Goal: Task Accomplishment & Management: Manage account settings

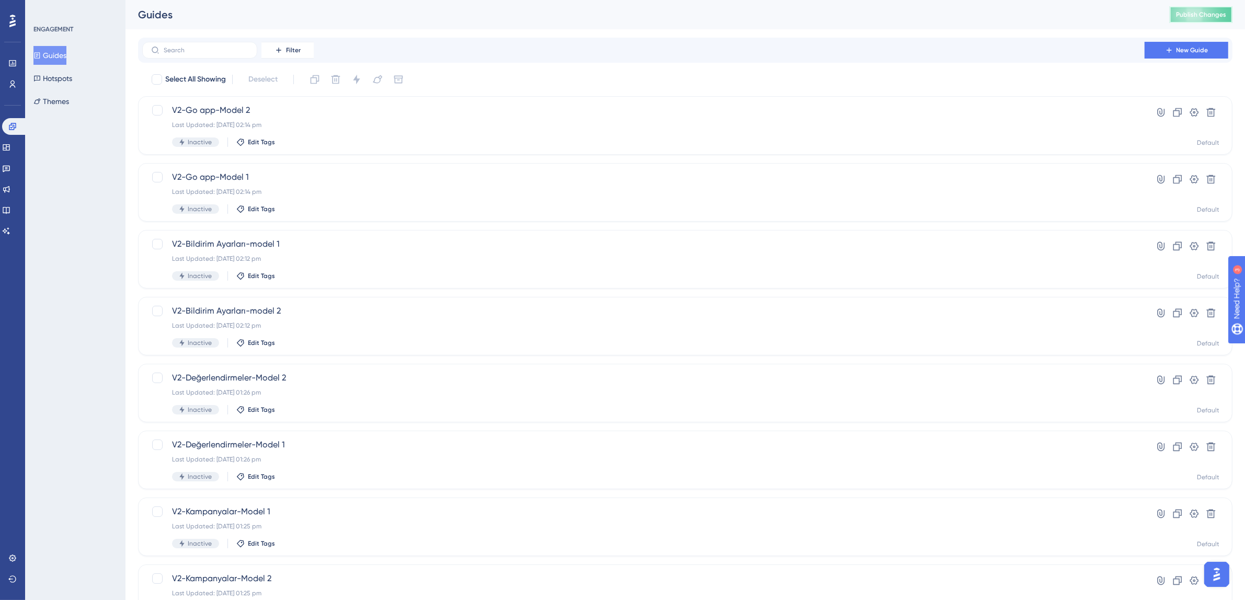
click at [1221, 11] on span "Publish Changes" at bounding box center [1201, 14] width 50 height 8
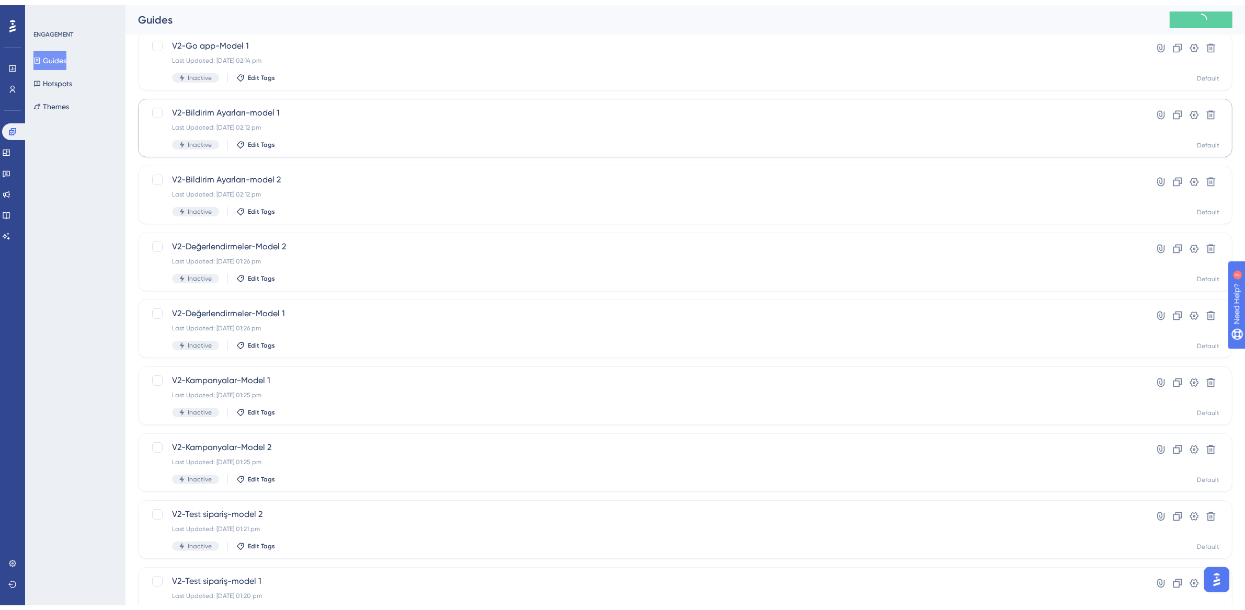
scroll to position [200, 0]
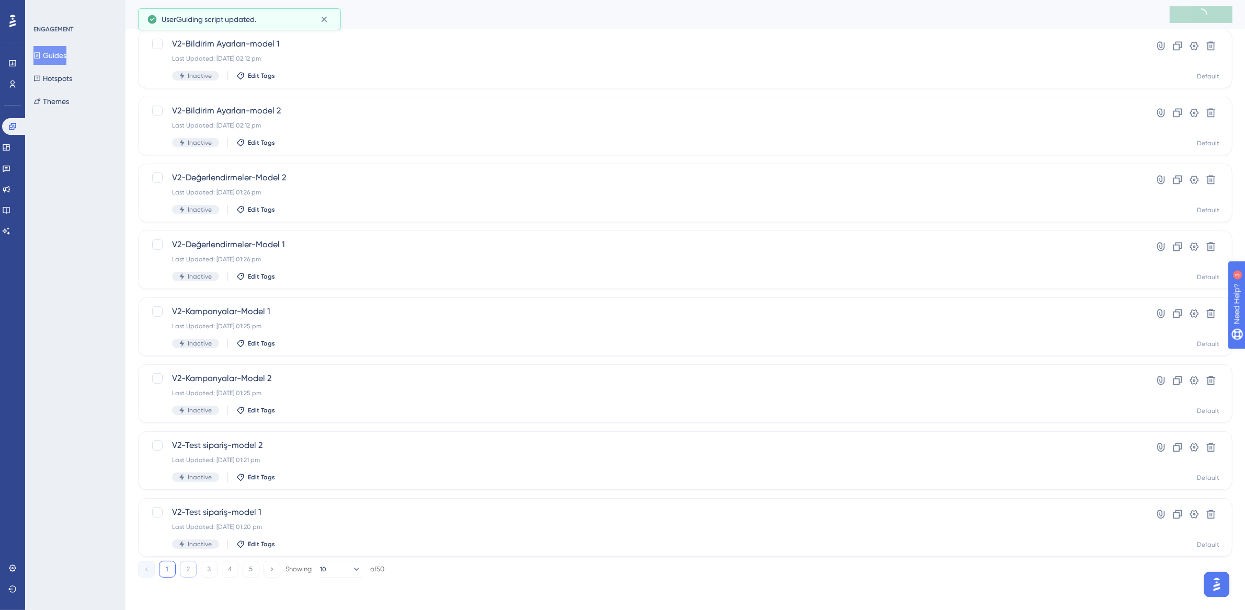
click at [185, 573] on button "2" at bounding box center [188, 569] width 17 height 17
click at [243, 566] on button "5" at bounding box center [251, 569] width 17 height 17
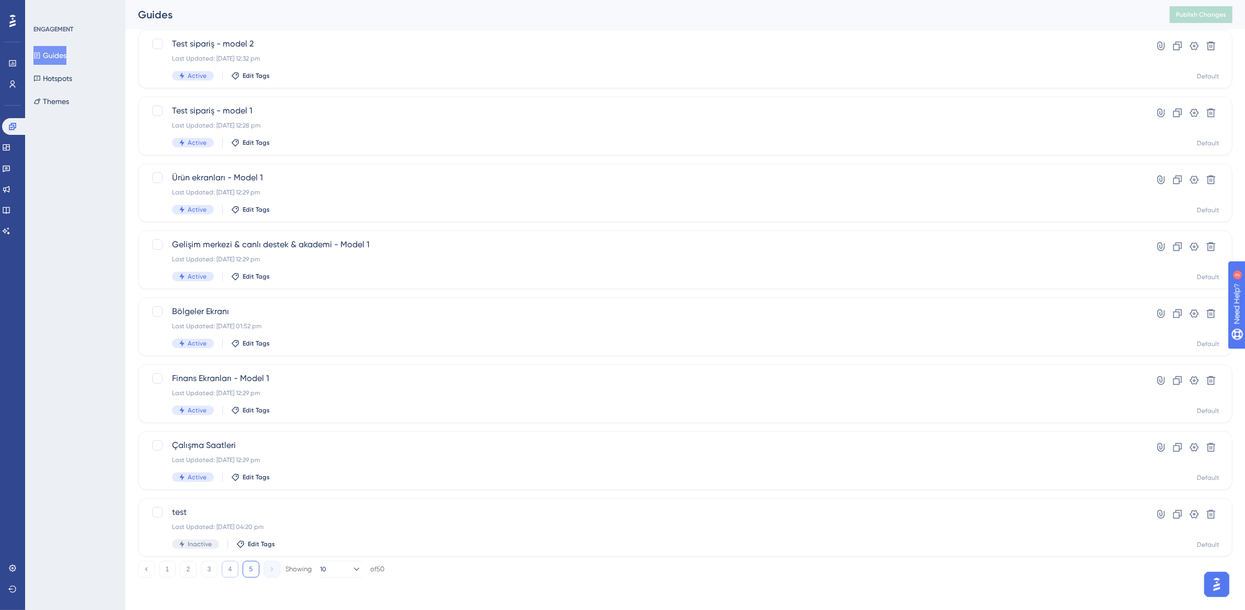
click at [230, 567] on button "4" at bounding box center [230, 569] width 17 height 17
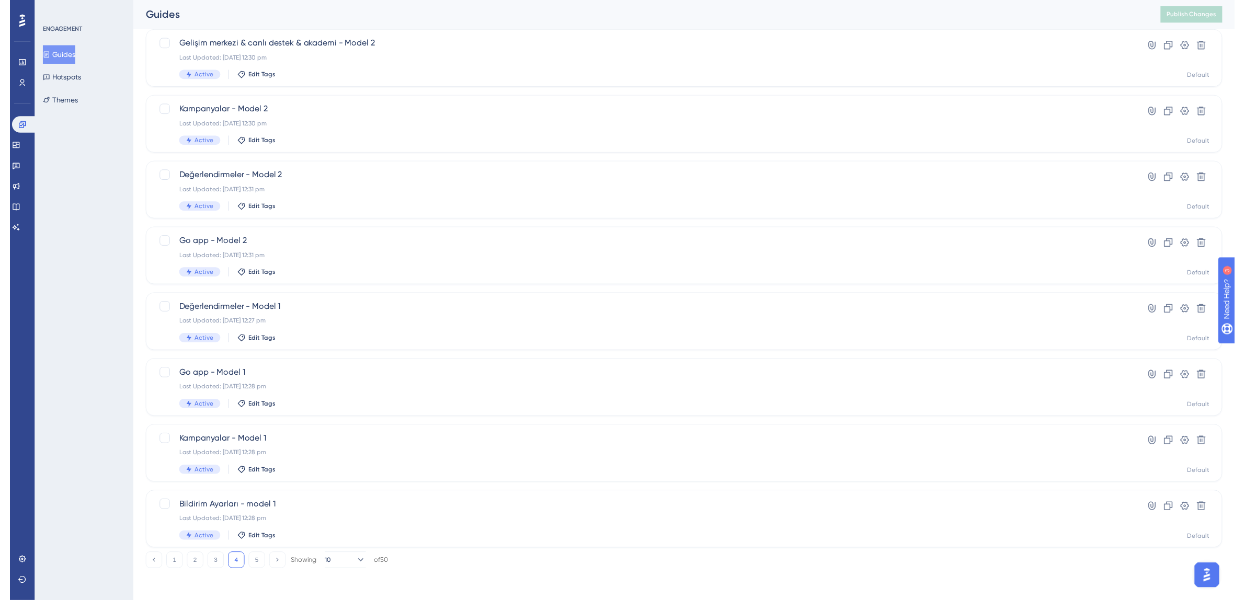
scroll to position [0, 0]
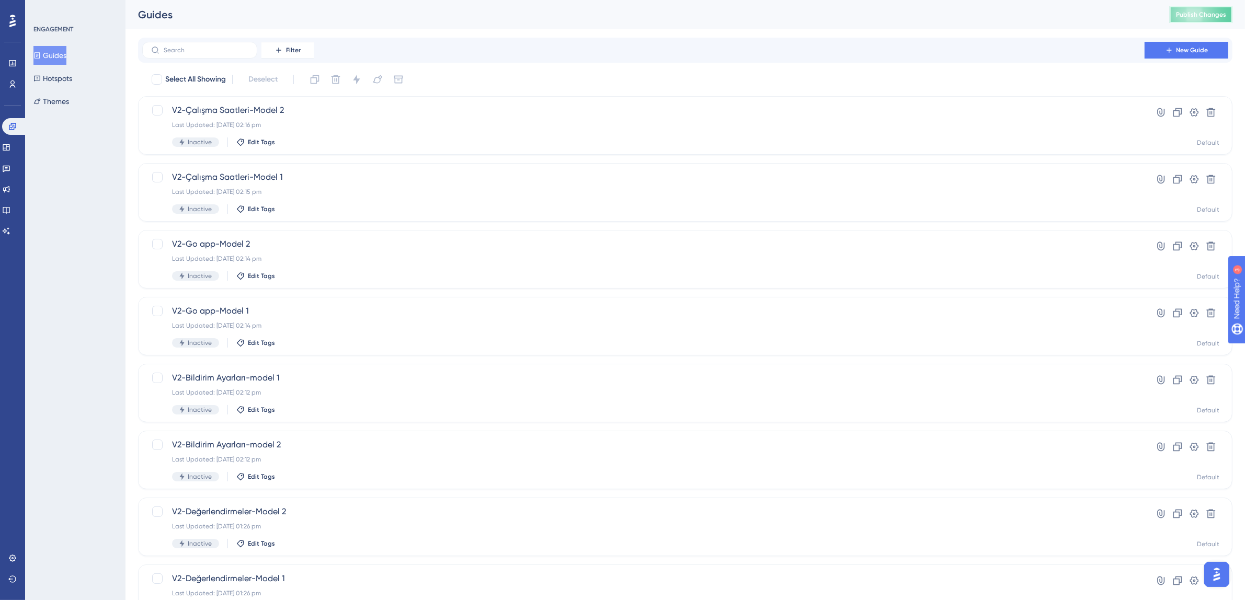
click at [1197, 14] on span "Publish Changes" at bounding box center [1201, 14] width 50 height 8
click at [412, 186] on div "V2-Çalışma Saatleri-Model 1 Last Updated: 14 Aug 2025 02:15 pm Inactive Edit Ta…" at bounding box center [643, 192] width 943 height 43
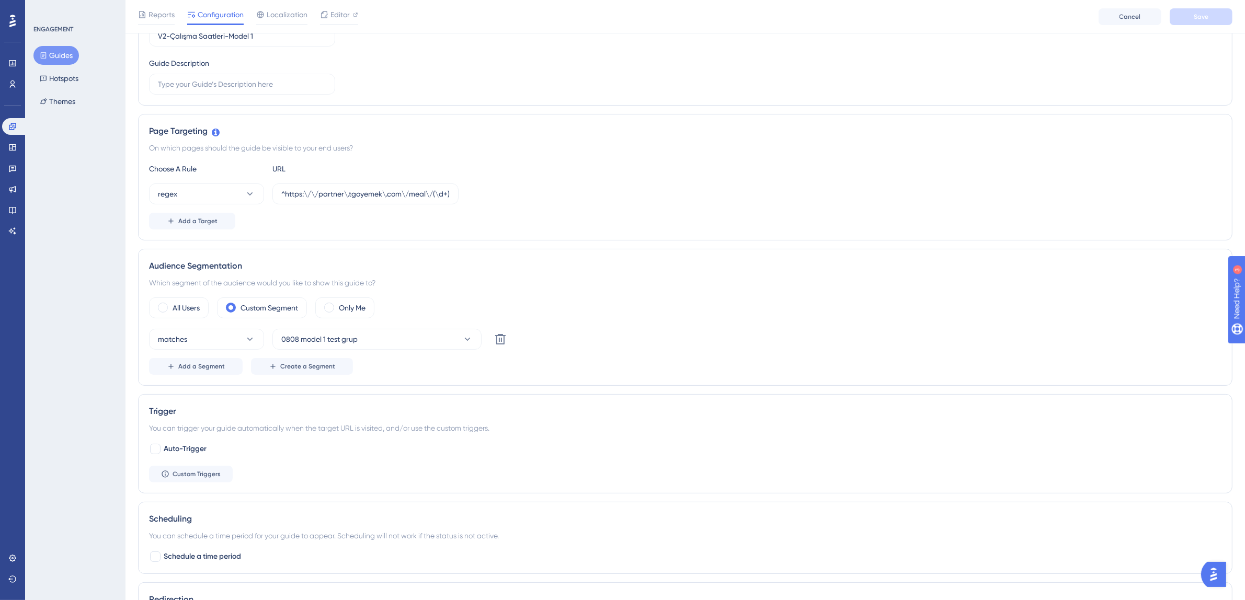
scroll to position [157, 0]
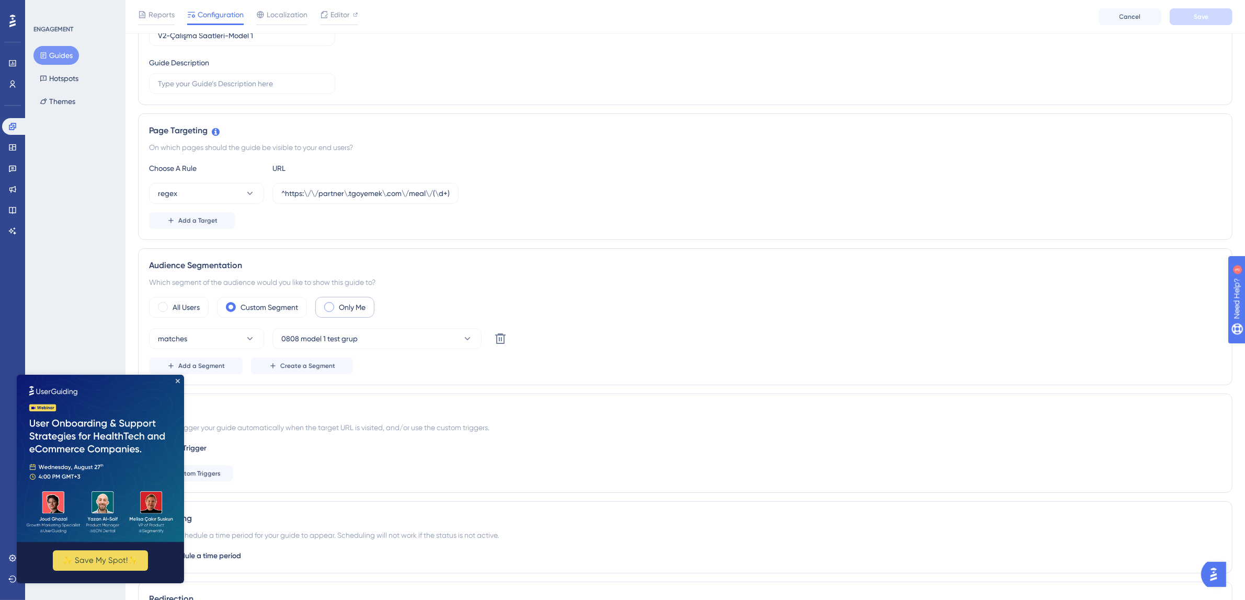
click at [350, 312] on label "Only Me" at bounding box center [352, 307] width 27 height 13
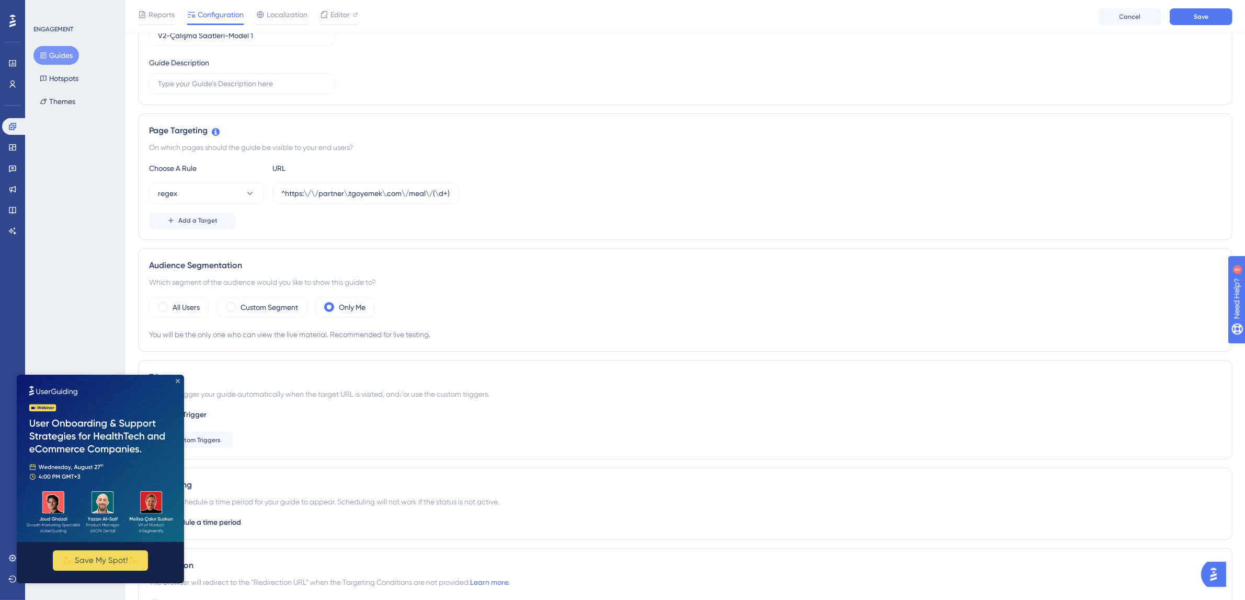
click at [179, 380] on icon "Close Preview" at bounding box center [178, 381] width 4 height 4
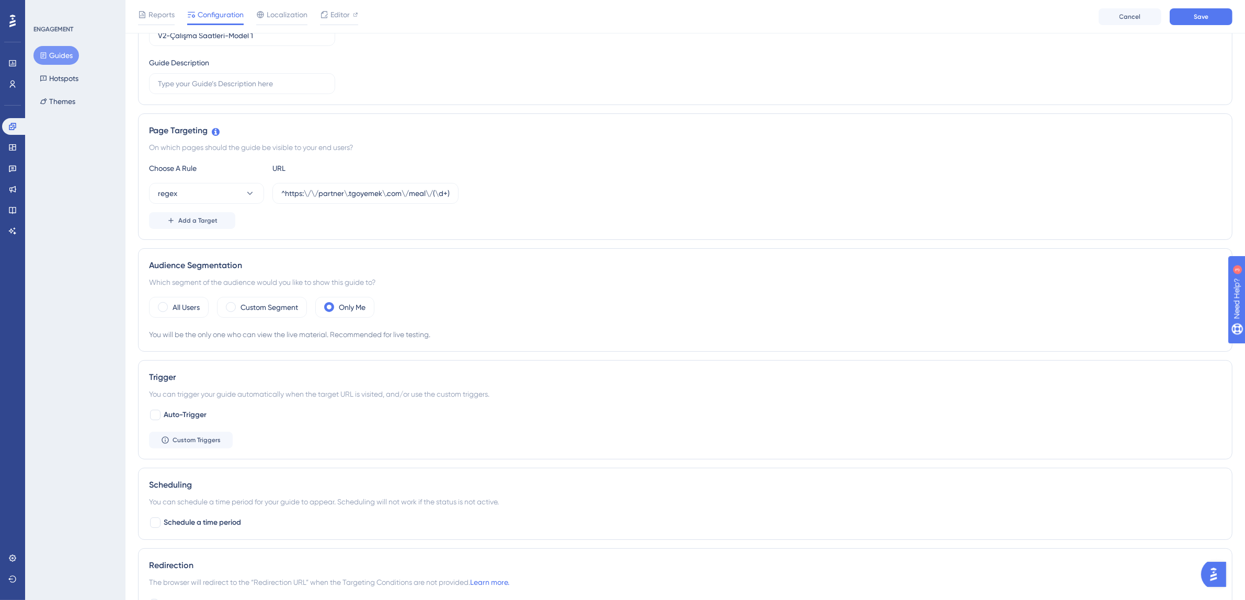
scroll to position [0, 0]
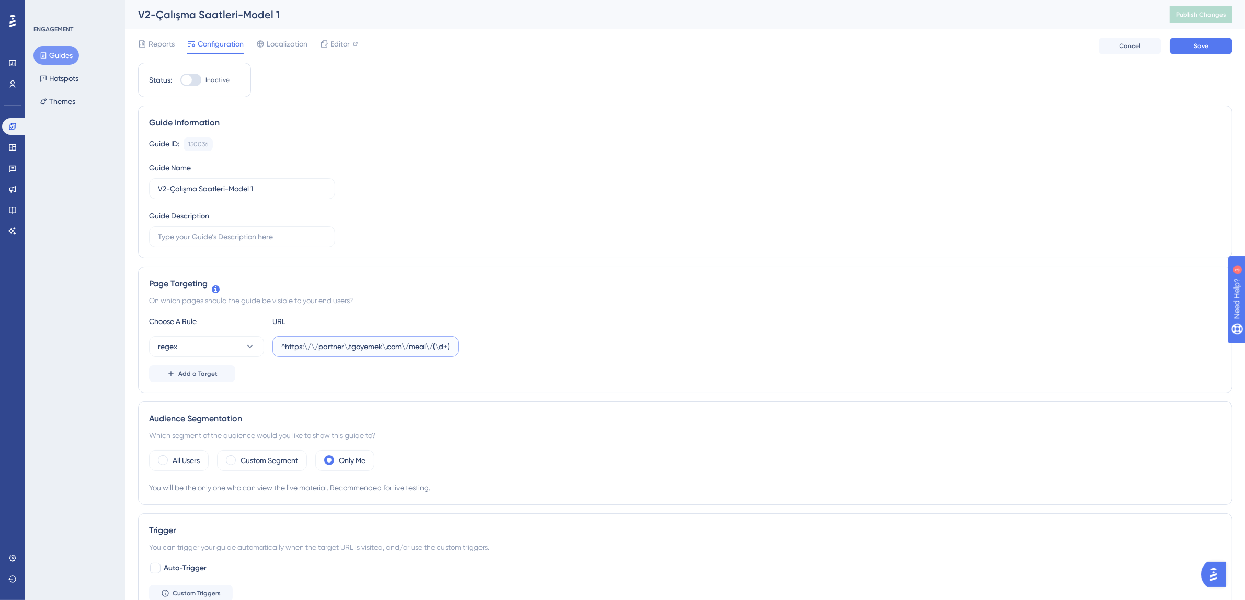
click at [394, 345] on input "^https:\/\/partner\.tgoyemek\.com\/meal\/(\d+)\/order(?:\/list|\/)?$" at bounding box center [365, 347] width 168 height 12
click at [1207, 42] on span "Save" at bounding box center [1201, 46] width 15 height 8
click at [319, 18] on icon at bounding box center [324, 19] width 10 height 10
click at [70, 51] on button "Guides" at bounding box center [56, 55] width 46 height 19
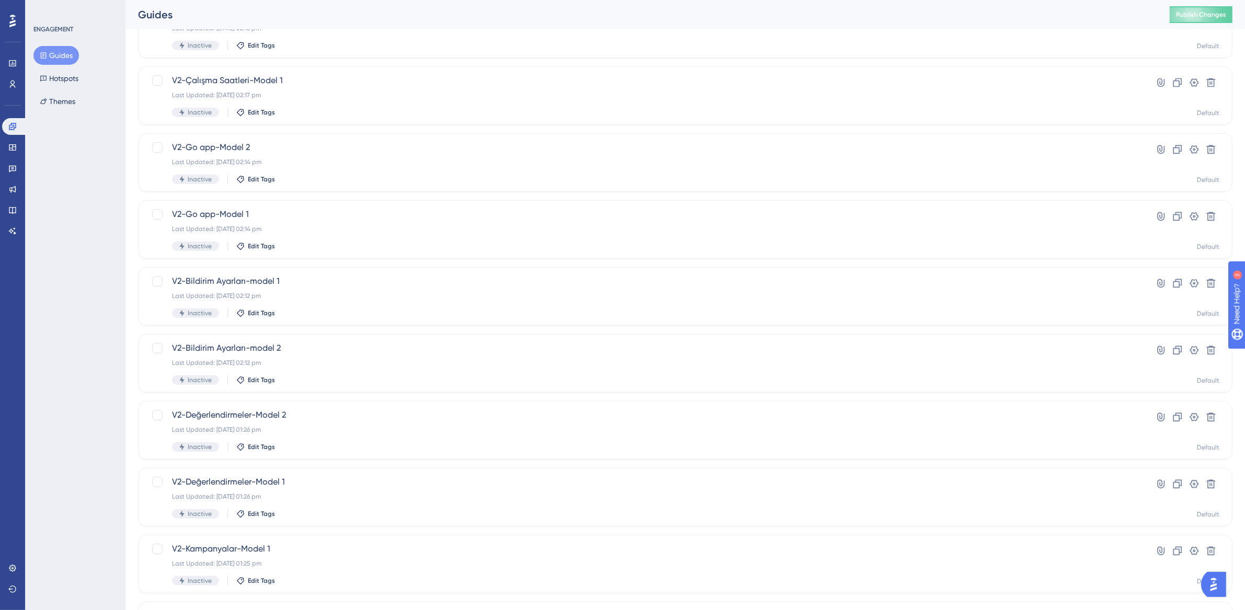
scroll to position [200, 0]
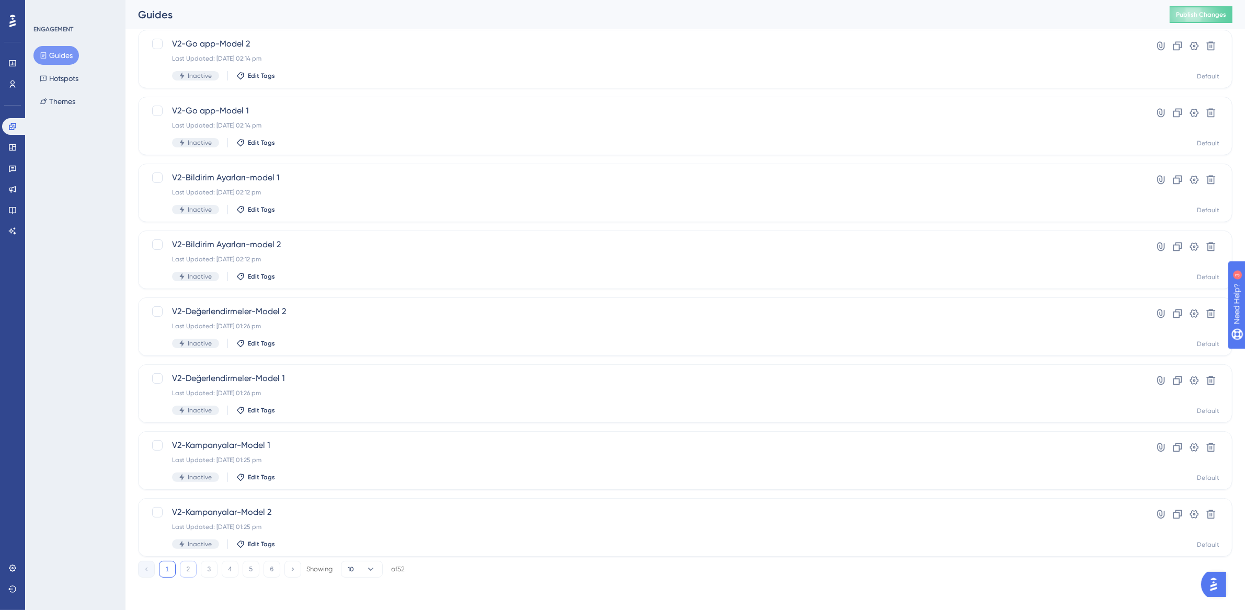
click at [190, 573] on button "2" at bounding box center [188, 569] width 17 height 17
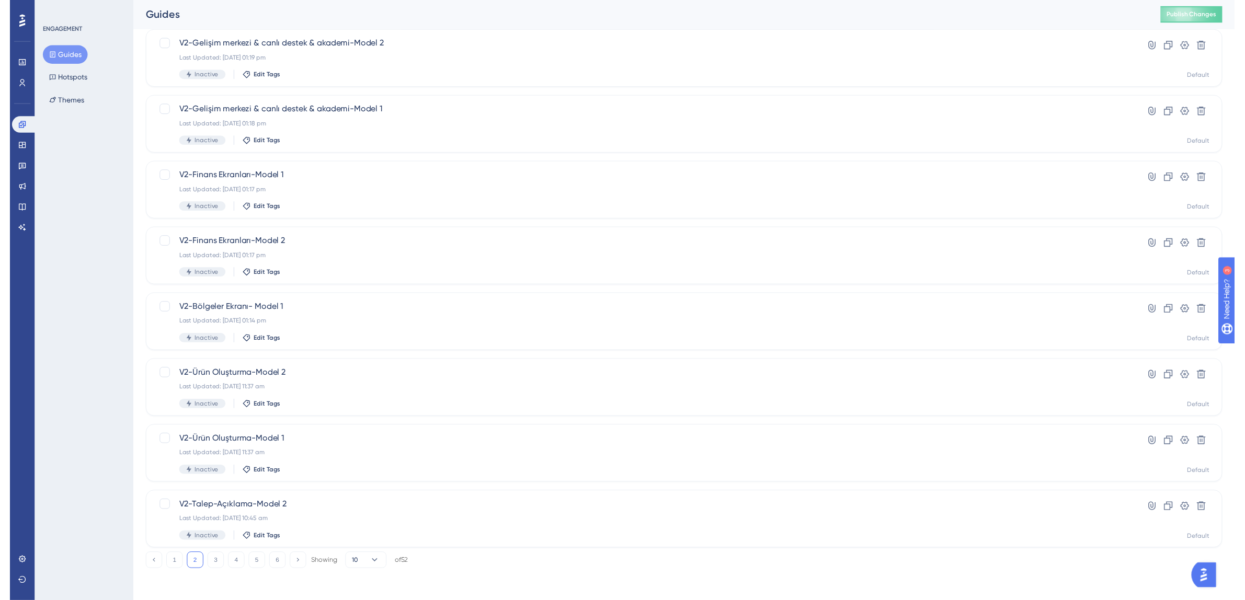
scroll to position [0, 0]
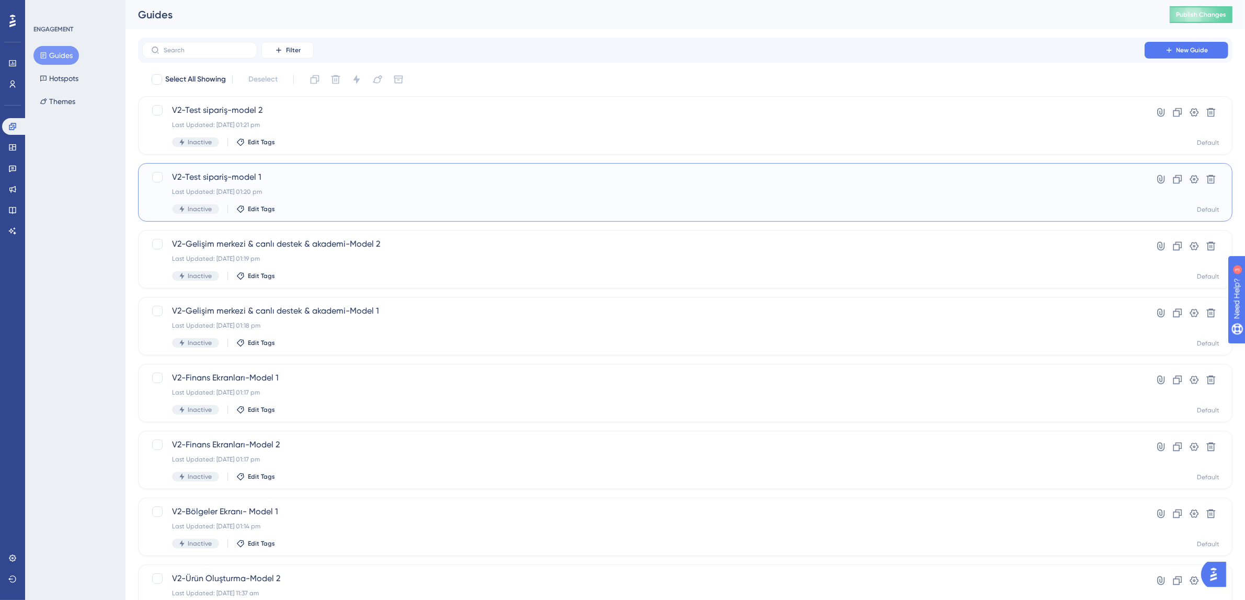
click at [335, 179] on span "V2-Test sipariş-model 1" at bounding box center [643, 177] width 943 height 13
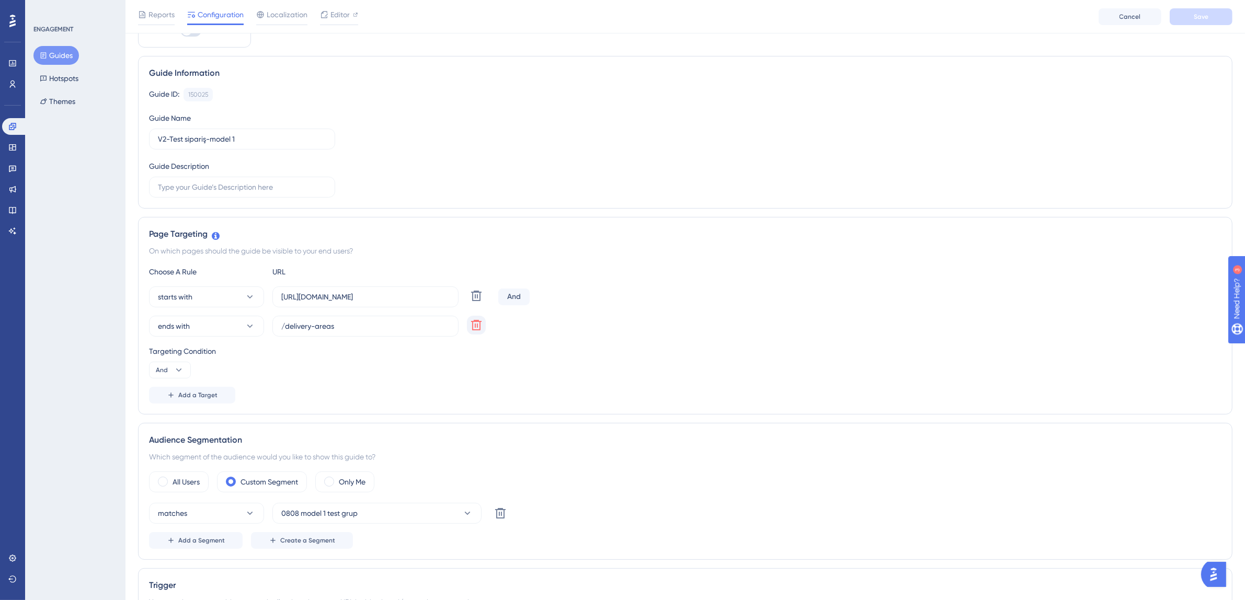
scroll to position [40, 0]
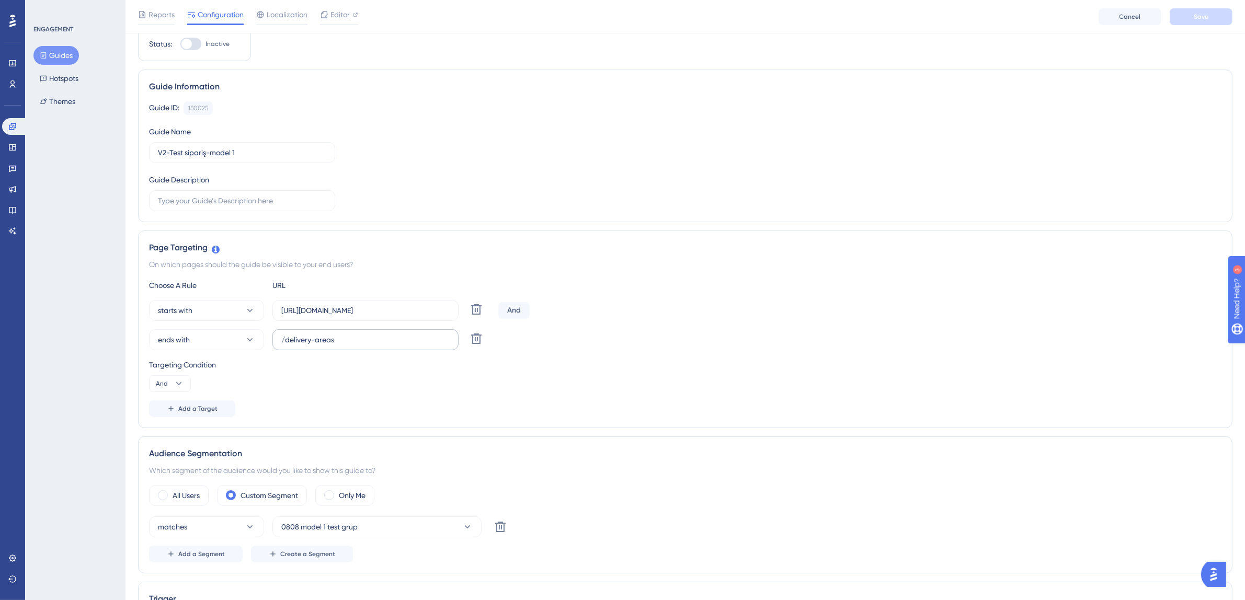
click at [315, 330] on label "/delivery-areas" at bounding box center [366, 340] width 186 height 21
click at [315, 334] on input "/delivery-areas" at bounding box center [365, 340] width 168 height 12
click at [318, 338] on input "/delivery-areas" at bounding box center [365, 340] width 168 height 12
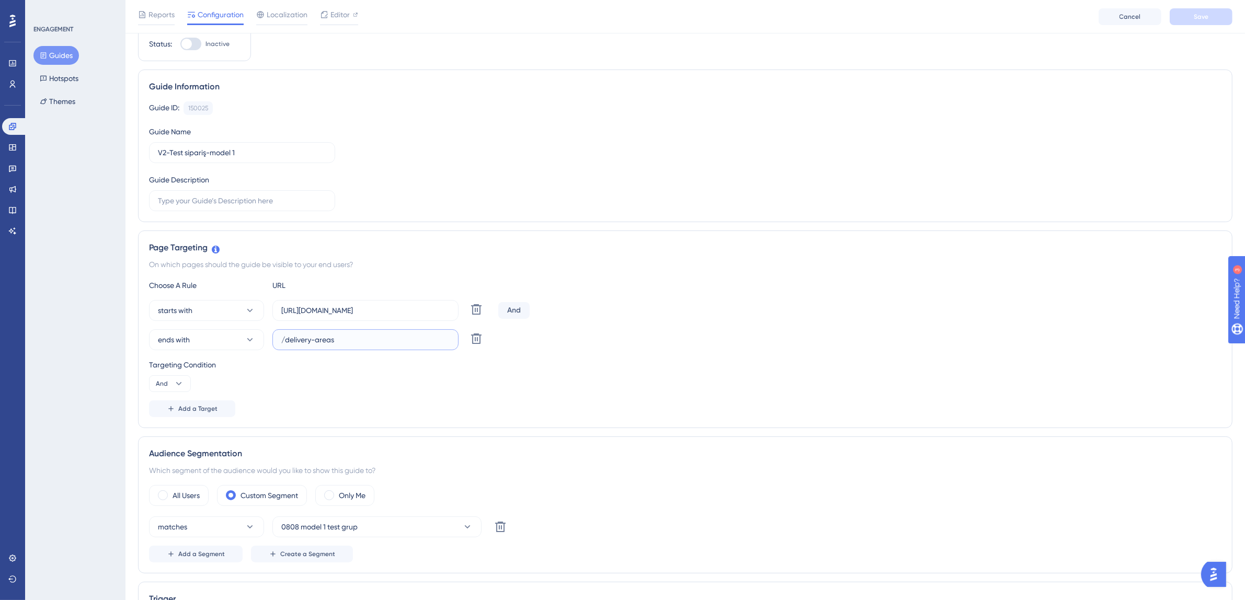
paste input "working-hours?tab=STORE"
type input "/working-hours?tab=STORE"
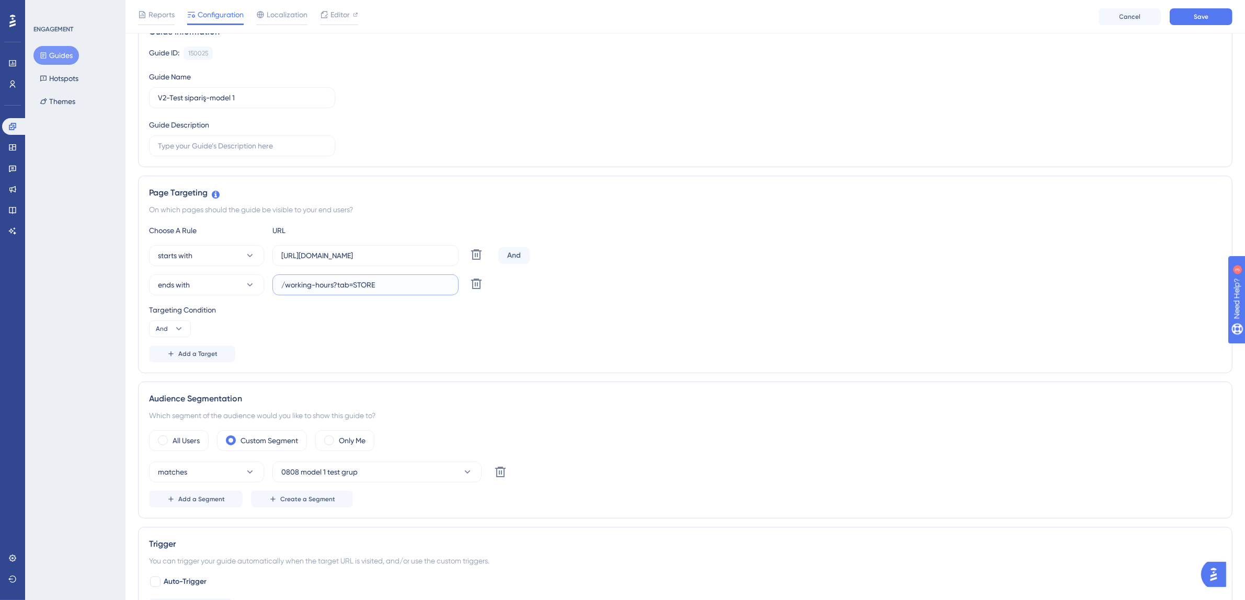
scroll to position [96, 0]
click at [347, 442] on label "Only Me" at bounding box center [352, 440] width 27 height 13
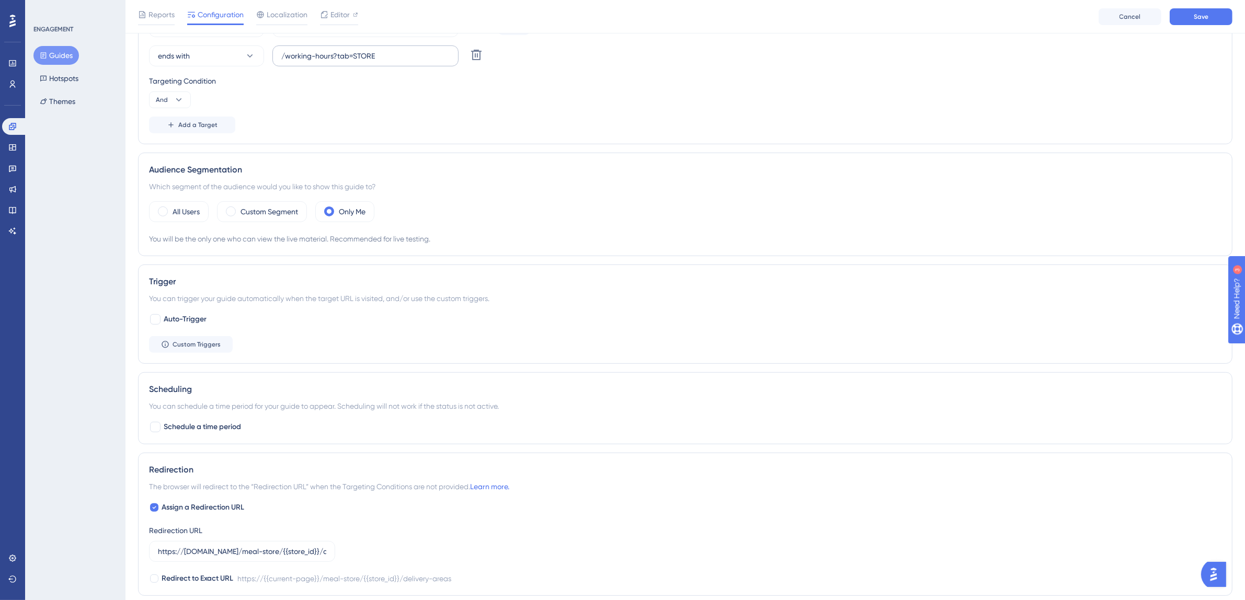
scroll to position [406, 0]
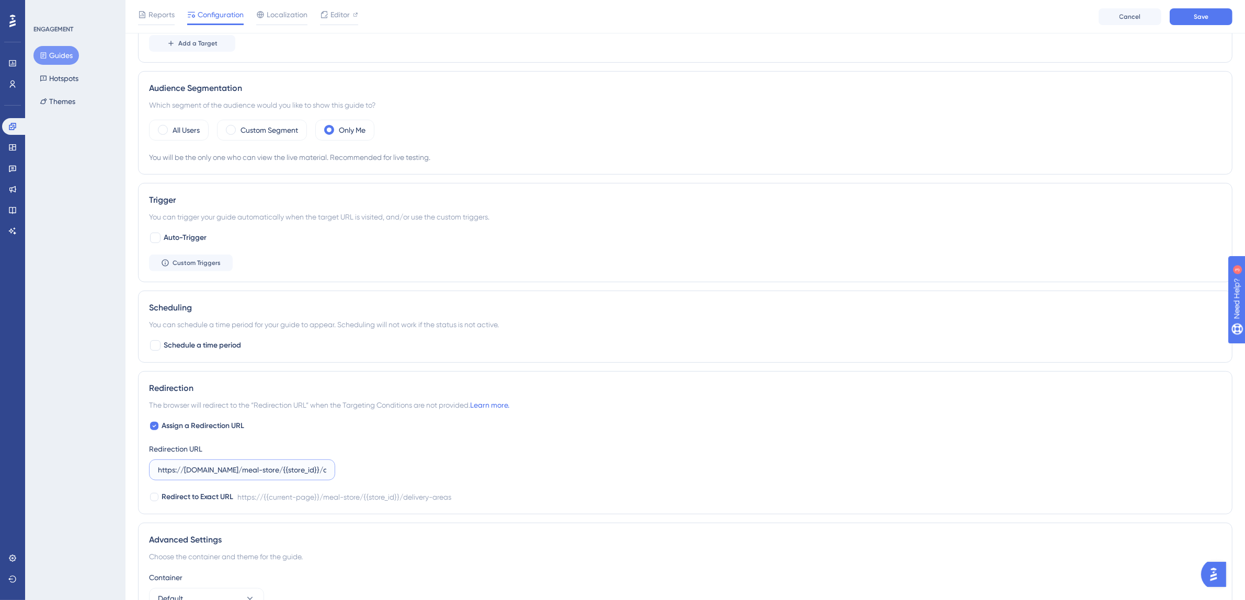
click at [251, 475] on input "https://partner.tgoyemek.com/meal-store/{{store_id}}/delivery-areas" at bounding box center [242, 470] width 168 height 12
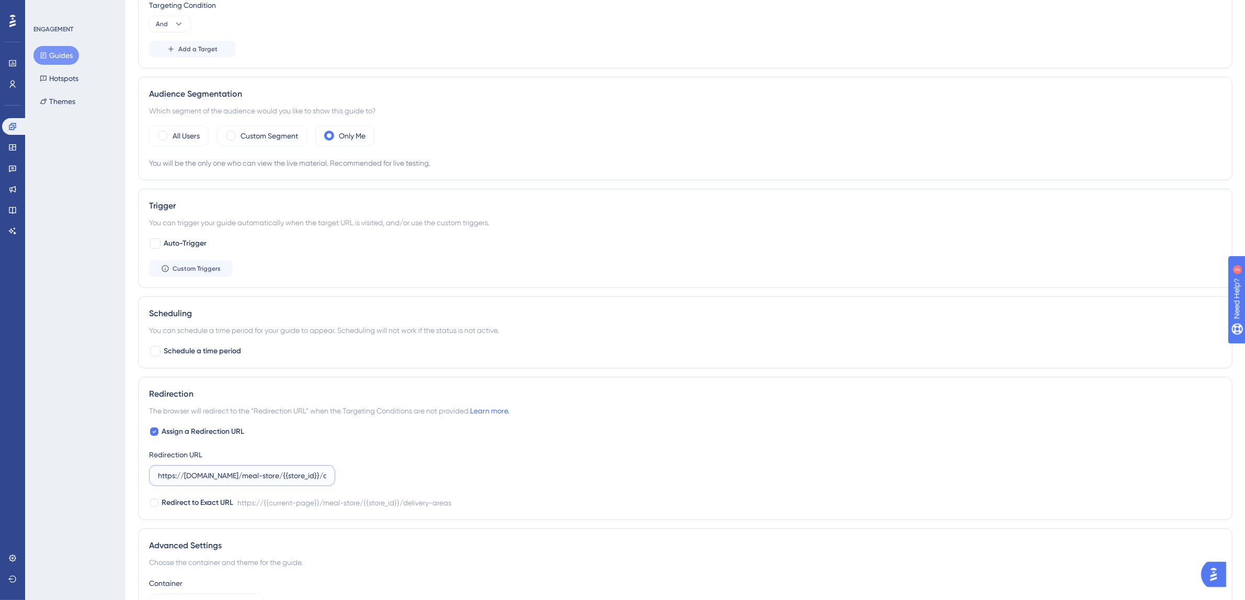
scroll to position [518, 0]
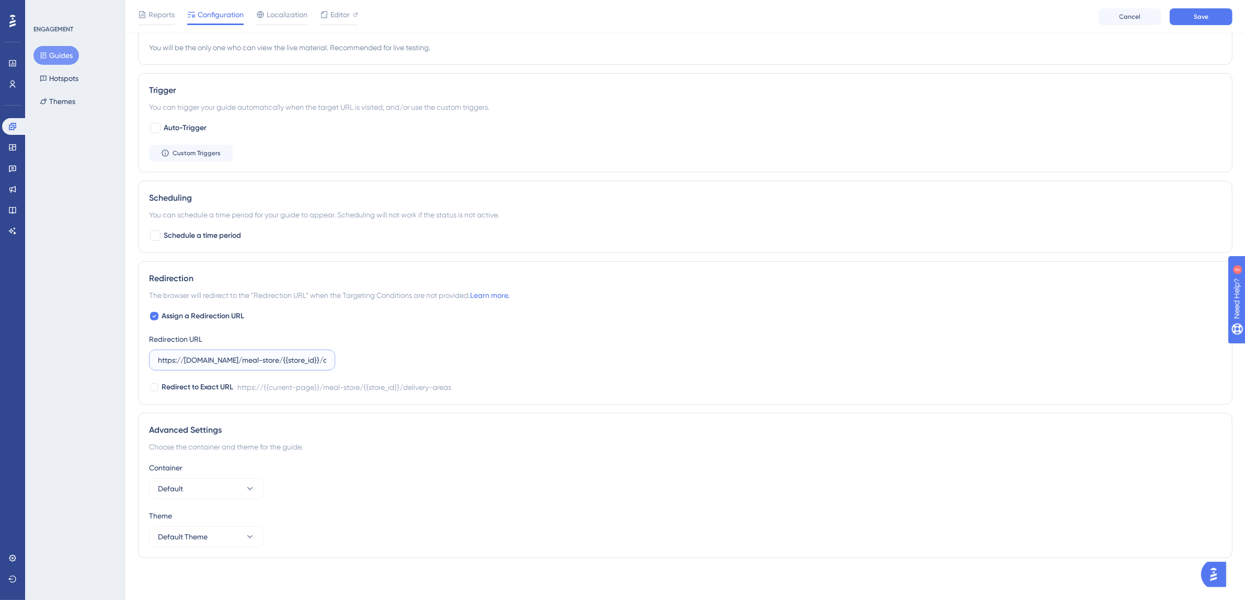
click at [270, 359] on input "https://partner.tgoyemek.com/meal-store/{{store_id}}/delivery-areas" at bounding box center [242, 361] width 168 height 12
paste input "386283/working-hours?tab=STORE"
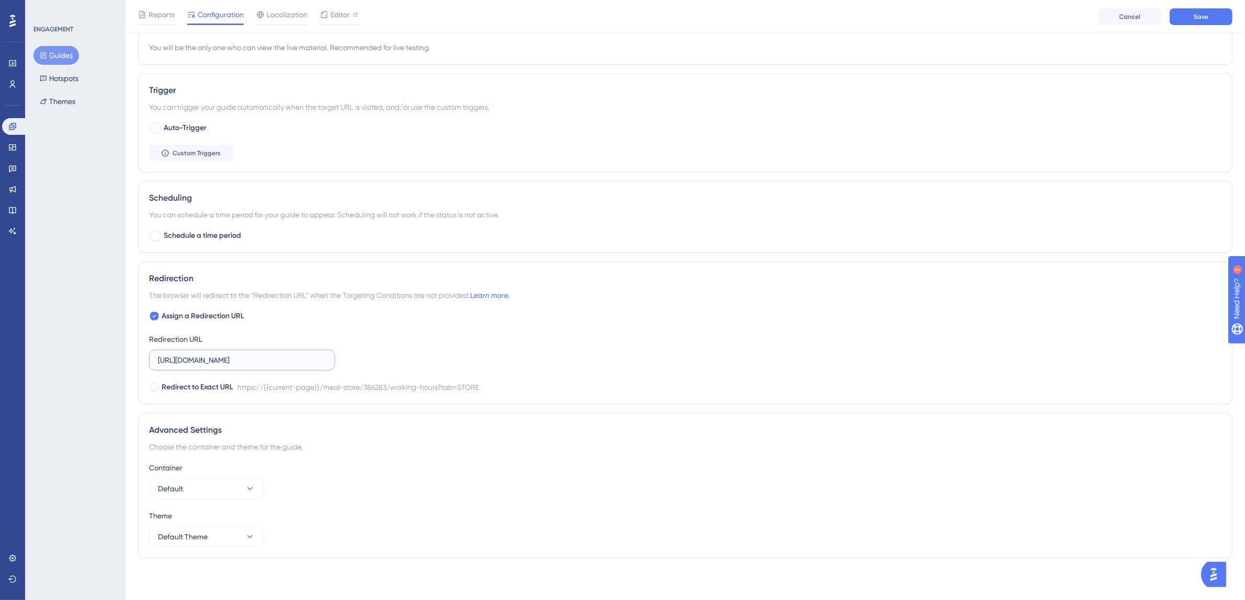
click at [300, 360] on input "https://partner.tgoyemek.com/meal-store/386283/working-hours?tab=STORE" at bounding box center [242, 361] width 168 height 12
drag, startPoint x: 243, startPoint y: 360, endPoint x: 220, endPoint y: 362, distance: 22.5
click at [220, 362] on input "https://partner.tgoyemek.com/meal-store/386283/working-hours?tab=STORE" at bounding box center [242, 361] width 168 height 12
paste input "{{store_id}}"
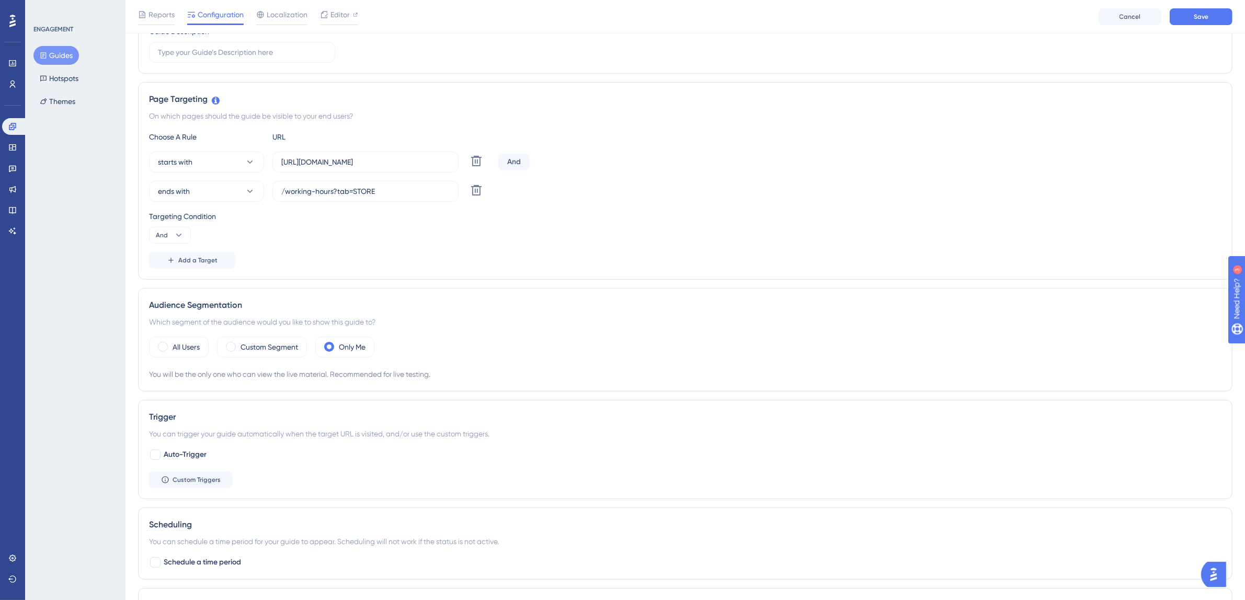
scroll to position [0, 0]
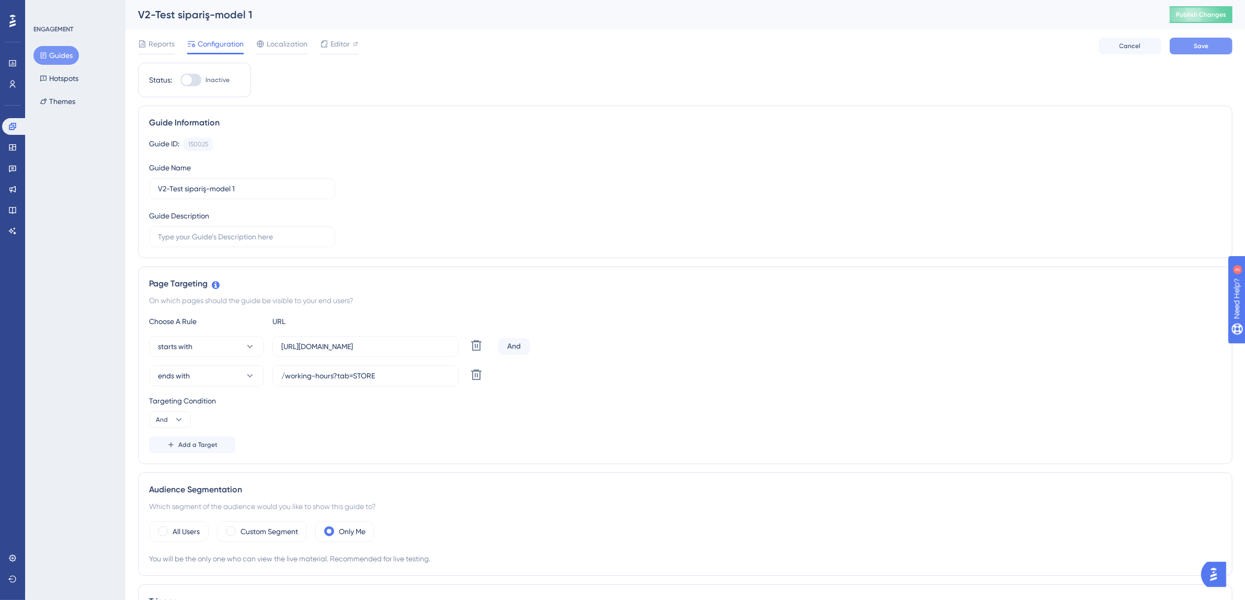
type input "https://partner.tgoyemek.com/meal-store/{{store_id}}/working-hours?tab=STORE"
click at [1182, 49] on button "Save" at bounding box center [1201, 46] width 63 height 17
click at [322, 14] on icon at bounding box center [324, 19] width 10 height 10
click at [1196, 15] on span "Publish Changes" at bounding box center [1201, 14] width 50 height 8
click at [58, 55] on button "Guides" at bounding box center [56, 55] width 46 height 19
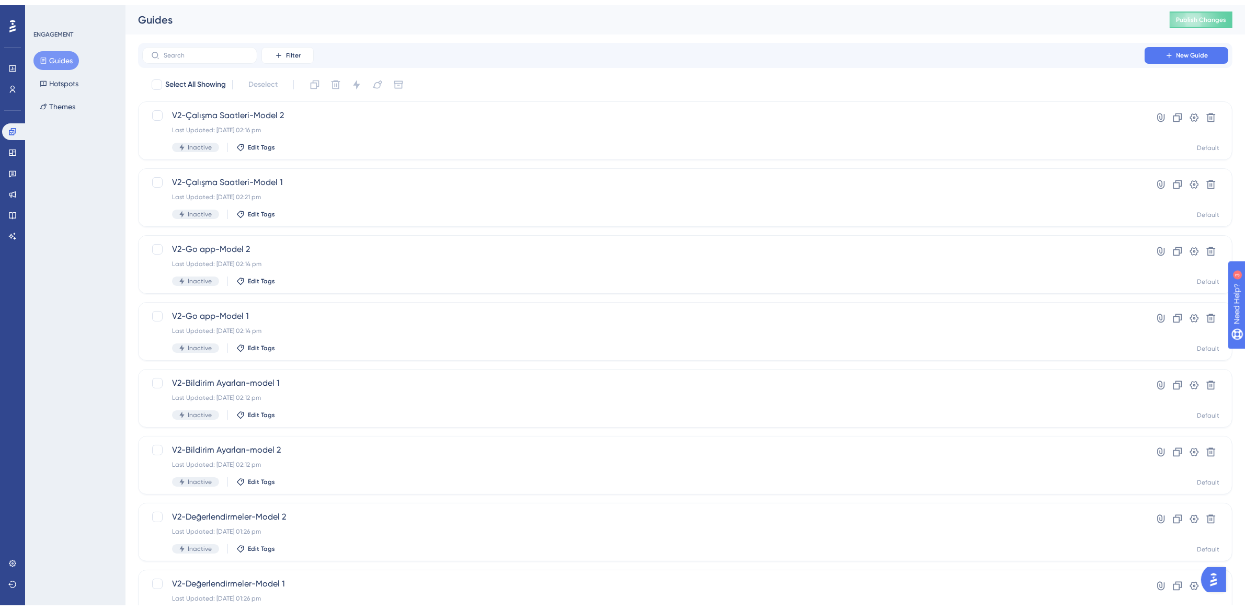
scroll to position [200, 0]
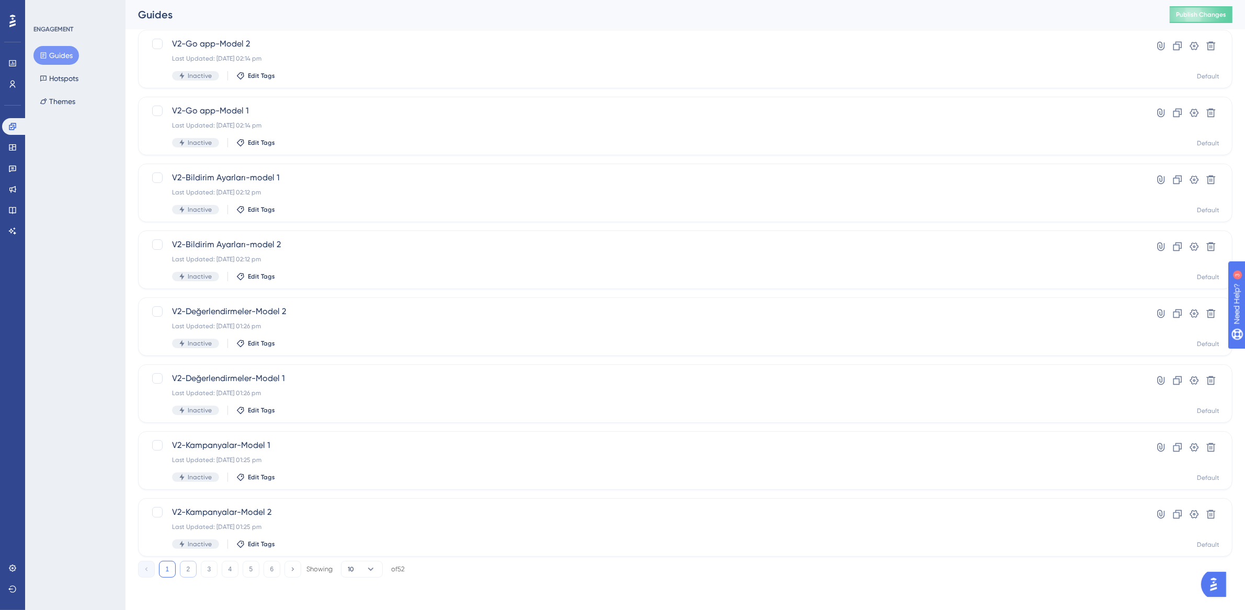
click at [188, 567] on button "2" at bounding box center [188, 569] width 17 height 17
click at [208, 565] on button "3" at bounding box center [209, 569] width 17 height 17
click at [300, 459] on div "Last Updated: [DATE] 12:27 pm" at bounding box center [643, 460] width 943 height 8
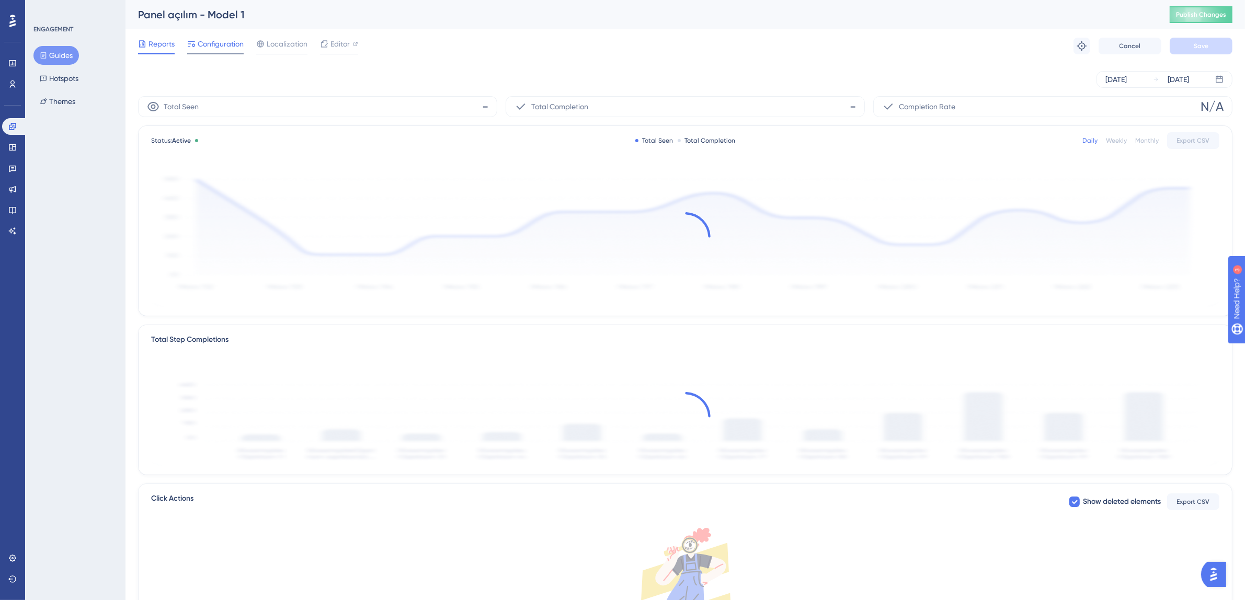
click at [205, 41] on span "Configuration" at bounding box center [221, 44] width 46 height 13
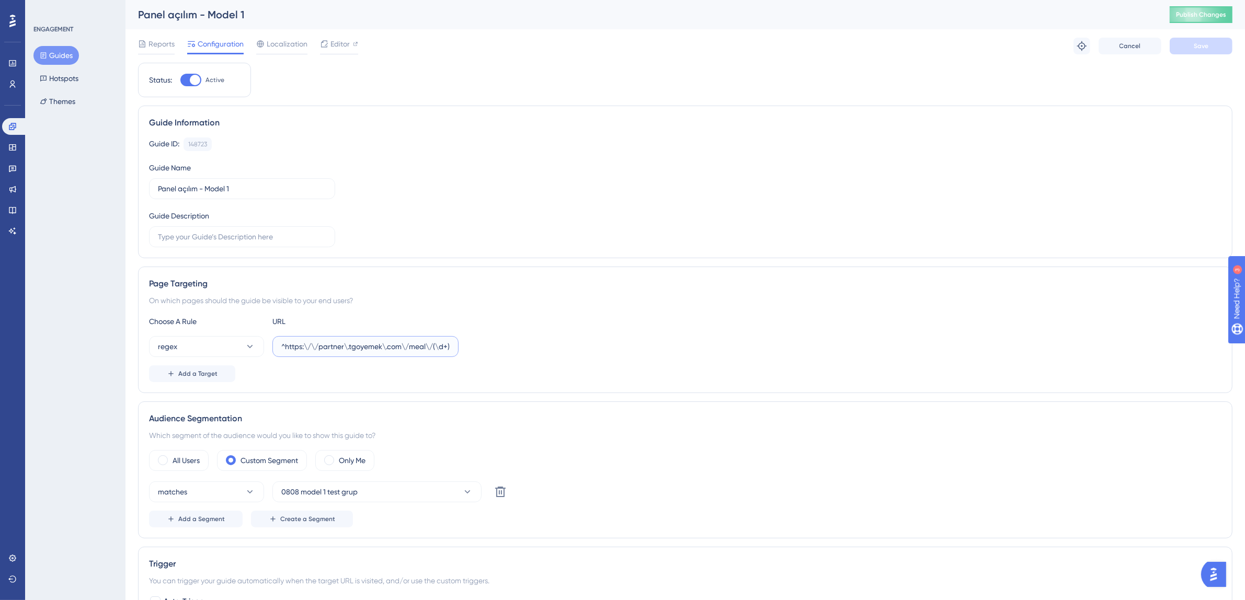
click at [373, 345] on input "^https:\/\/partner\.tgoyemek\.com\/meal\/(\d+)\/order(?:\/list|\/)?$" at bounding box center [365, 347] width 168 height 12
drag, startPoint x: 452, startPoint y: 349, endPoint x: 302, endPoint y: 348, distance: 149.6
click at [284, 348] on label "^https:\/\/partner\.tgoyemek\.com\/meal\/(\d+)\/order(?:\/list|\/)?$" at bounding box center [366, 346] width 186 height 21
click at [310, 346] on input "^https:\/\/partner\.tgoyemek\.com\/meal\/(\d+)\/order(?:\/list|\/)?$" at bounding box center [365, 347] width 168 height 12
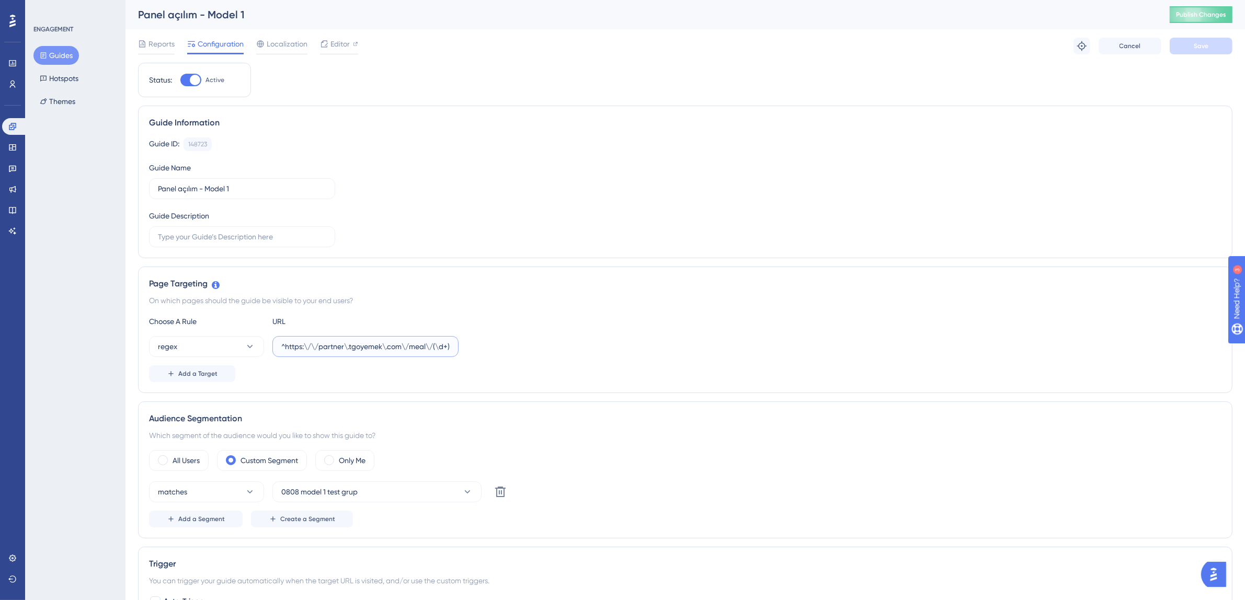
click at [310, 346] on input "^https:\/\/partner\.tgoyemek\.com\/meal\/(\d+)\/order(?:\/list|\/)?$" at bounding box center [365, 347] width 168 height 12
click at [18, 145] on link at bounding box center [12, 147] width 21 height 17
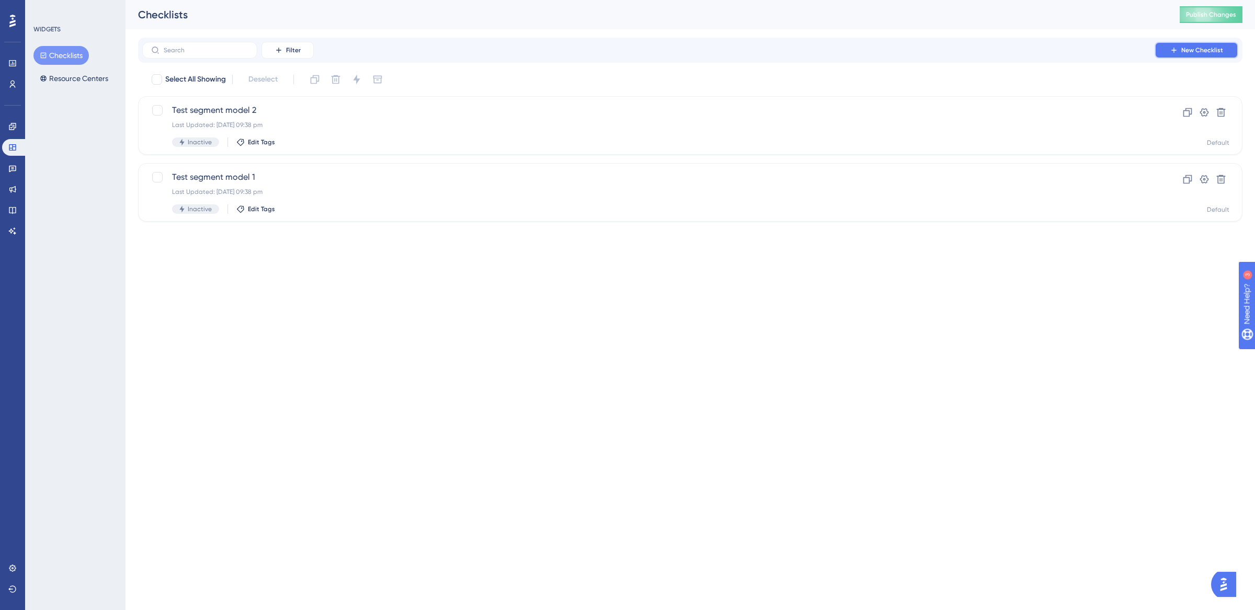
click at [1207, 52] on span "New Checklist" at bounding box center [1203, 50] width 42 height 8
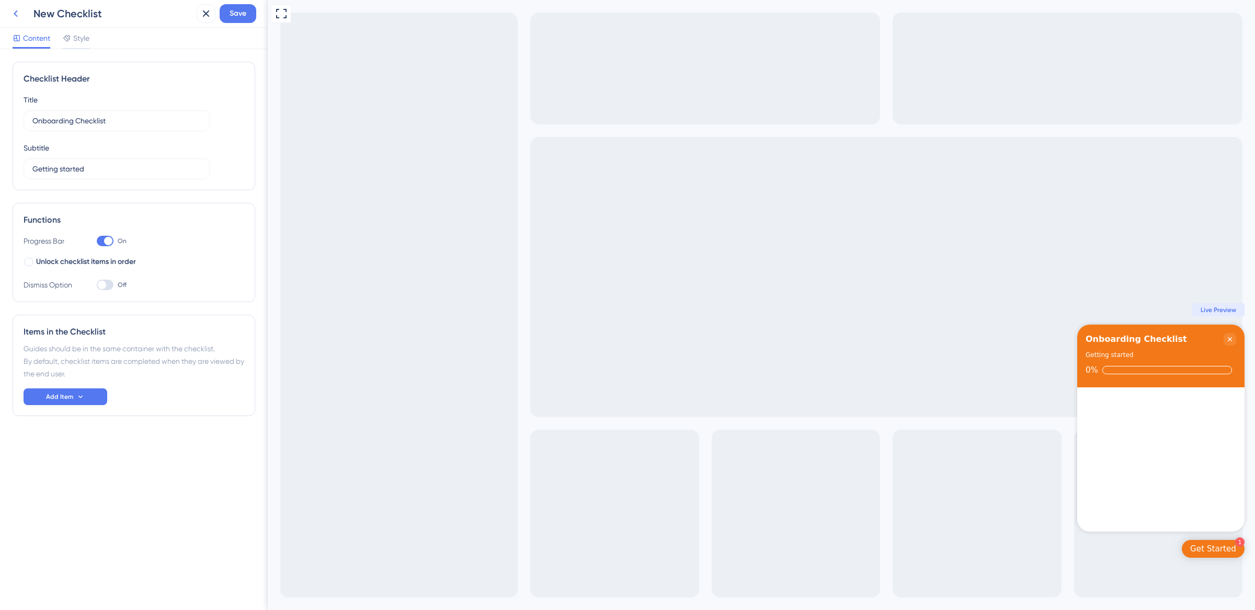
click at [10, 17] on icon at bounding box center [15, 13] width 13 height 13
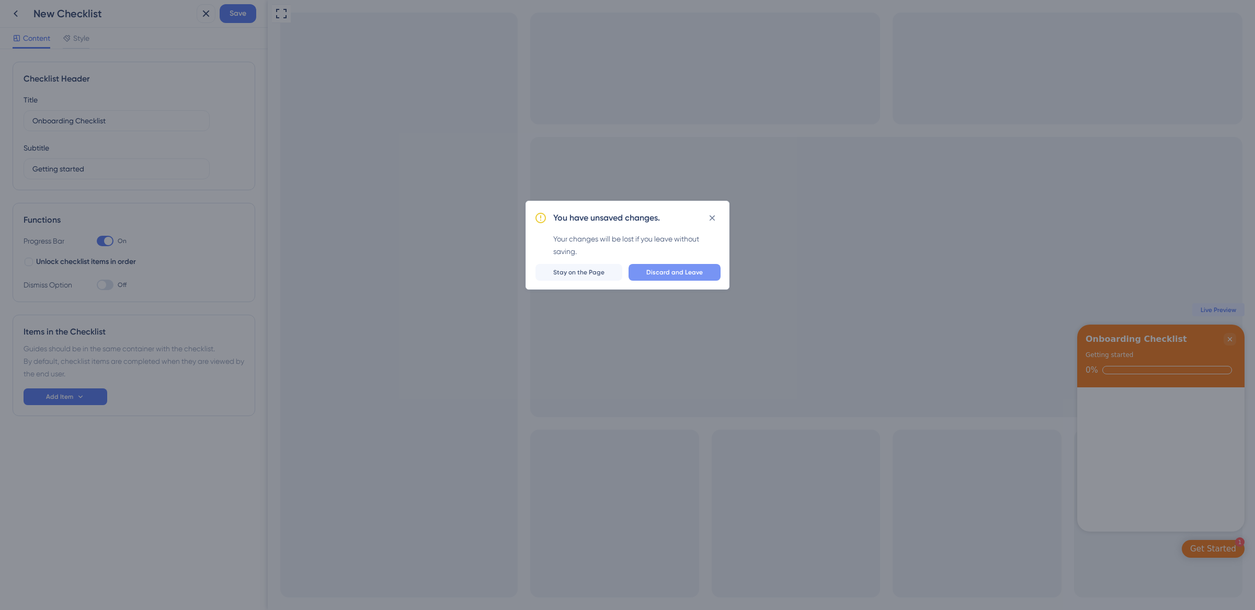
click at [691, 268] on span "Discard and Leave" at bounding box center [674, 272] width 56 height 8
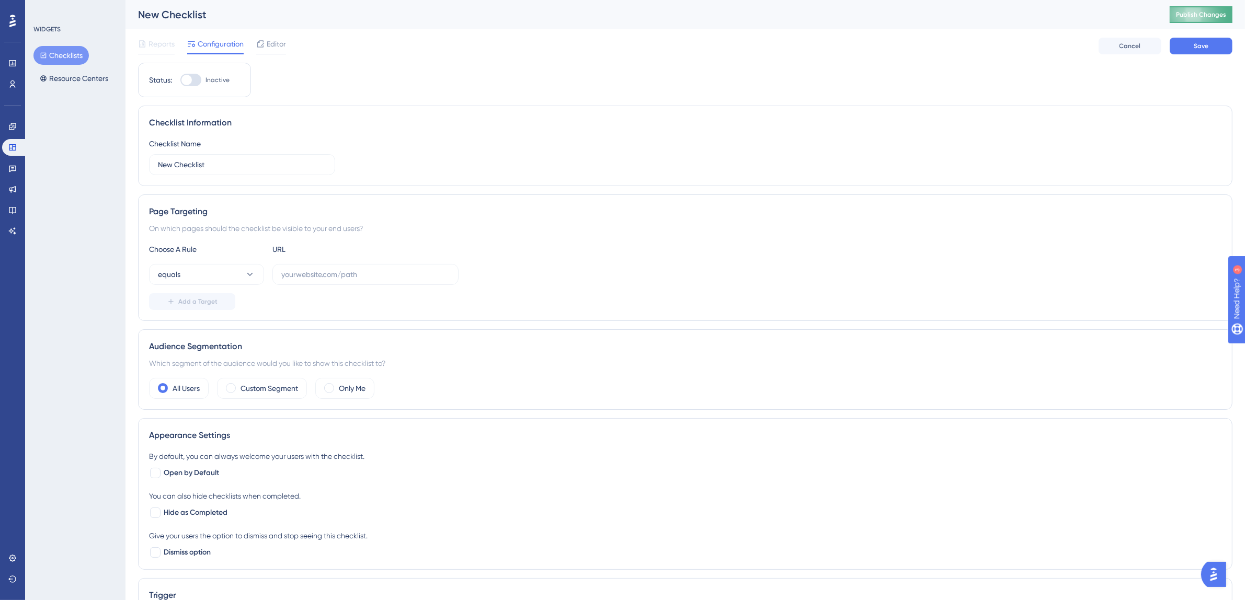
click at [1225, 18] on span "Publish Changes" at bounding box center [1201, 14] width 50 height 8
click at [242, 174] on label "New Checklist" at bounding box center [242, 164] width 186 height 21
click at [242, 171] on input "New Checklist" at bounding box center [242, 165] width 168 height 12
click at [242, 174] on label "New Checklist" at bounding box center [242, 164] width 186 height 21
click at [242, 171] on input "New Checklist" at bounding box center [242, 165] width 168 height 12
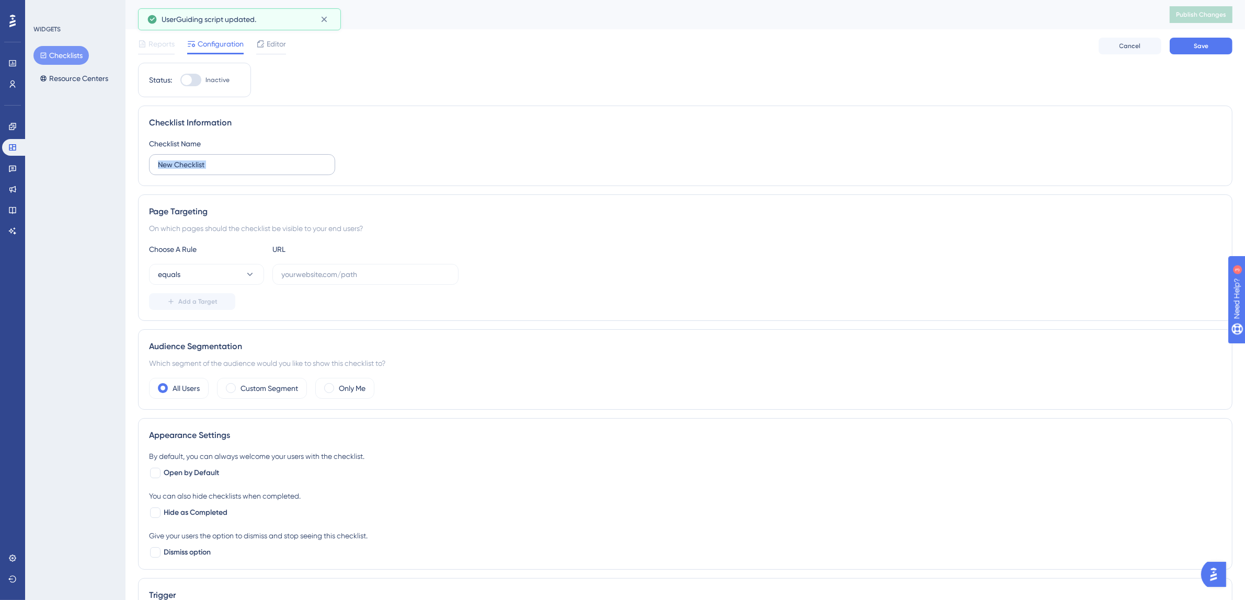
click at [242, 174] on label "New Checklist" at bounding box center [242, 164] width 186 height 21
click at [242, 171] on input "New Checklist" at bounding box center [242, 165] width 168 height 12
click at [242, 168] on input "New Checklist" at bounding box center [242, 165] width 168 height 12
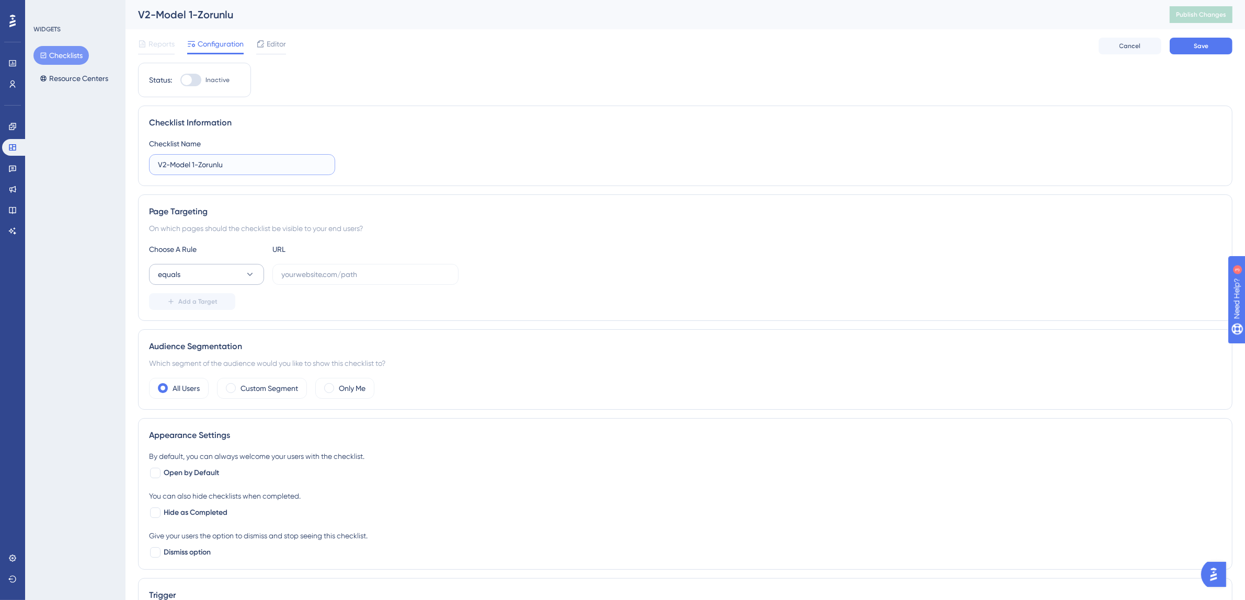
type input "V2-Model 1-Zorunlu"
click at [239, 274] on button "equals" at bounding box center [206, 274] width 115 height 21
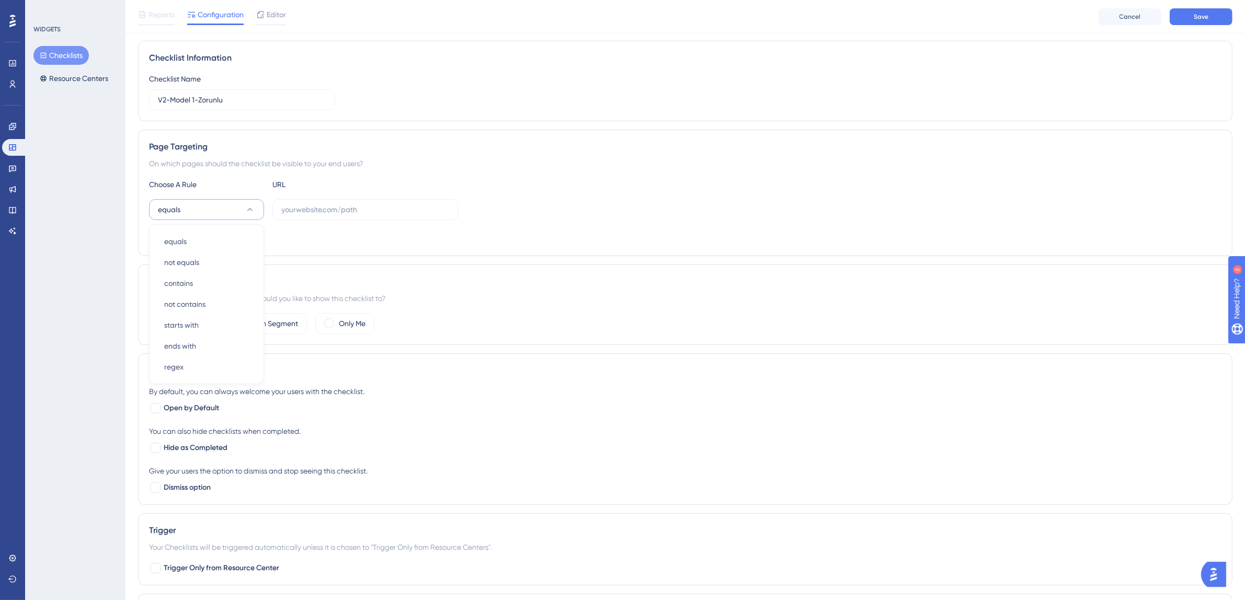
click at [242, 207] on button "equals" at bounding box center [206, 209] width 115 height 21
click at [216, 210] on button "equals" at bounding box center [206, 209] width 115 height 21
click at [217, 209] on button "equals" at bounding box center [206, 209] width 115 height 21
click at [195, 371] on div "regex regex" at bounding box center [206, 367] width 85 height 21
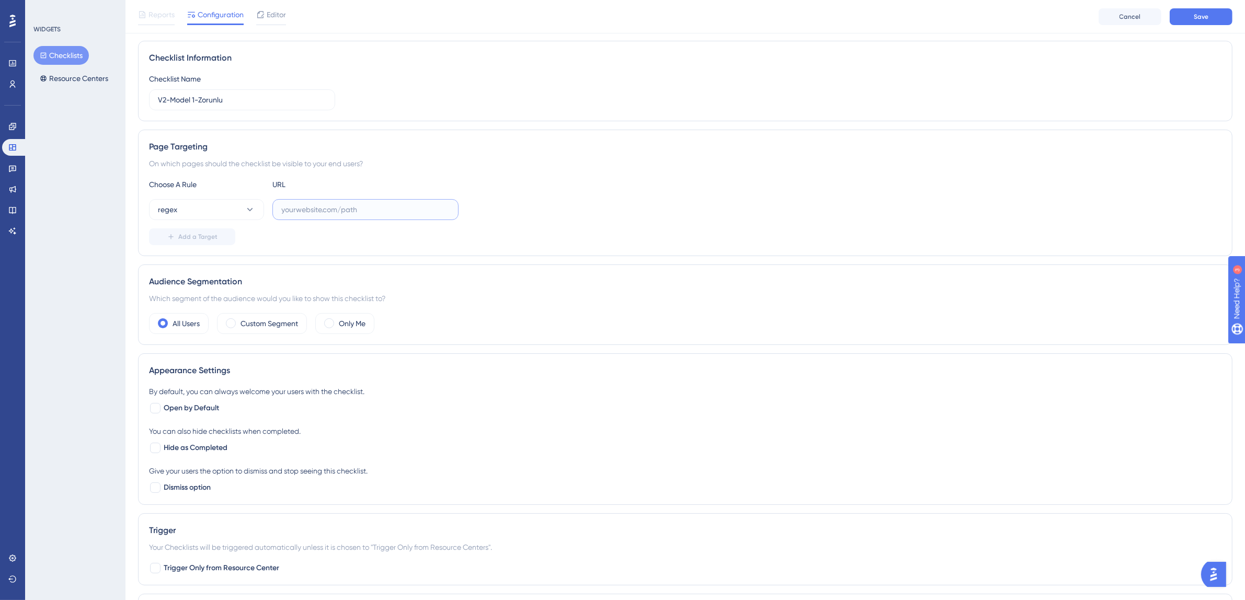
click at [359, 213] on input "text" at bounding box center [365, 210] width 168 height 12
paste input "^https:\/\/partner\.tgoyemek\.com\/meal\/(\d+)\/order(?:\/list|\/)?$"
type input "^https:\/\/partner\.tgoyemek\.com\/meal\/(\d+)\/order(?:\/list|\/)?$"
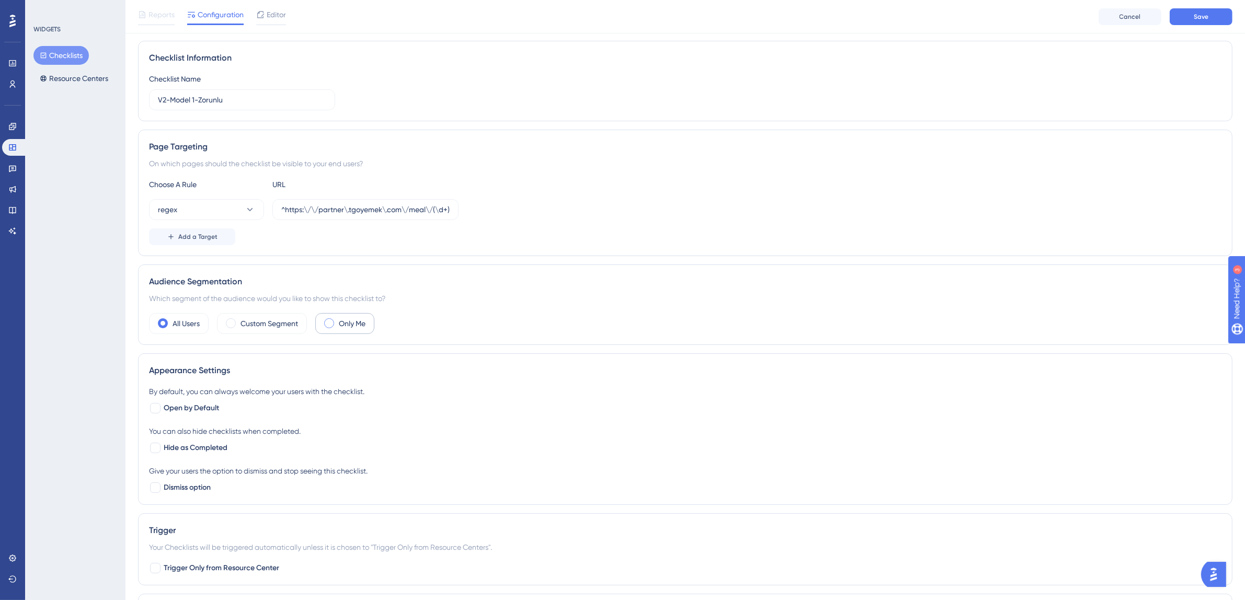
click at [334, 323] on span at bounding box center [329, 324] width 10 height 10
click at [337, 320] on input "radio" at bounding box center [337, 320] width 0 height 0
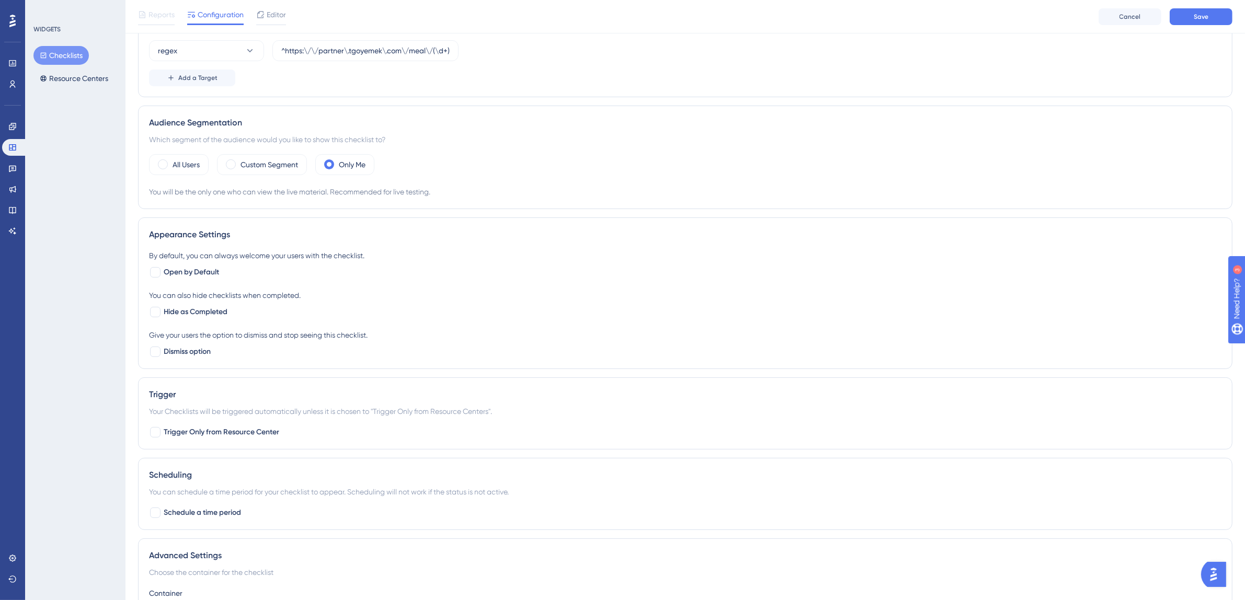
scroll to position [229, 0]
click at [196, 435] on span "Trigger Only from Resource Center" at bounding box center [222, 432] width 116 height 13
checkbox input "false"
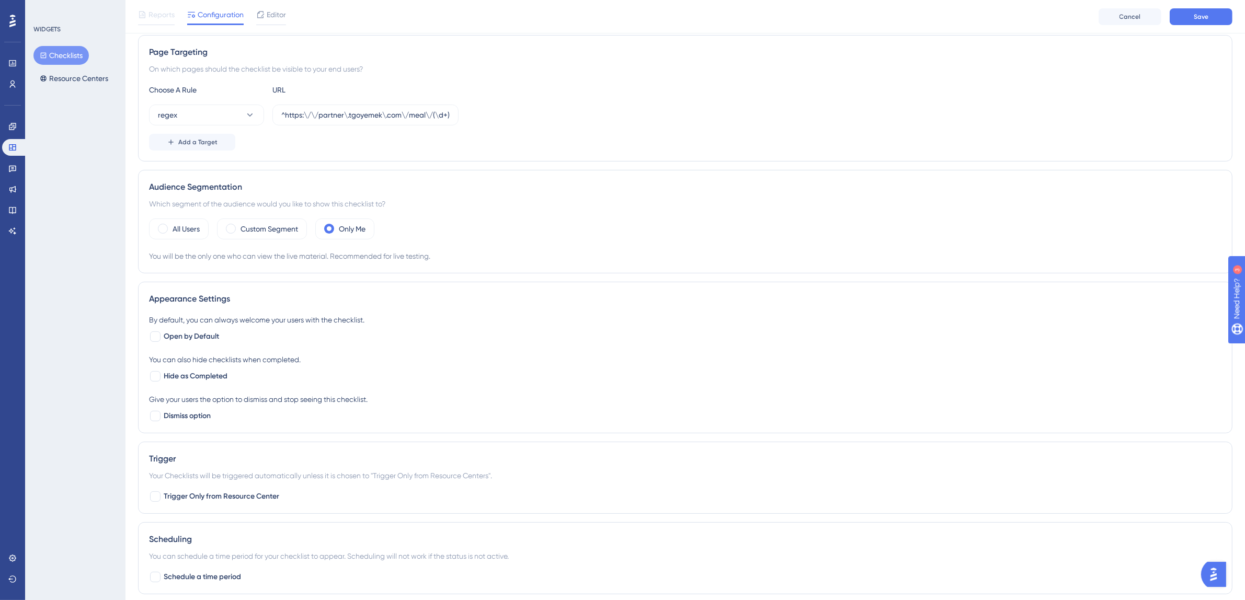
scroll to position [307, 0]
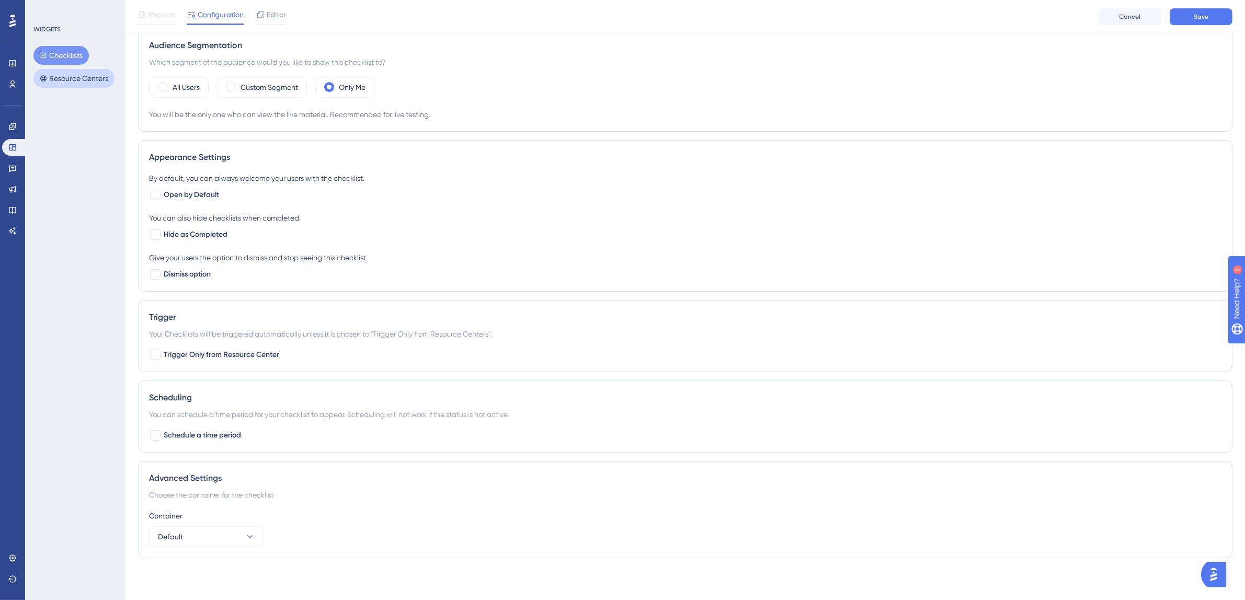
click at [73, 71] on button "Resource Centers" at bounding box center [73, 78] width 81 height 19
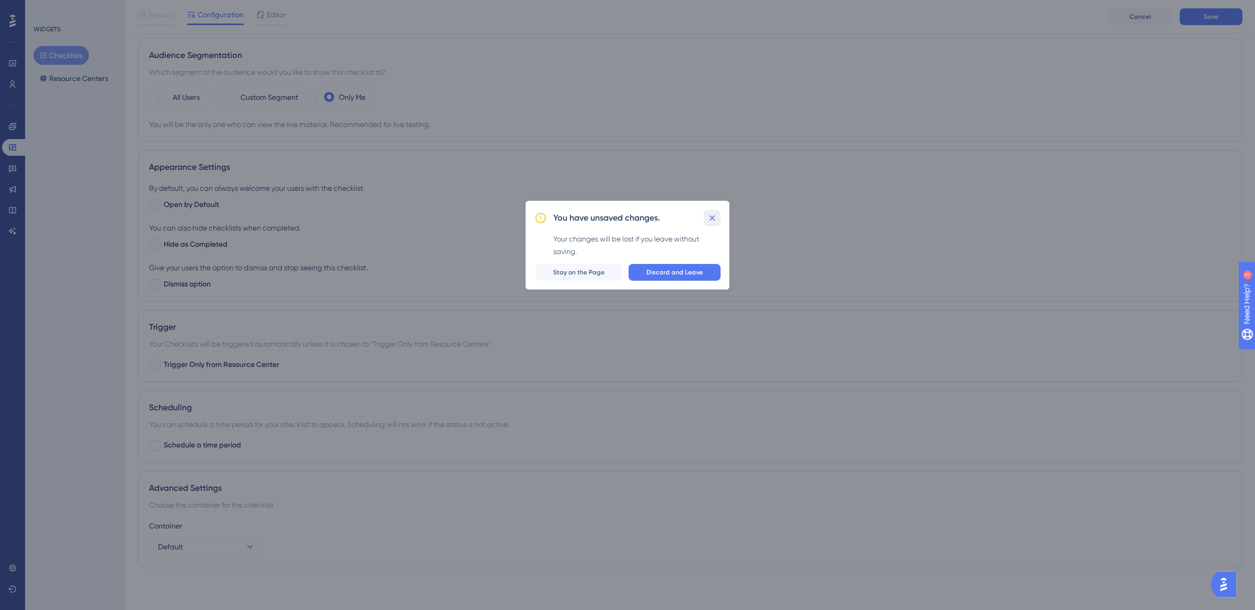
click at [712, 213] on icon at bounding box center [712, 218] width 10 height 10
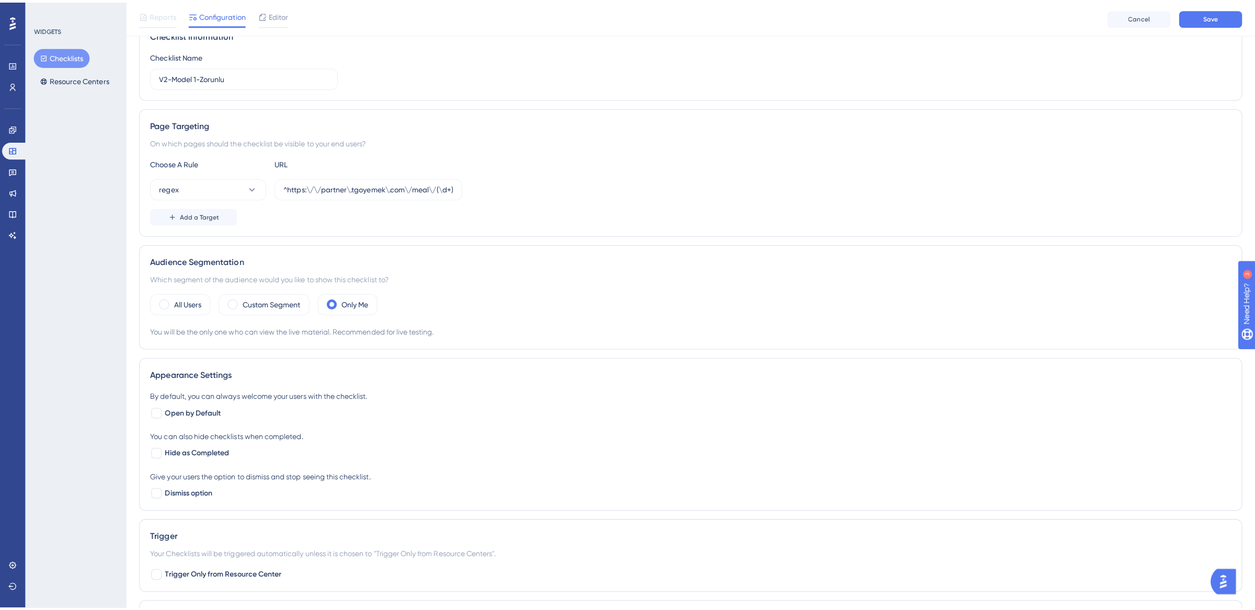
scroll to position [0, 0]
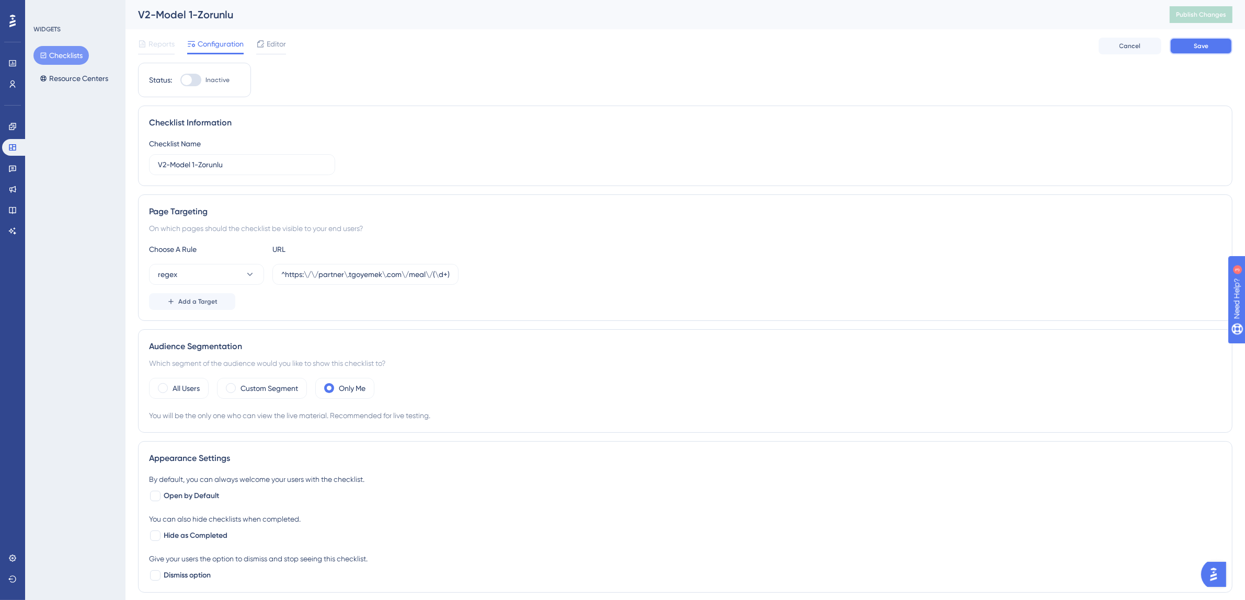
click at [1194, 43] on span "Save" at bounding box center [1201, 46] width 15 height 8
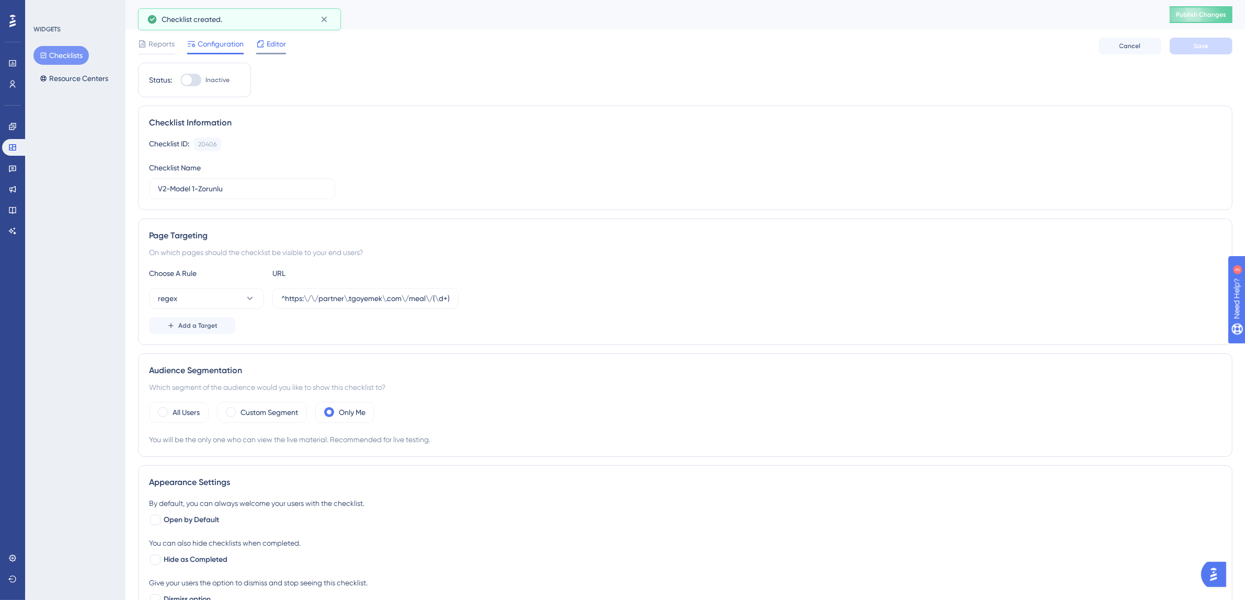
click at [269, 49] on span "Editor" at bounding box center [276, 44] width 19 height 13
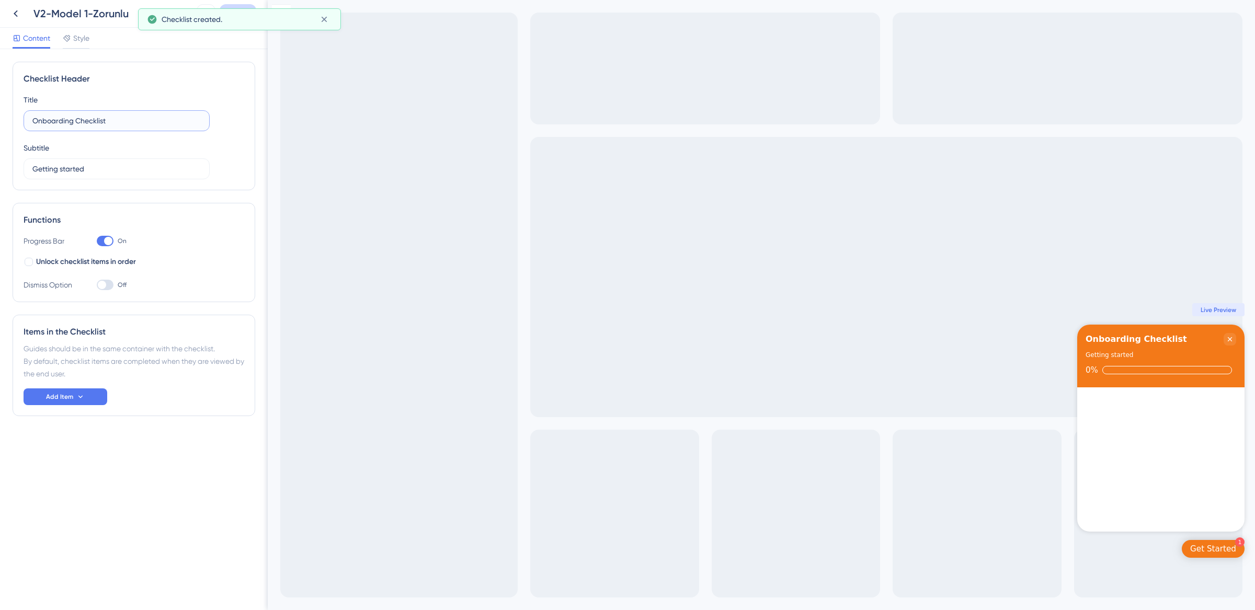
click at [123, 124] on input "Onboarding Checklist" at bounding box center [116, 121] width 168 height 12
type input "Panel Turu"
click at [102, 166] on input "Getting started" at bounding box center [116, 169] width 168 height 12
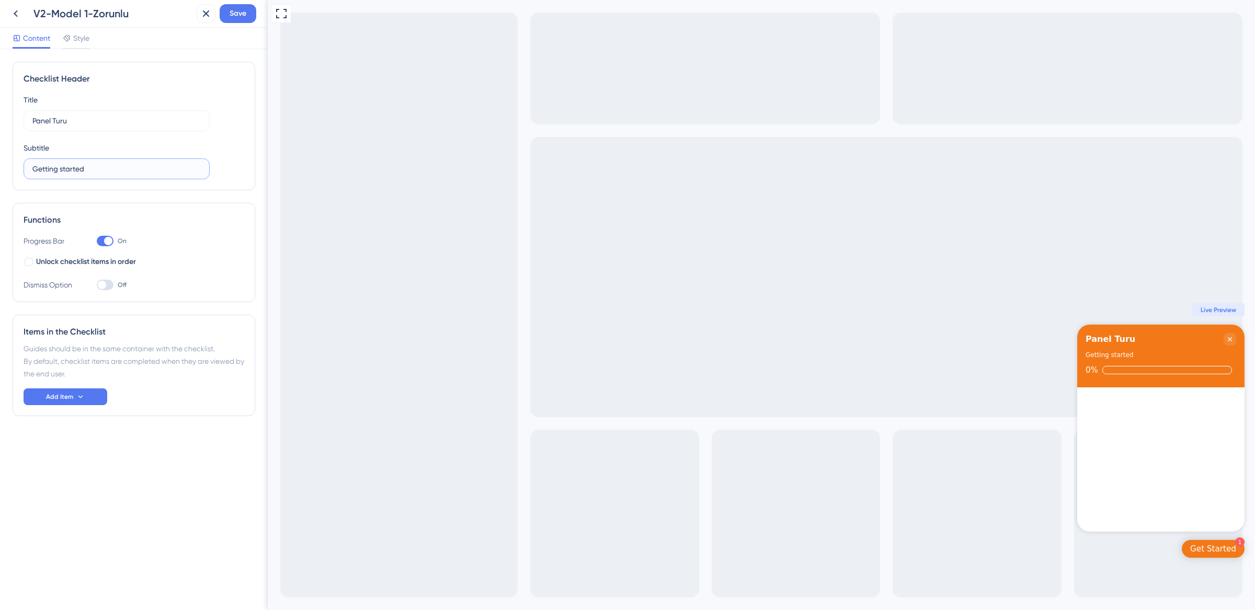
click at [102, 166] on input "Getting started" at bounding box center [116, 169] width 168 height 12
type input "Turu tamamla, sipariş almaya başla!"
click at [79, 260] on span "Unlock checklist items in order" at bounding box center [86, 262] width 100 height 13
checkbox input "true"
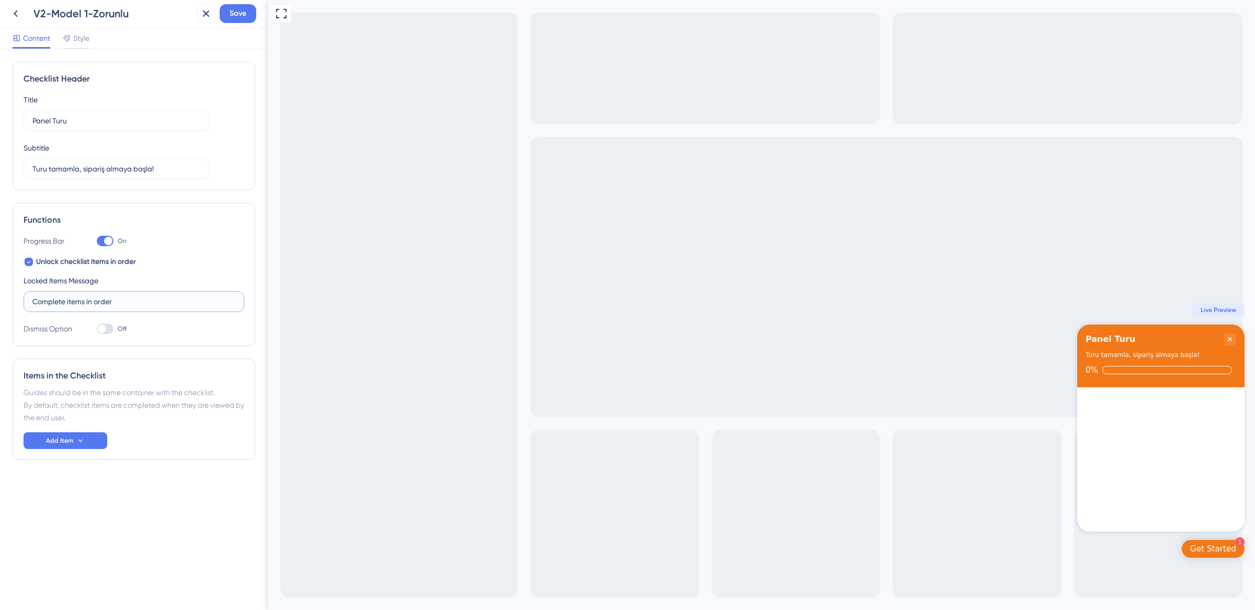
click at [93, 304] on input "Complete items in order" at bounding box center [133, 302] width 203 height 12
type input "Sırayla tamamlayın."
click at [74, 445] on button "Add Item" at bounding box center [66, 441] width 84 height 17
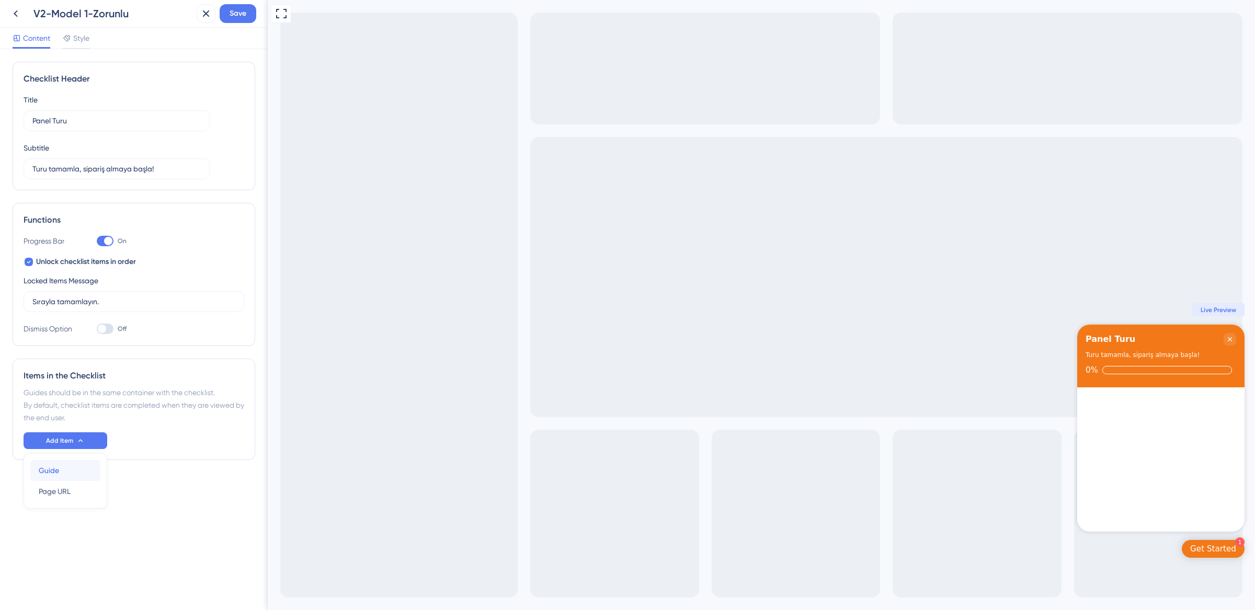
click at [70, 472] on div "Guide Guide" at bounding box center [65, 470] width 53 height 21
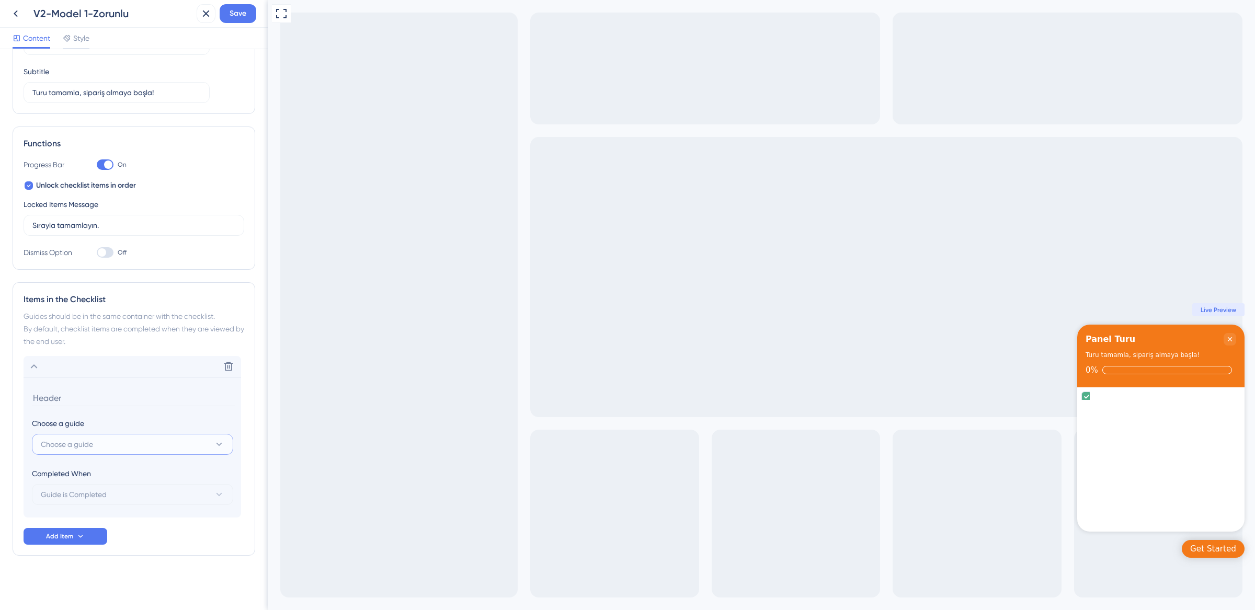
click at [104, 453] on button "Choose a guide" at bounding box center [132, 444] width 201 height 21
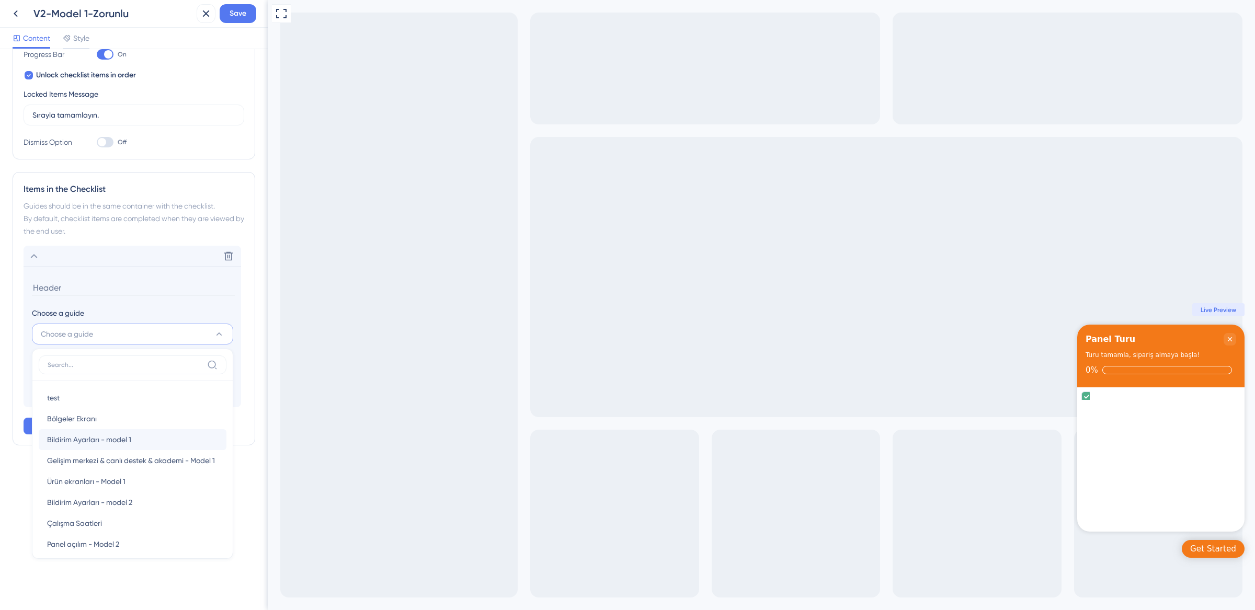
scroll to position [929, 0]
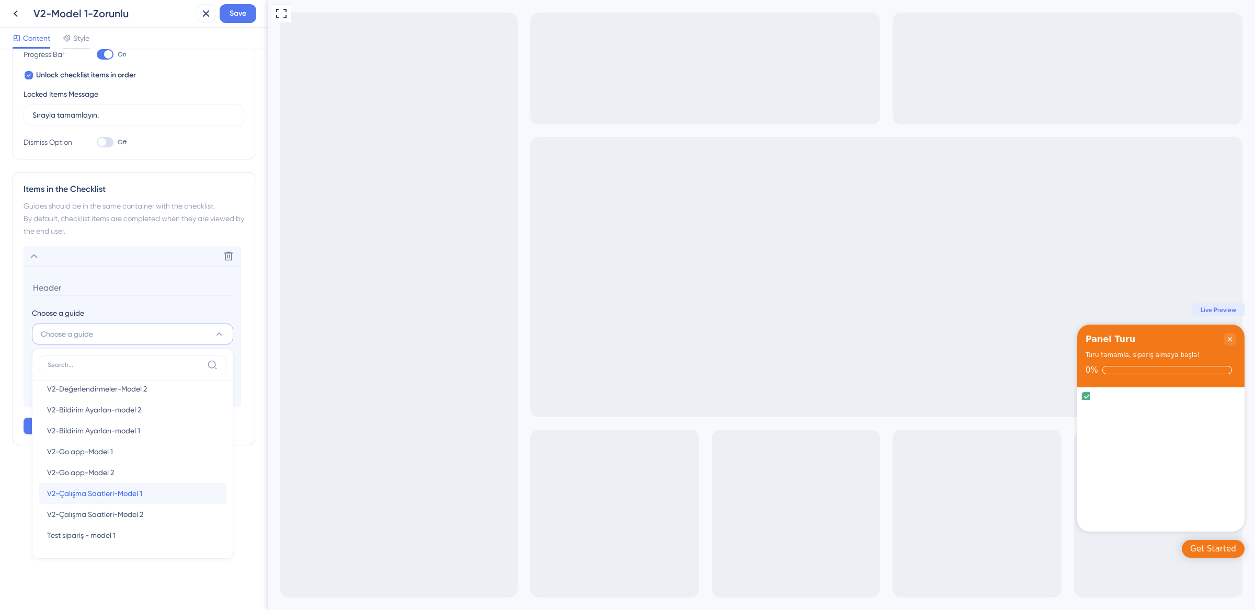
click at [152, 496] on div "V2-Çalışma Saatleri-Model 1 V2-Çalışma Saatleri-Model 1" at bounding box center [132, 493] width 171 height 21
type input "V2-Çalışma Saatleri-Model 1"
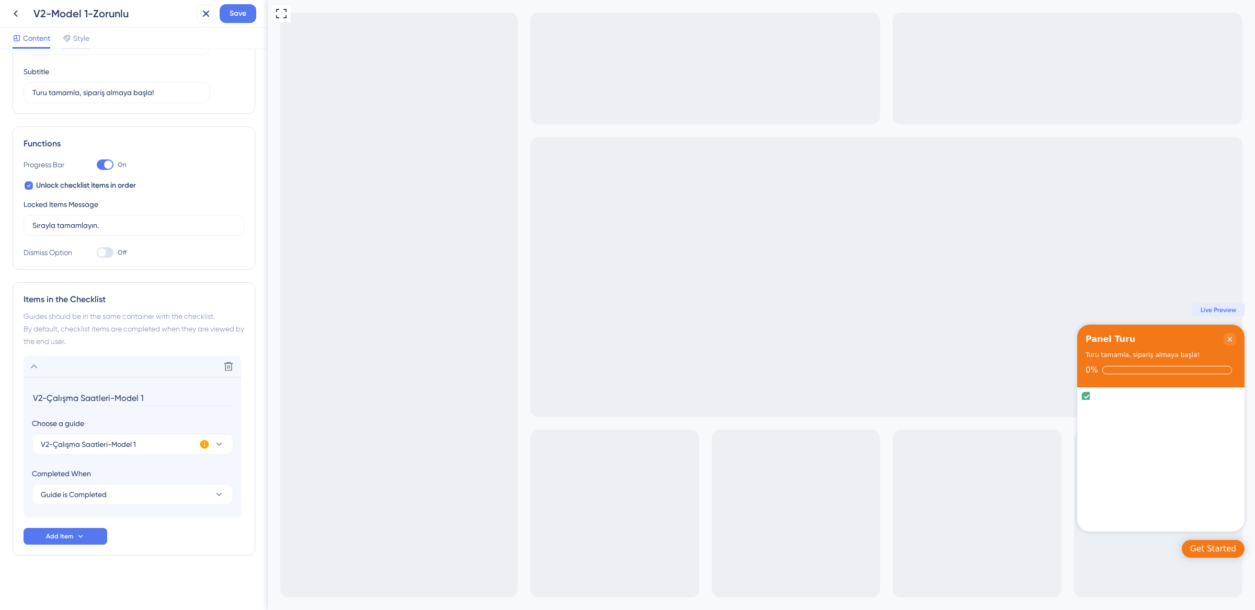
scroll to position [76, 0]
click at [206, 447] on icon at bounding box center [204, 444] width 9 height 9
click at [173, 469] on div "Completed When" at bounding box center [132, 474] width 201 height 13
click at [69, 536] on span "Add Item" at bounding box center [59, 536] width 27 height 8
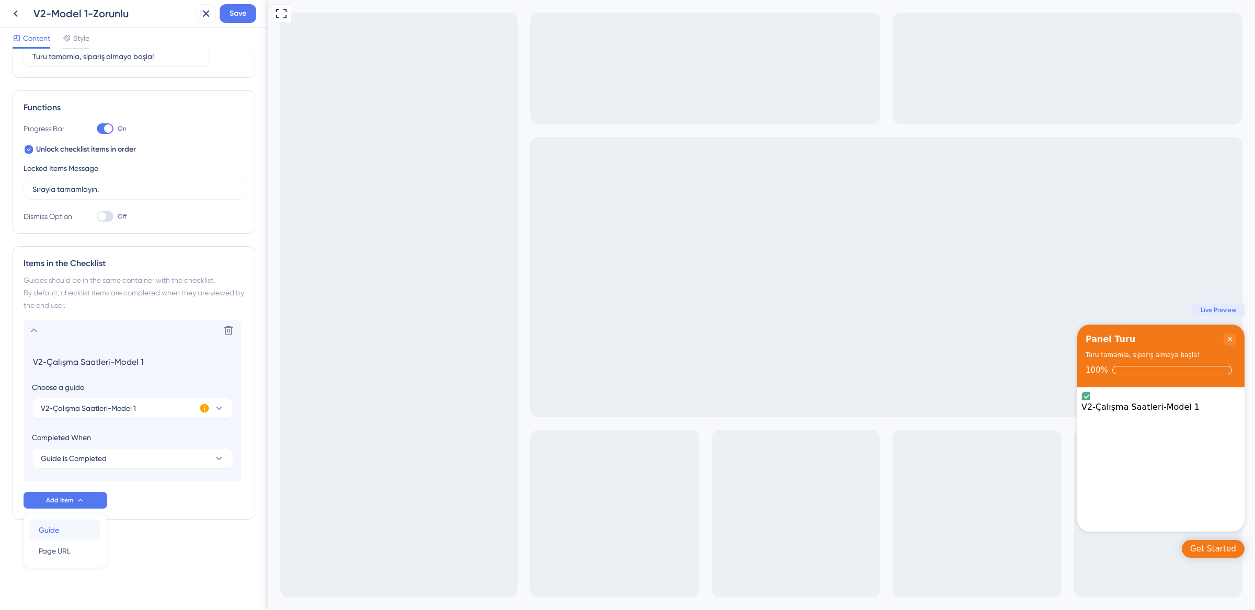
click at [69, 533] on div "Guide Guide" at bounding box center [65, 530] width 53 height 21
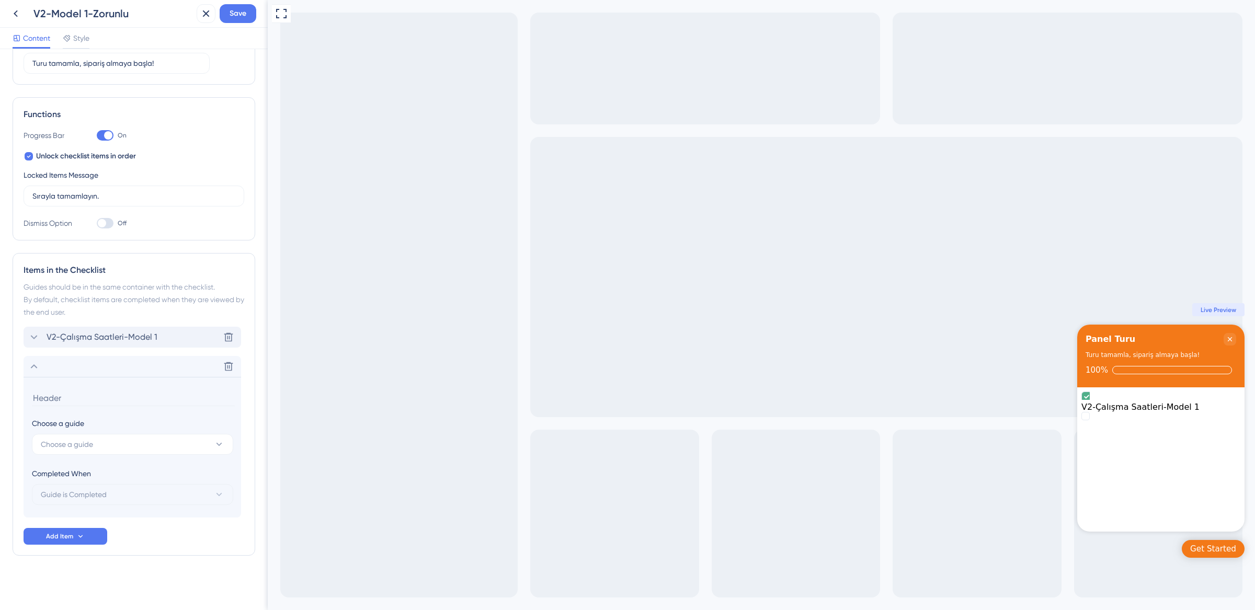
click at [32, 336] on icon at bounding box center [34, 337] width 7 height 4
click at [126, 368] on input "V2-Çalışma Saatleri-Model 1" at bounding box center [133, 369] width 203 height 16
type input "Ç"
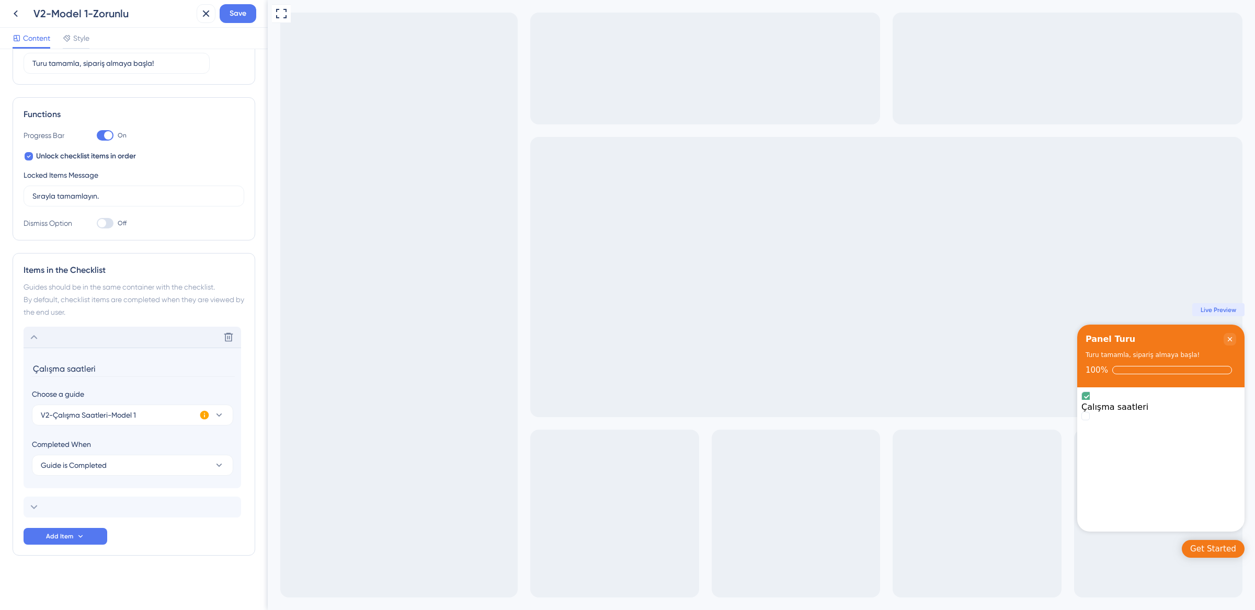
type input "Çalışma saatleri"
click at [131, 377] on input "Çalışma saatleri" at bounding box center [133, 369] width 203 height 16
click at [49, 505] on div "Delete" at bounding box center [133, 507] width 218 height 21
click at [78, 395] on input at bounding box center [133, 398] width 203 height 16
click at [122, 442] on button "Choose a guide" at bounding box center [132, 444] width 201 height 21
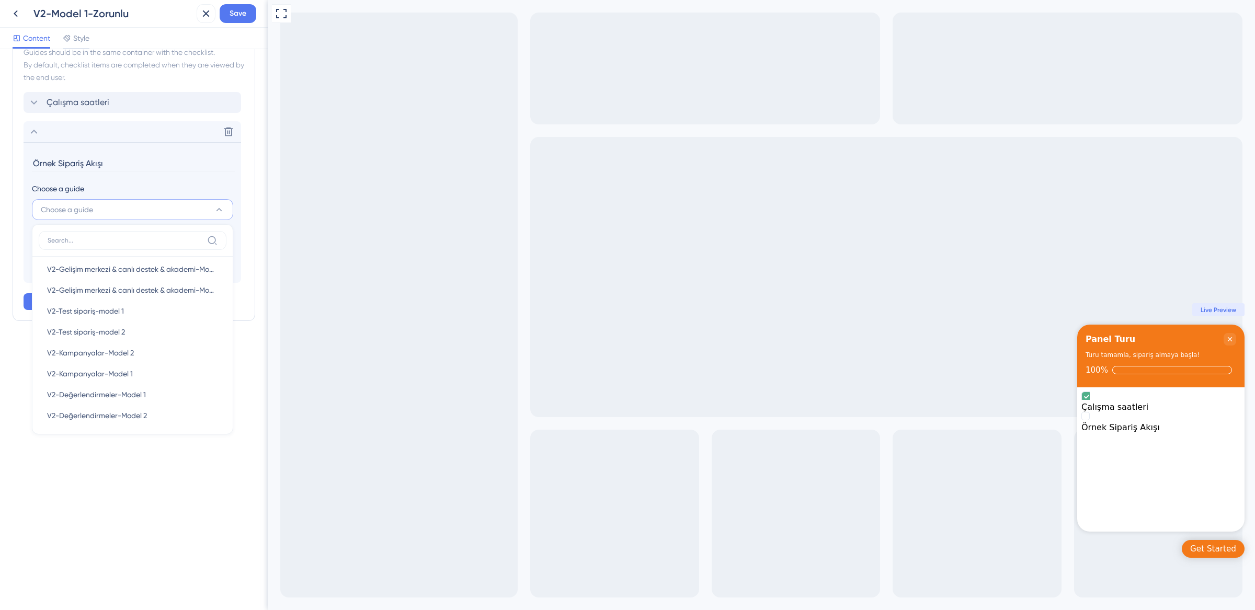
scroll to position [778, 0]
click at [144, 314] on div "V2-Test sipariş-model 1 V2-Test sipariş-model 1" at bounding box center [132, 311] width 171 height 21
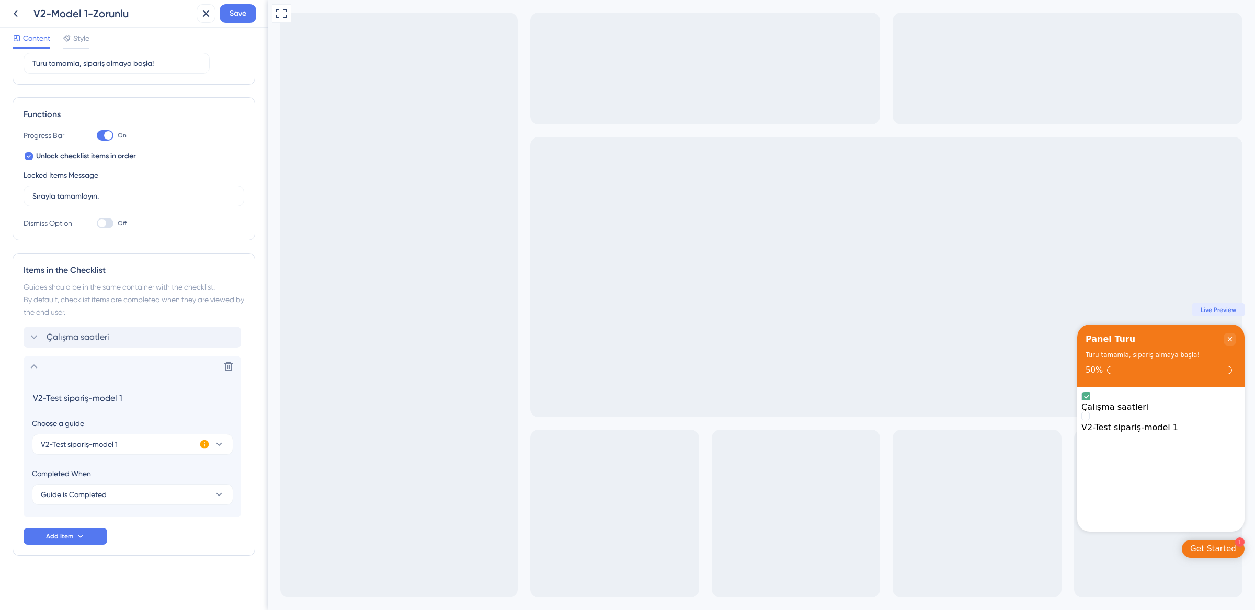
click at [94, 393] on input "V2-Test sipariş-model 1" at bounding box center [133, 398] width 203 height 16
type input "Örnek Sipariş Akışı"
click at [87, 533] on button "Add Item" at bounding box center [66, 536] width 84 height 17
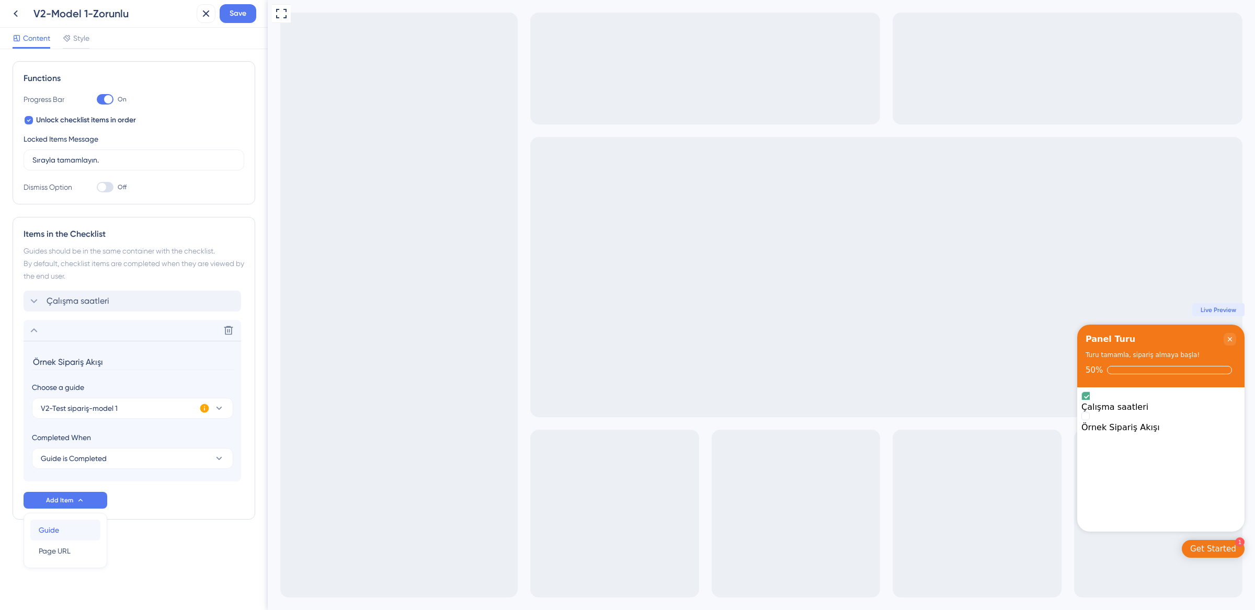
click at [73, 526] on div "Guide Guide" at bounding box center [65, 530] width 53 height 21
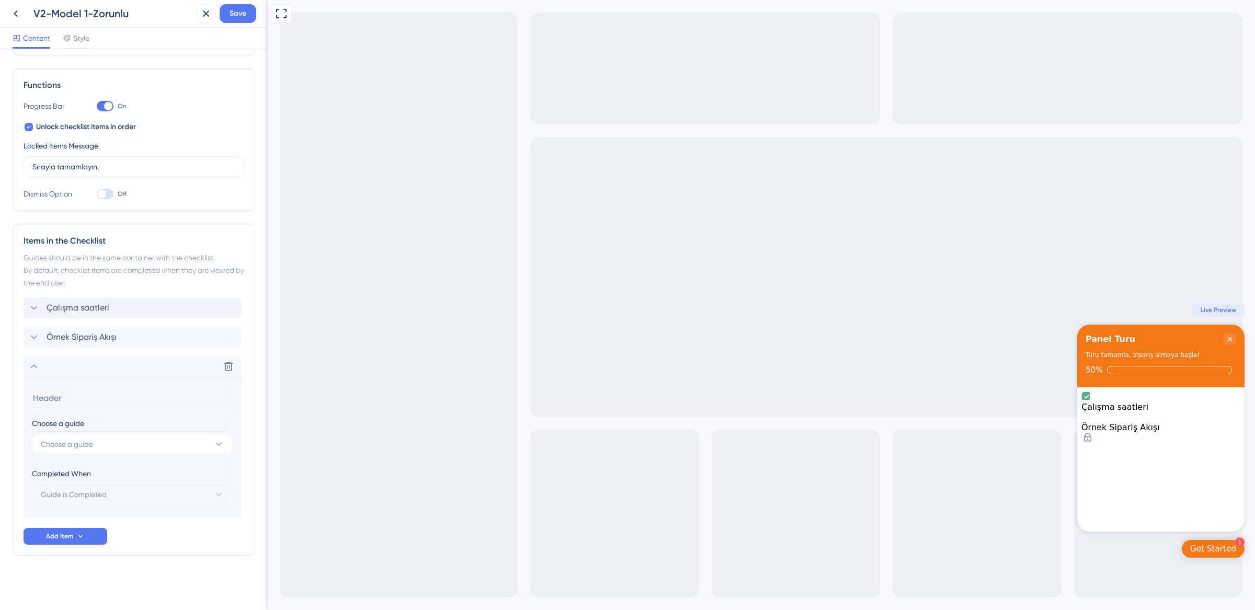
scroll to position [135, 0]
click at [97, 447] on button "Choose a guide" at bounding box center [132, 444] width 201 height 21
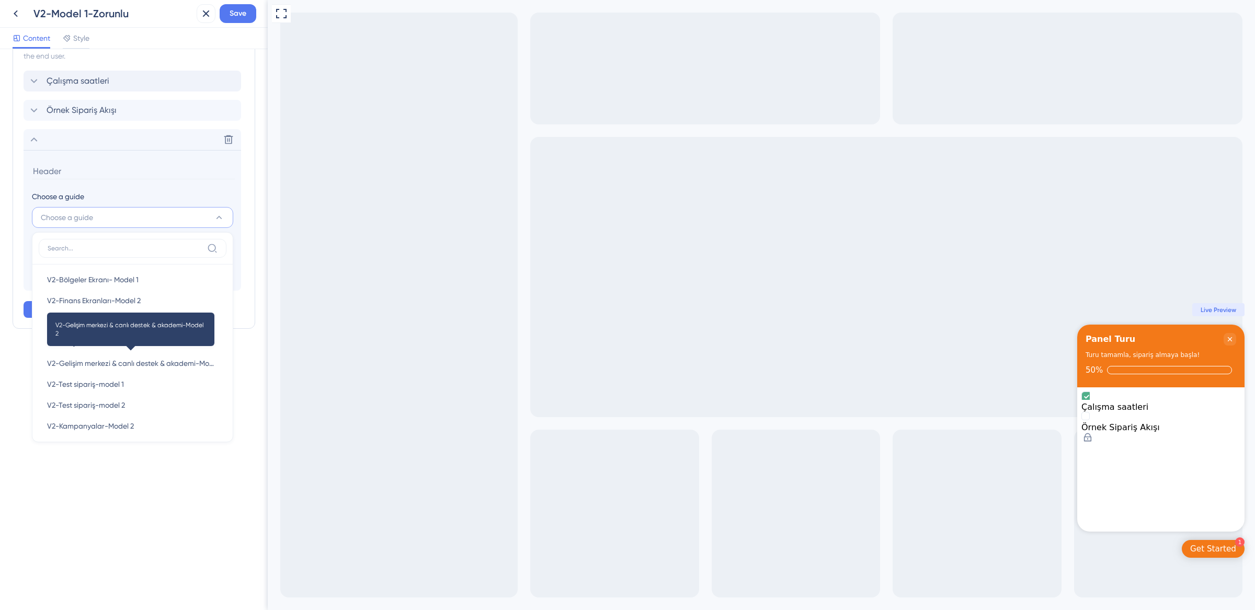
scroll to position [687, 0]
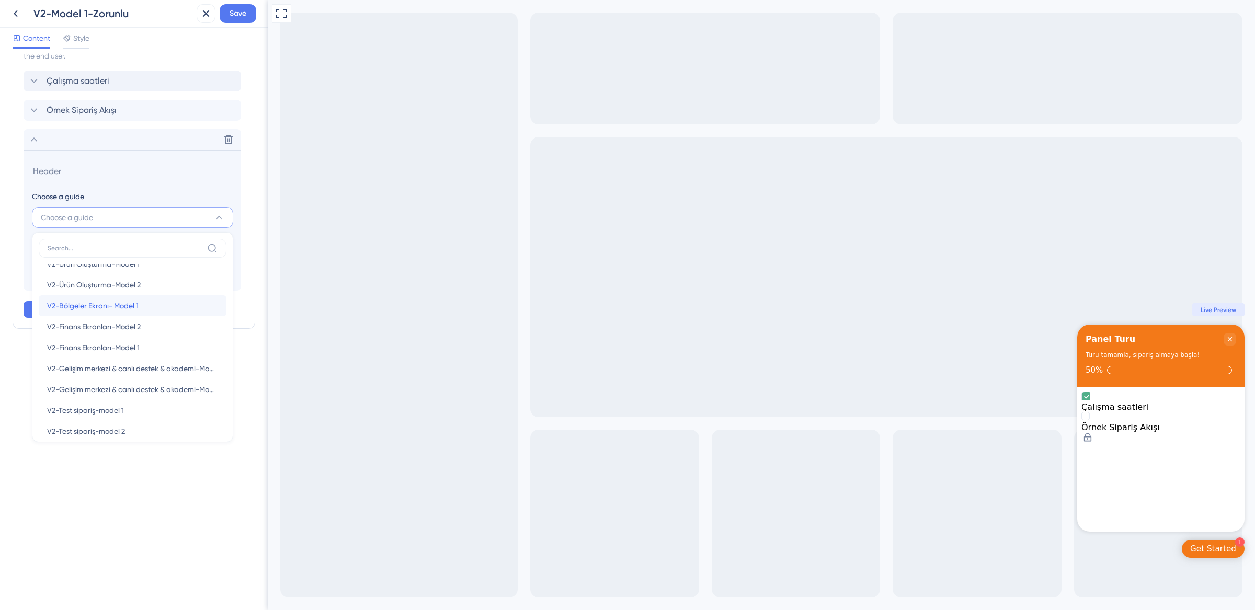
click at [154, 305] on div "V2-Bölgeler Ekranı- Model 1 V2-Bölgeler Ekranı- Model 1" at bounding box center [132, 306] width 171 height 21
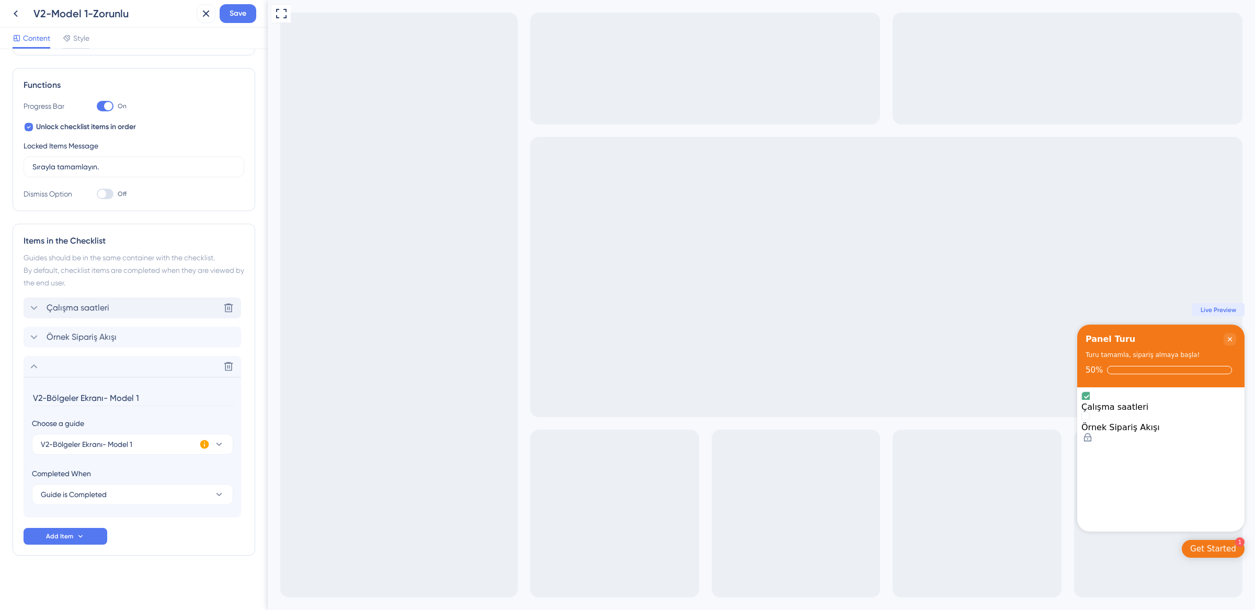
scroll to position [135, 0]
click at [123, 393] on input "V2-Bölgeler Ekranı- Model 1" at bounding box center [133, 398] width 203 height 16
drag, startPoint x: 38, startPoint y: 393, endPoint x: 26, endPoint y: 393, distance: 11.5
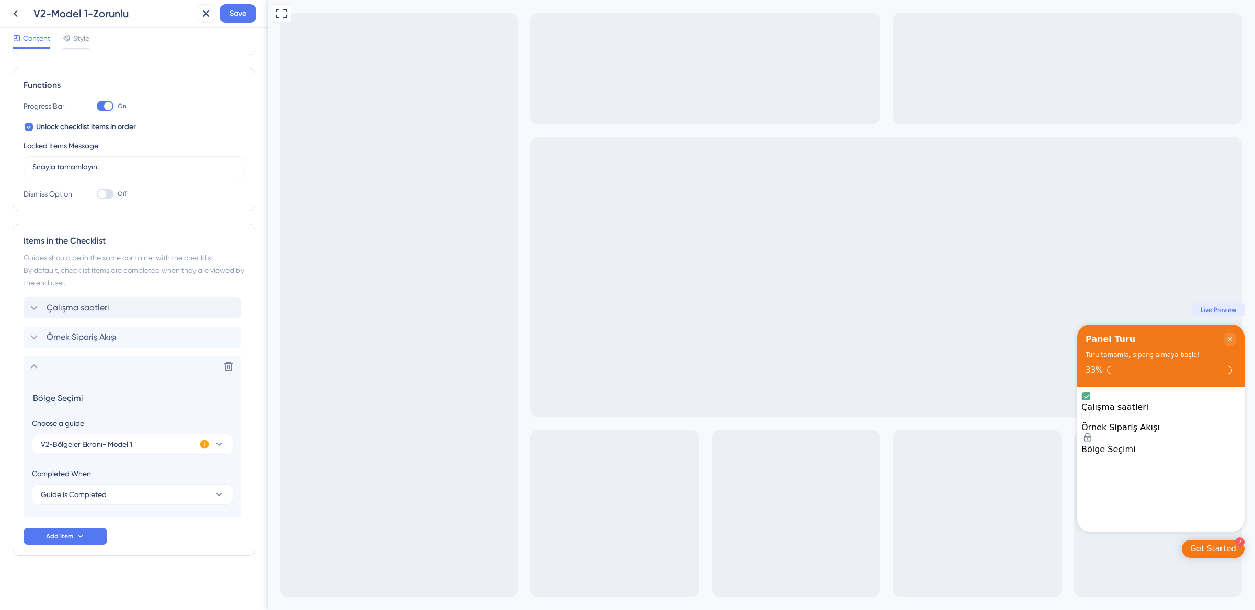
click at [26, 393] on section "Bölge Seçimi Choose a guide V2-Bölgeler Ekranı- Model 1 Completed When Guide is…" at bounding box center [133, 447] width 218 height 141
type input "Teslimat Bölgesi Seçimi"
click at [47, 310] on span "Çalışma saatleri" at bounding box center [78, 308] width 63 height 13
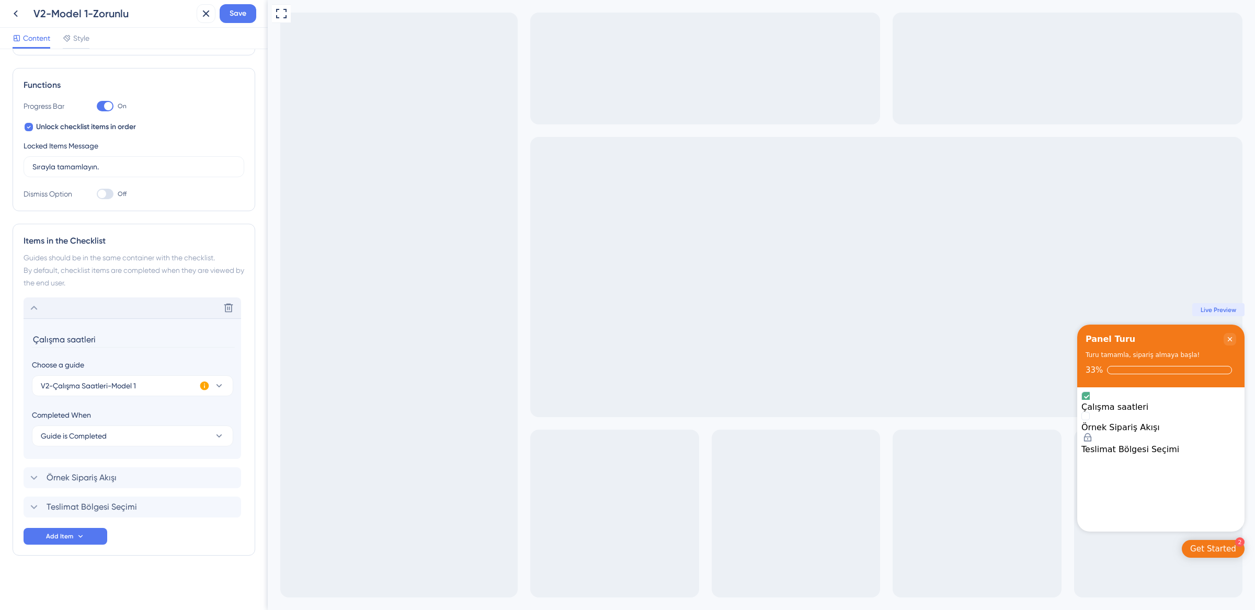
click at [69, 336] on input "Çalışma saatleri" at bounding box center [133, 340] width 203 height 16
type input "Çalışma Saatleri"
click at [41, 505] on div "Teslimat Bölgesi Seçimi" at bounding box center [82, 507] width 109 height 13
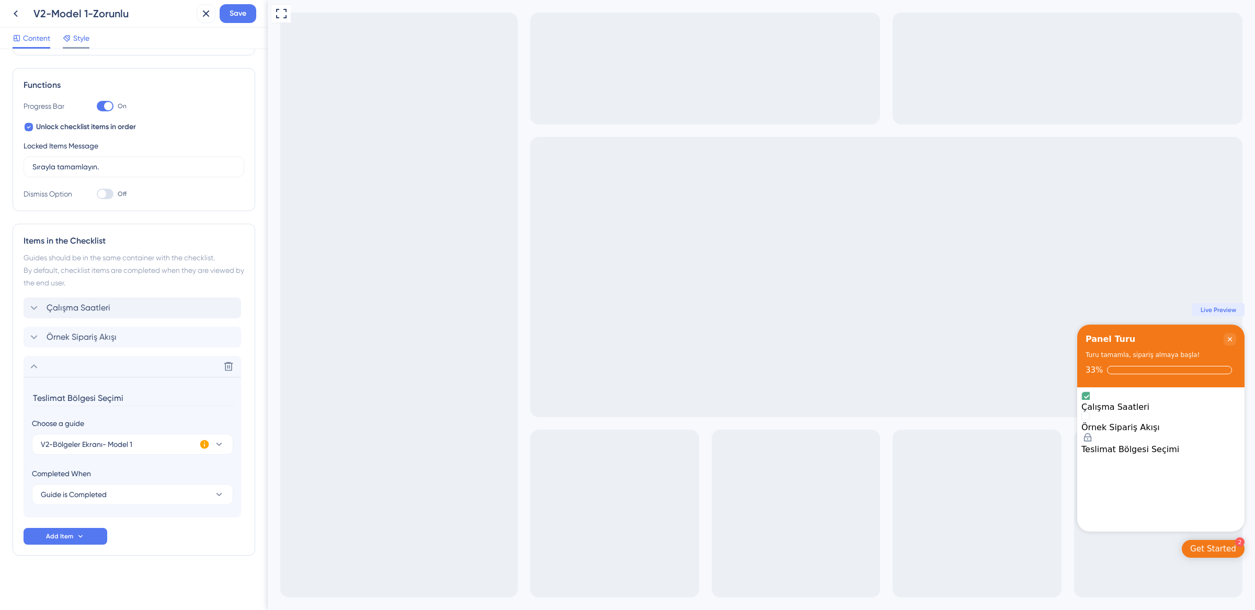
click at [77, 40] on span "Style" at bounding box center [81, 38] width 16 height 13
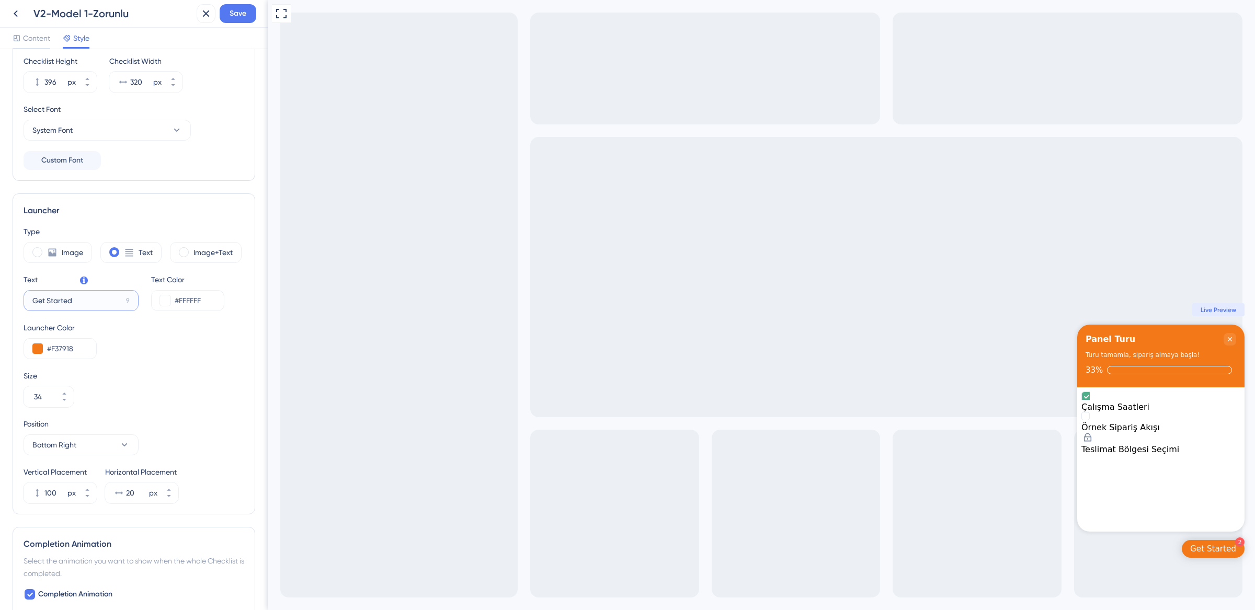
click at [105, 300] on input "Get Started" at bounding box center [76, 301] width 89 height 12
type input "H"
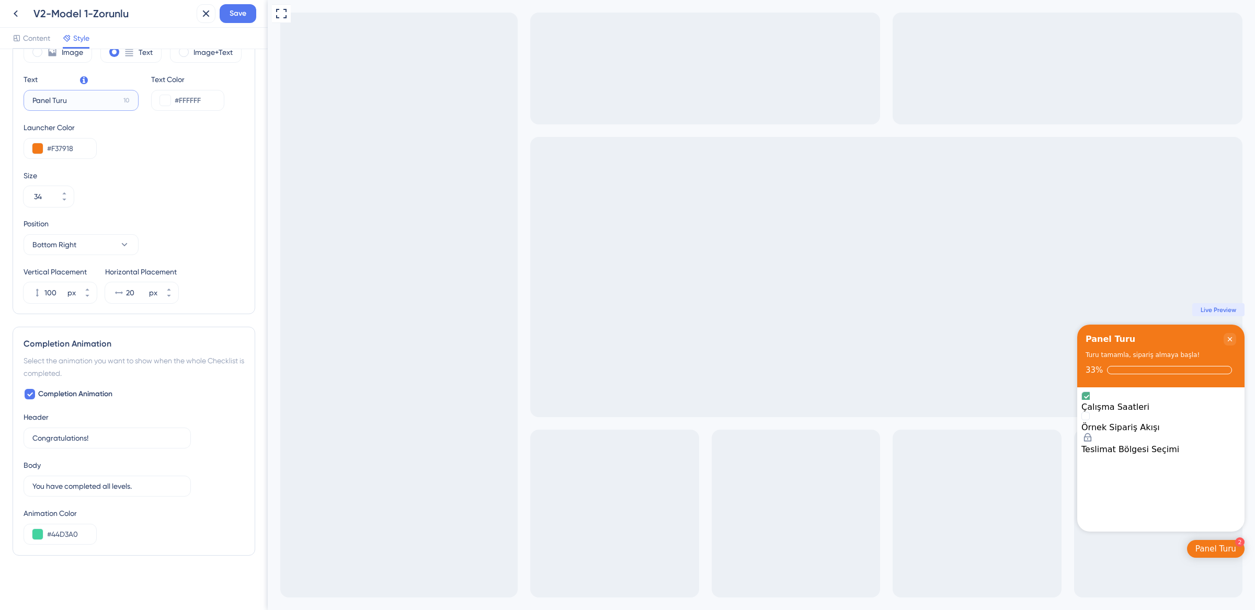
scroll to position [333, 0]
type input "Panel Turu"
click at [106, 442] on input "Congratulations!" at bounding box center [102, 441] width 140 height 12
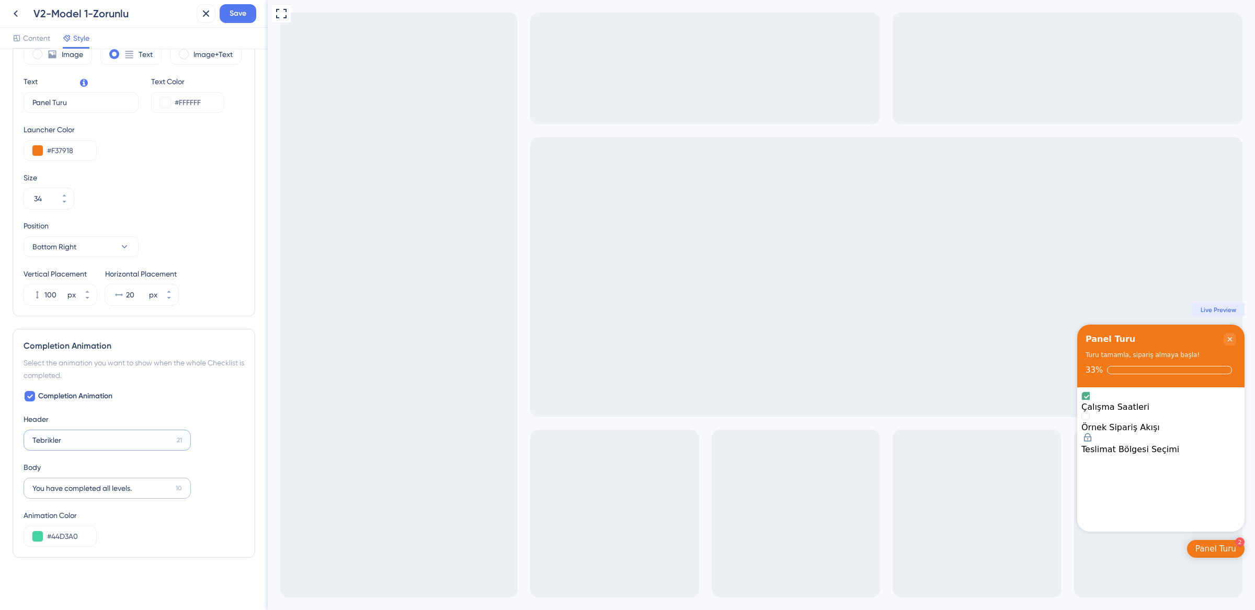
type input "Tebrikler!"
click at [135, 485] on input "You have completed all levels." at bounding box center [101, 489] width 139 height 12
type input "Sipariş almaya hazırsınız."
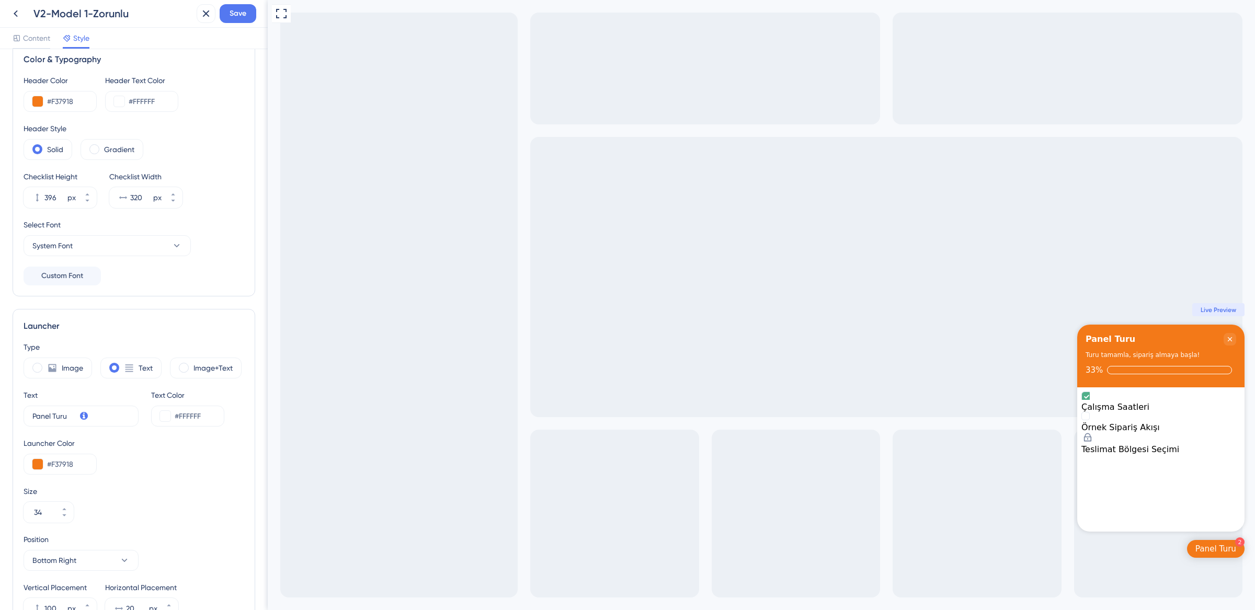
scroll to position [0, 0]
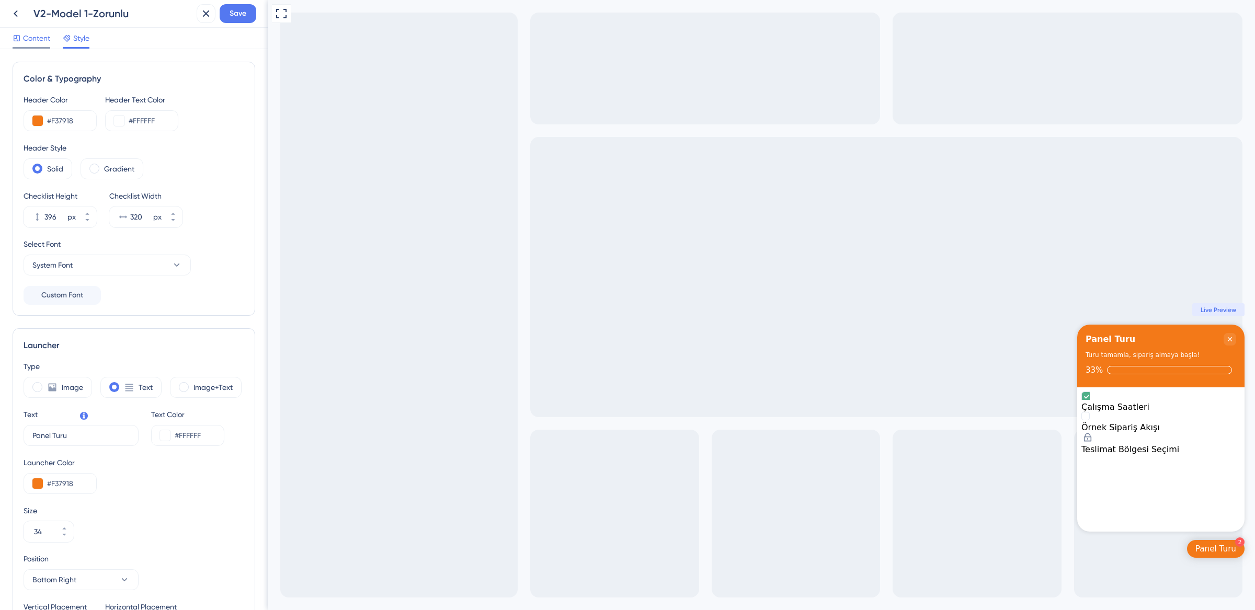
click at [36, 40] on span "Content" at bounding box center [36, 38] width 27 height 13
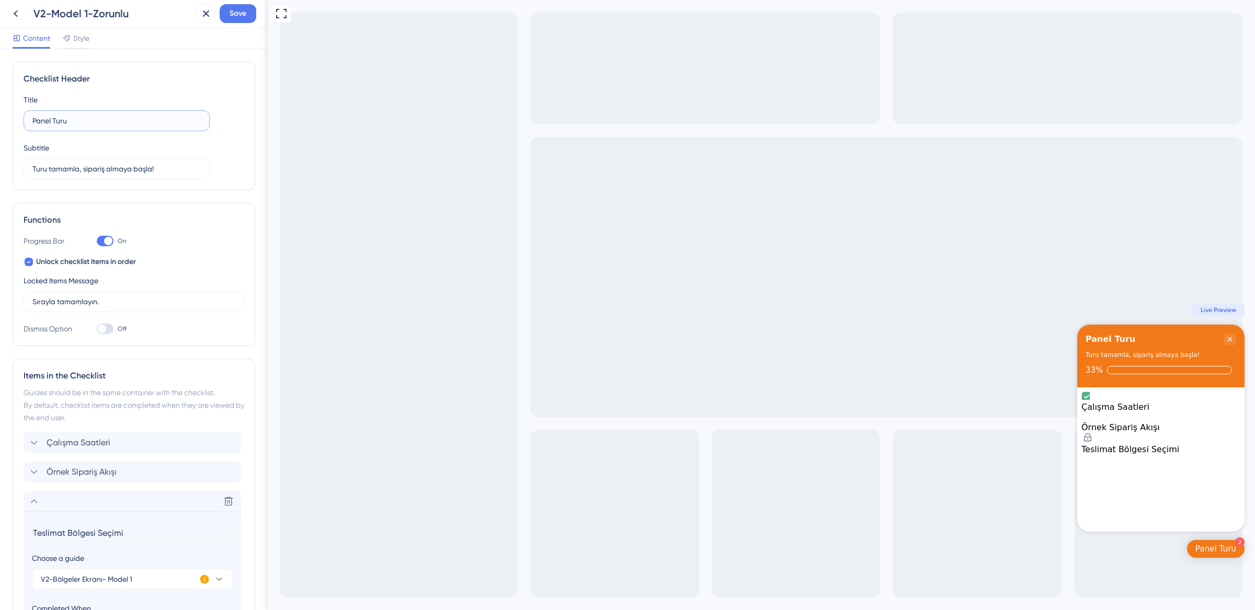
click at [69, 120] on input "Panel Turu" at bounding box center [116, 121] width 168 height 12
type input "Go Yemek'e Hoş Geldiniz!"
click at [175, 174] on input "Turu tamamla, sipariş almaya başla!" at bounding box center [116, 169] width 168 height 12
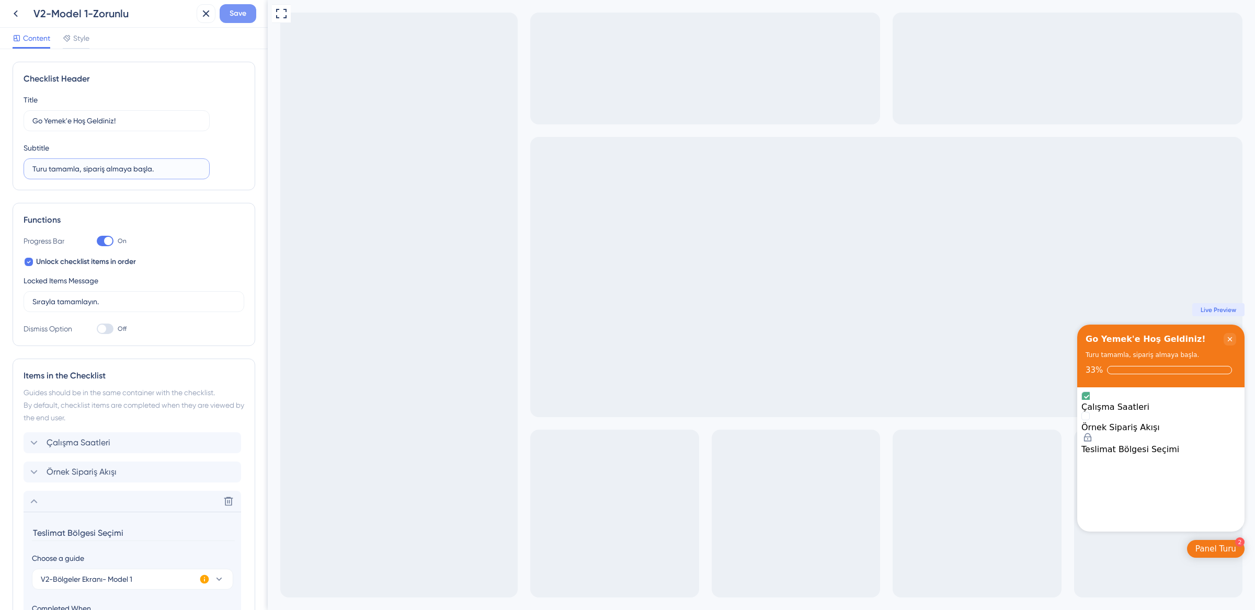
type input "Turu tamamla, sipariş almaya başla."
click at [241, 12] on span "Save" at bounding box center [238, 13] width 17 height 13
click at [22, 16] on button at bounding box center [15, 13] width 19 height 19
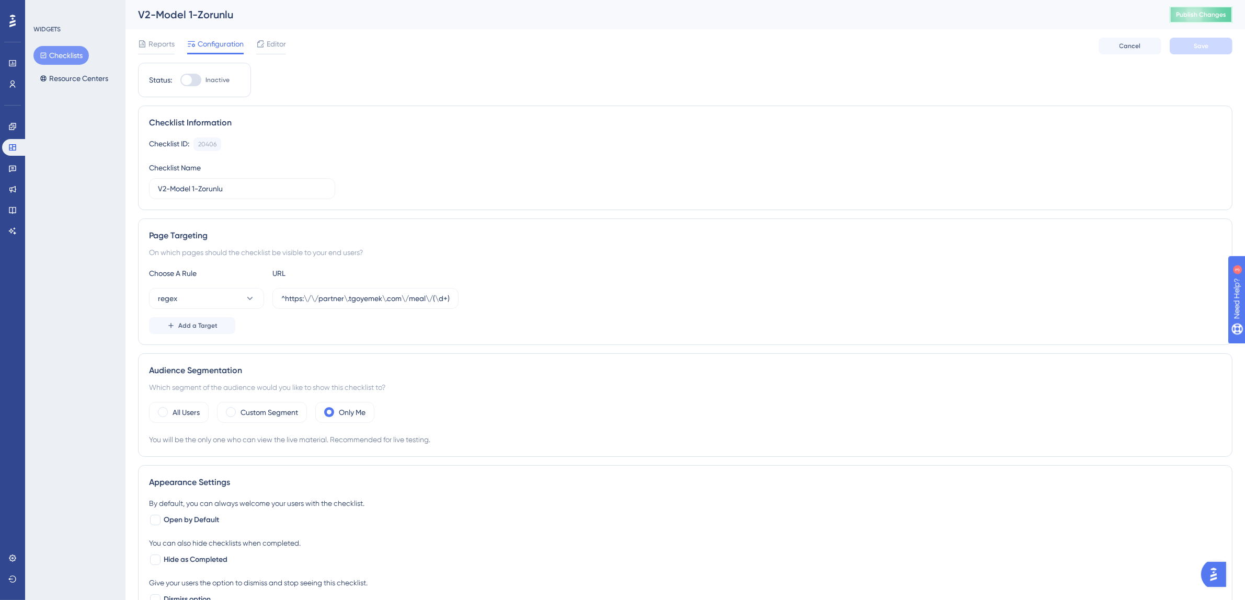
click at [1205, 18] on span "Publish Changes" at bounding box center [1201, 14] width 50 height 8
click at [64, 58] on button "Checklists" at bounding box center [60, 55] width 55 height 19
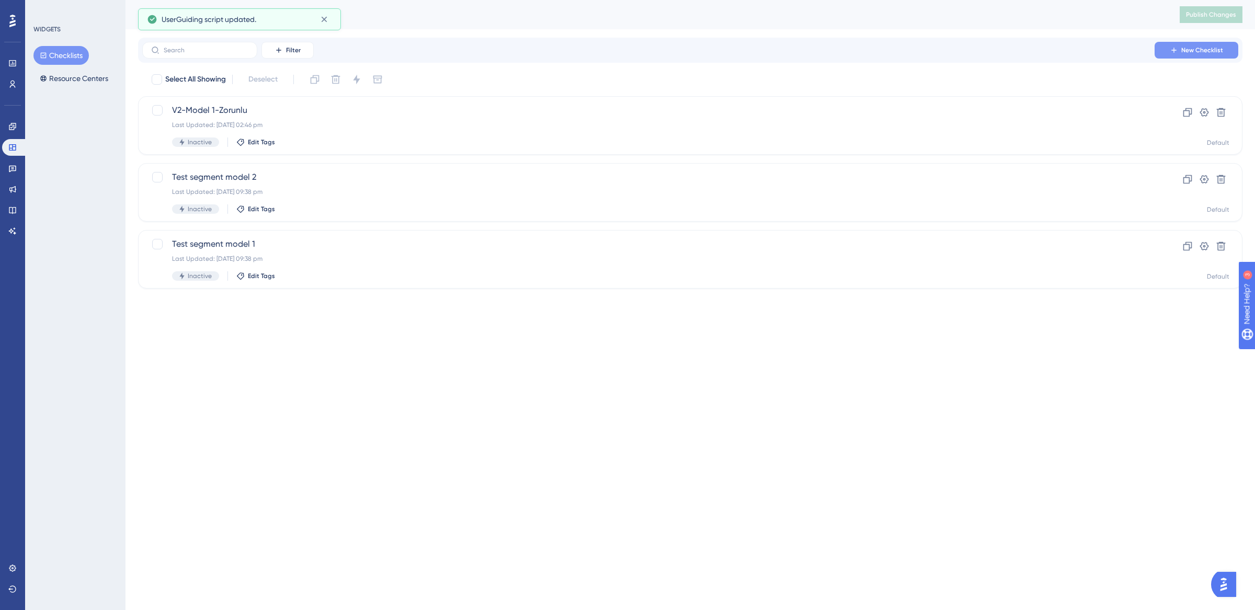
click at [1212, 48] on span "New Checklist" at bounding box center [1203, 50] width 42 height 8
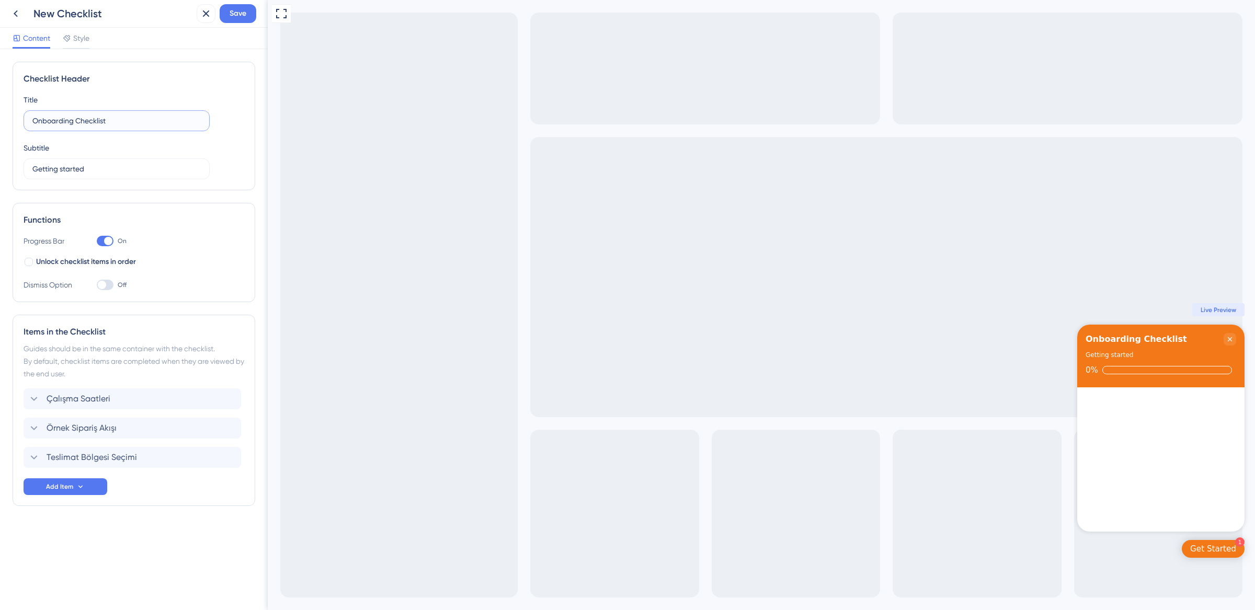
click at [77, 121] on input "Onboarding Checklist" at bounding box center [116, 121] width 168 height 12
click at [94, 122] on input "Onboarding Checklist" at bounding box center [116, 121] width 168 height 12
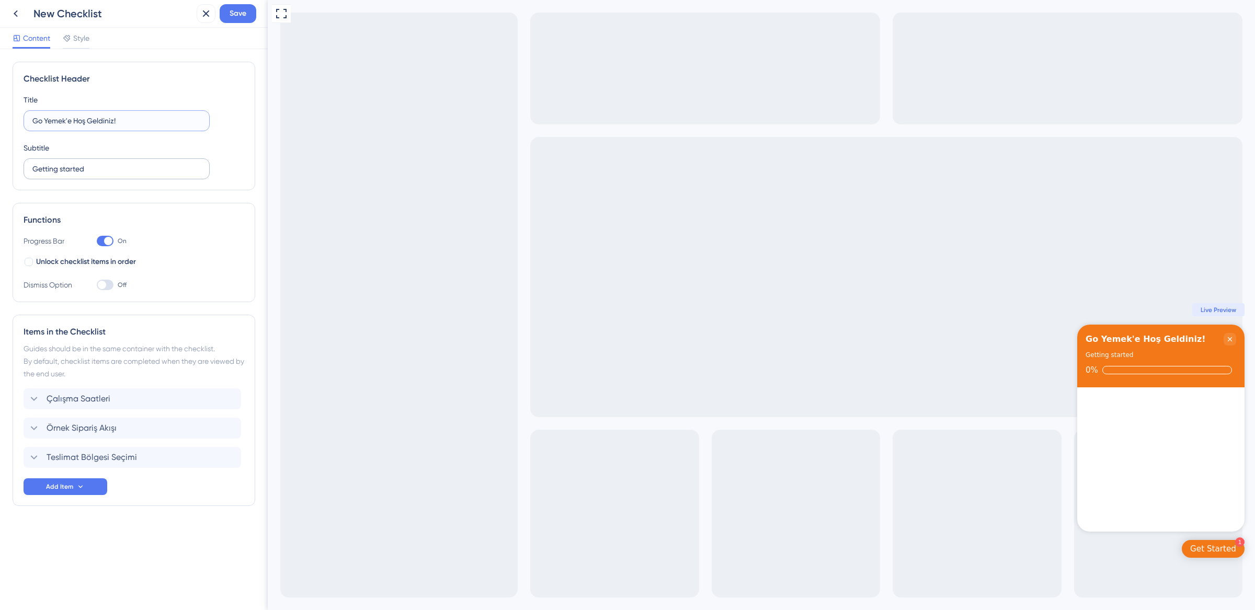
type input "Go Yemek'e Hoş Geldiniz!"
click at [103, 166] on input "Getting started" at bounding box center [116, 169] width 168 height 12
type input "T"
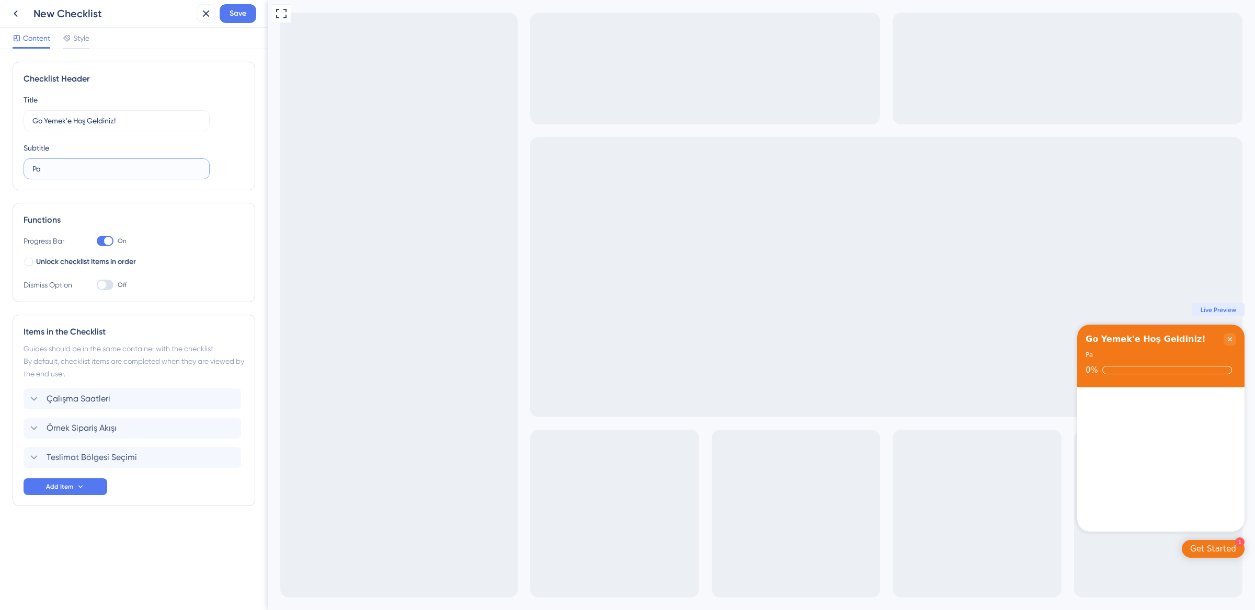
type input "P"
drag, startPoint x: 129, startPoint y: 167, endPoint x: 113, endPoint y: 167, distance: 15.7
click at [113, 167] on input "Turu tamamla, sipariş alımına başla." at bounding box center [116, 169] width 168 height 12
type input "Turu tamamla, sipariş almaya başla."
click at [83, 260] on span "Unlock checklist items in order" at bounding box center [86, 262] width 100 height 13
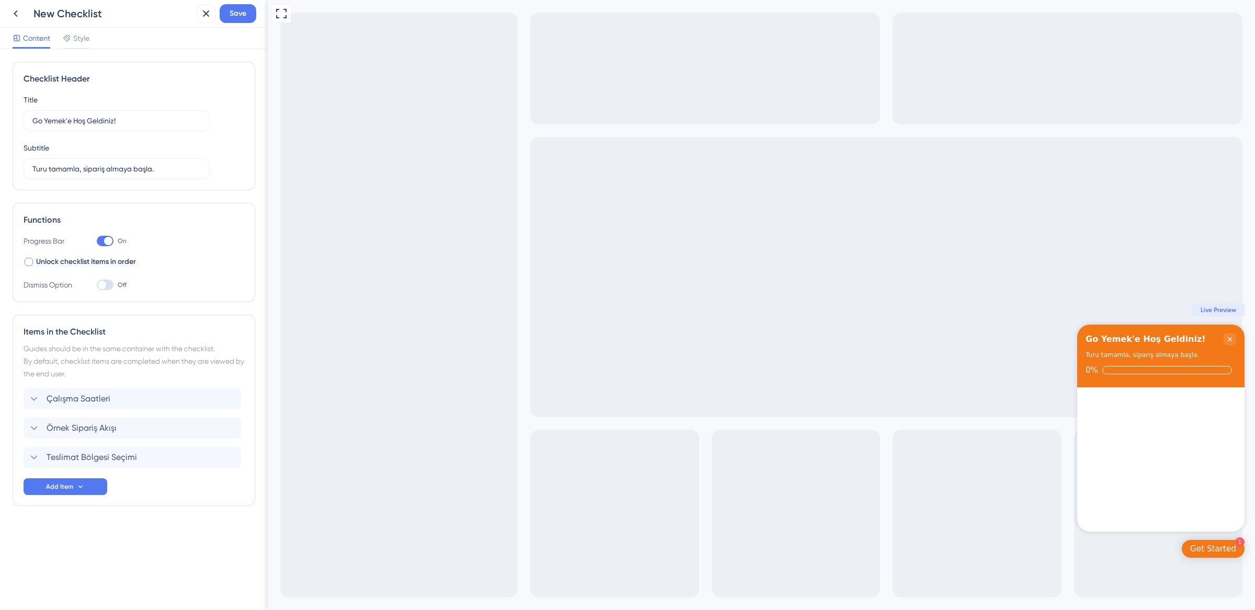
checkbox input "true"
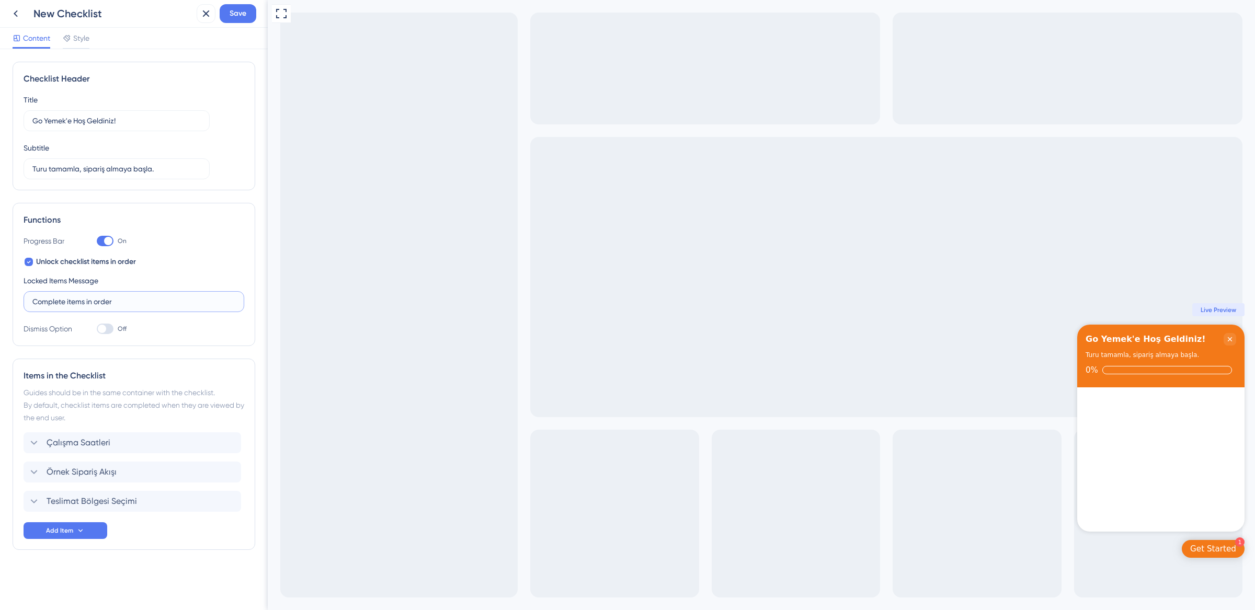
click at [133, 302] on input "Complete items in order" at bounding box center [133, 302] width 203 height 12
type input "Sırayla tamamlayın."
click at [230, 505] on icon at bounding box center [228, 501] width 10 height 10
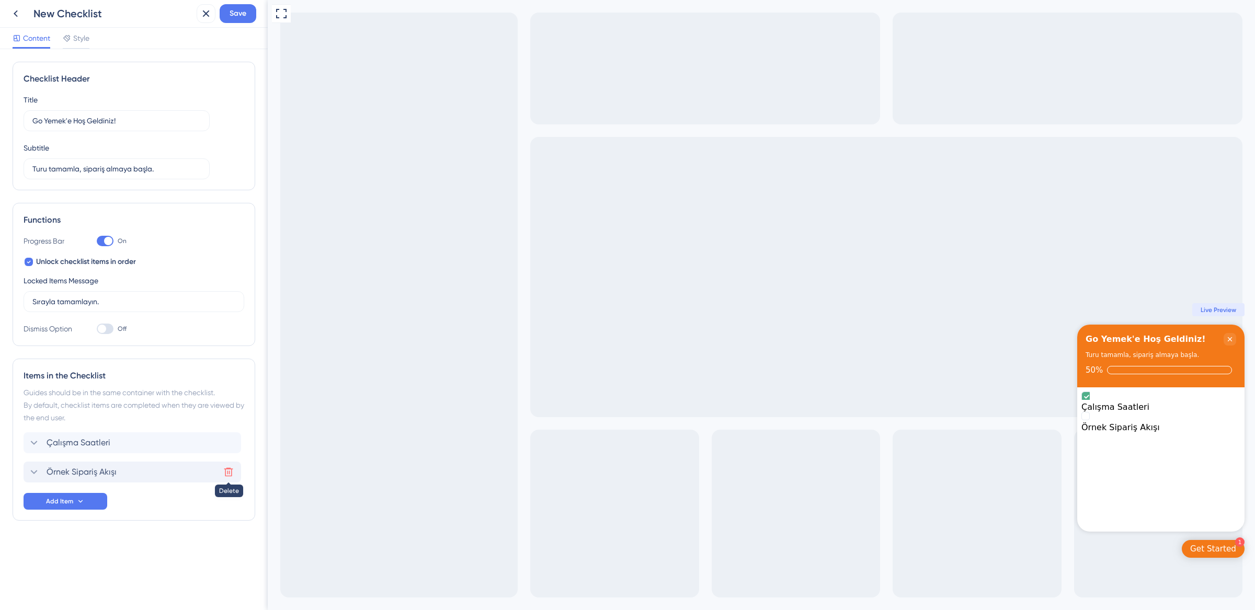
click at [225, 468] on icon at bounding box center [228, 472] width 10 height 10
click at [228, 441] on icon at bounding box center [228, 443] width 10 height 10
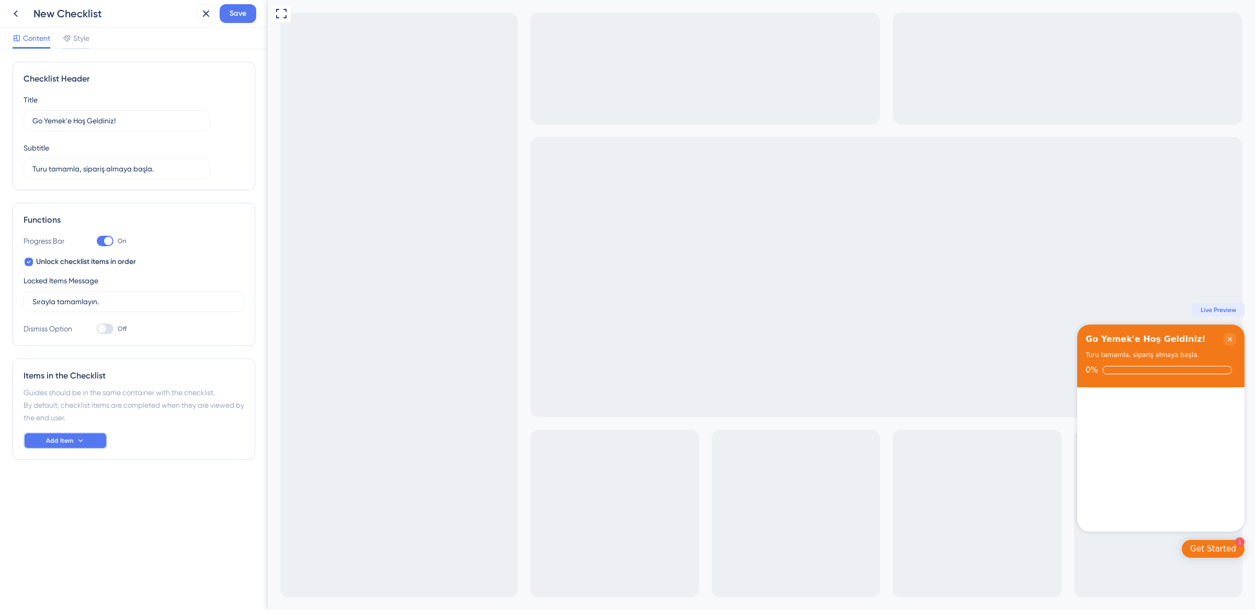
click at [82, 444] on icon at bounding box center [80, 441] width 8 height 8
click at [70, 469] on div "Guide Guide" at bounding box center [65, 470] width 53 height 21
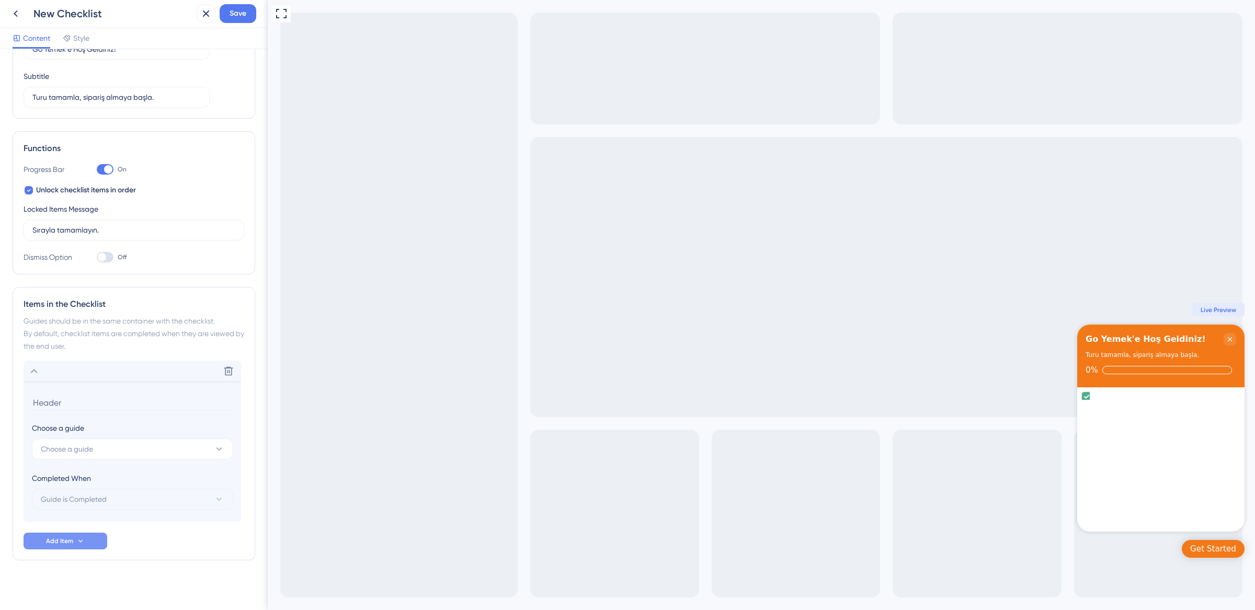
scroll to position [76, 0]
click at [89, 448] on span "Choose a guide" at bounding box center [67, 444] width 52 height 13
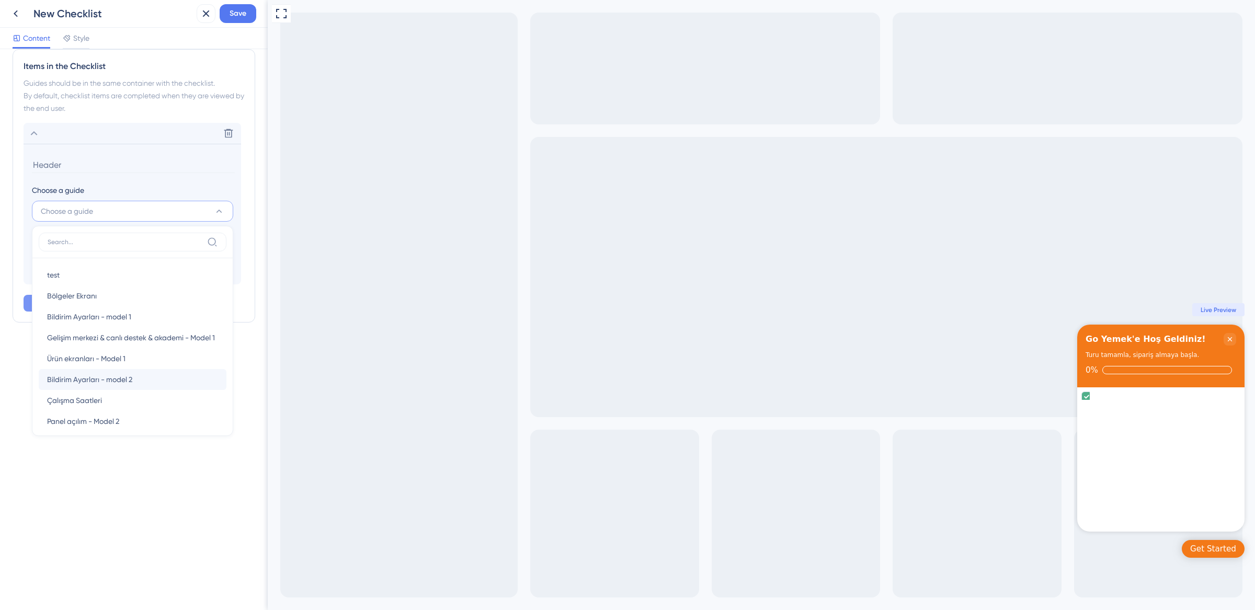
scroll to position [929, 0]
click at [129, 387] on span "V2-Çalışma Saatleri-Model 2" at bounding box center [95, 391] width 96 height 13
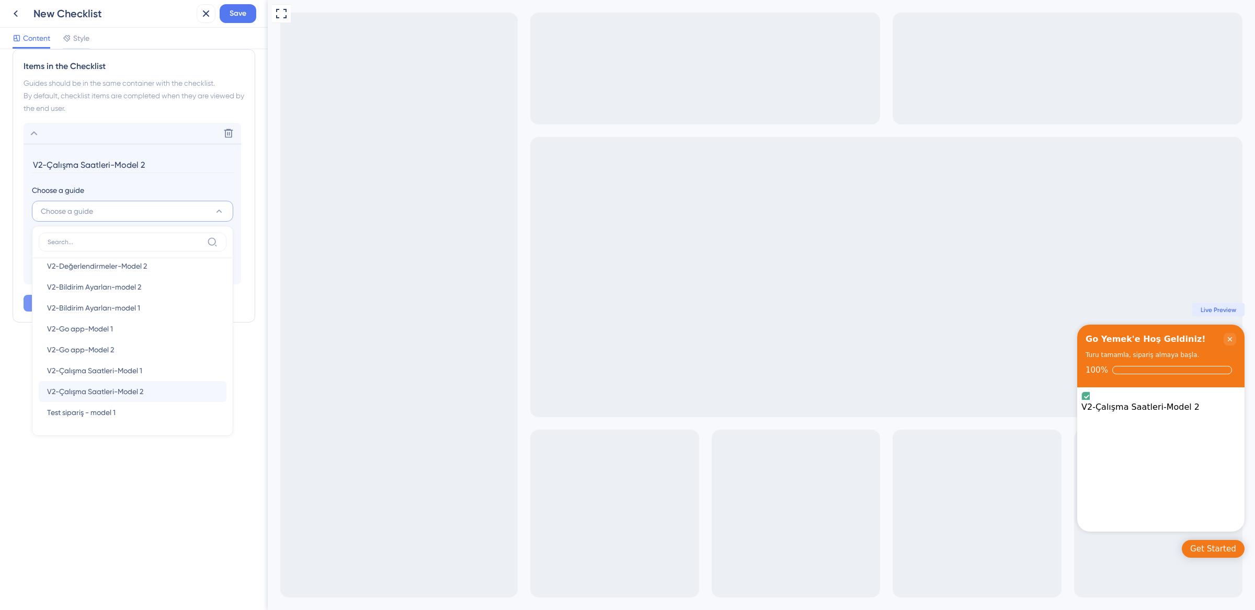
scroll to position [76, 0]
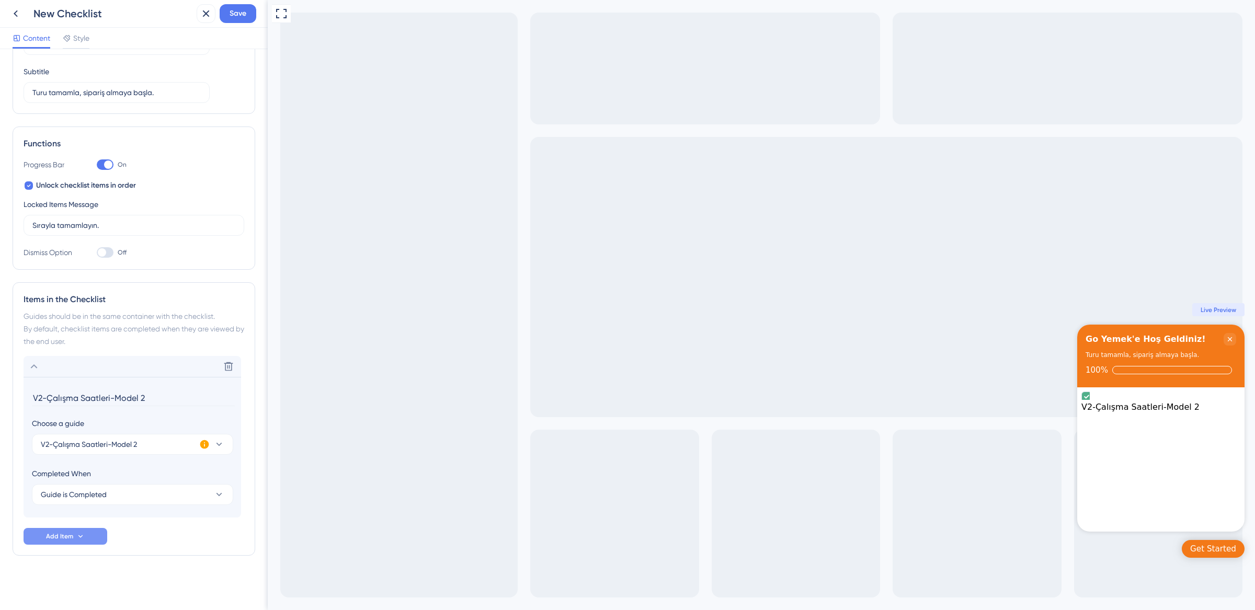
click at [114, 396] on input "V2-Çalışma Saatleri-Model 2" at bounding box center [133, 398] width 203 height 16
click at [139, 398] on input "V2-Çalışma Saatleri-Model 2" at bounding box center [133, 398] width 203 height 16
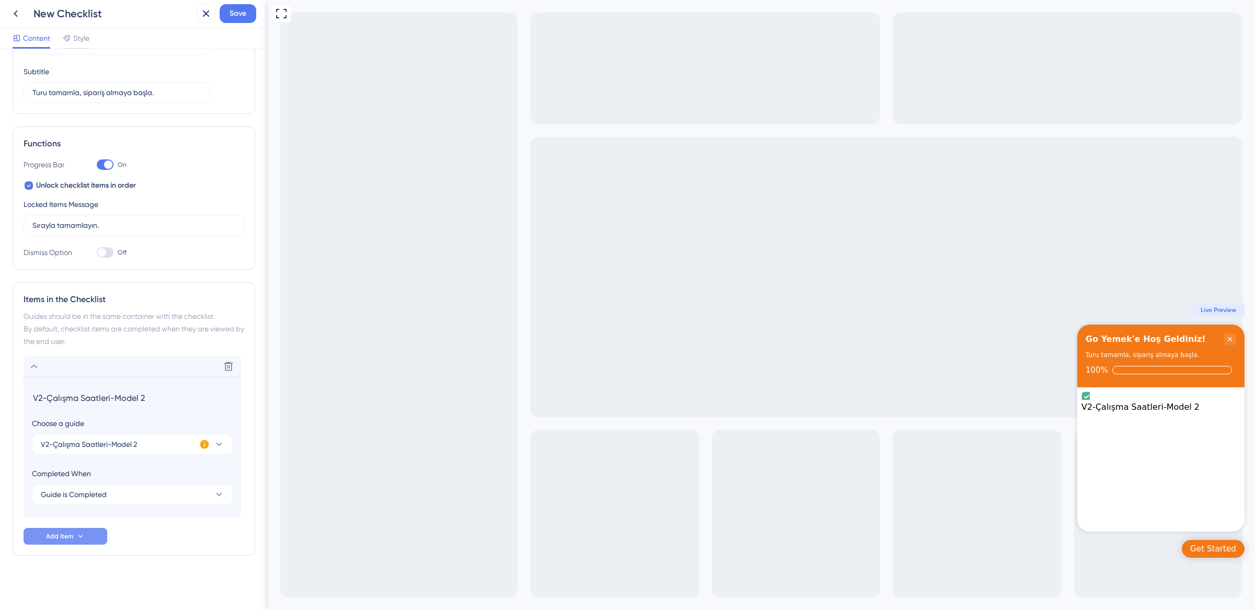
drag, startPoint x: 157, startPoint y: 396, endPoint x: 116, endPoint y: 396, distance: 40.8
click at [116, 396] on input "V2-Çalışma Saatleri-Model 2" at bounding box center [133, 398] width 203 height 16
drag, startPoint x: 48, startPoint y: 396, endPoint x: 0, endPoint y: 392, distance: 47.8
click at [0, 392] on div "Checklist Header Title Go Yemek'e Hoş Geldiniz! Subtitle Turu tamamla, sipariş …" at bounding box center [134, 329] width 268 height 561
type input "Çalışma Saatleri"
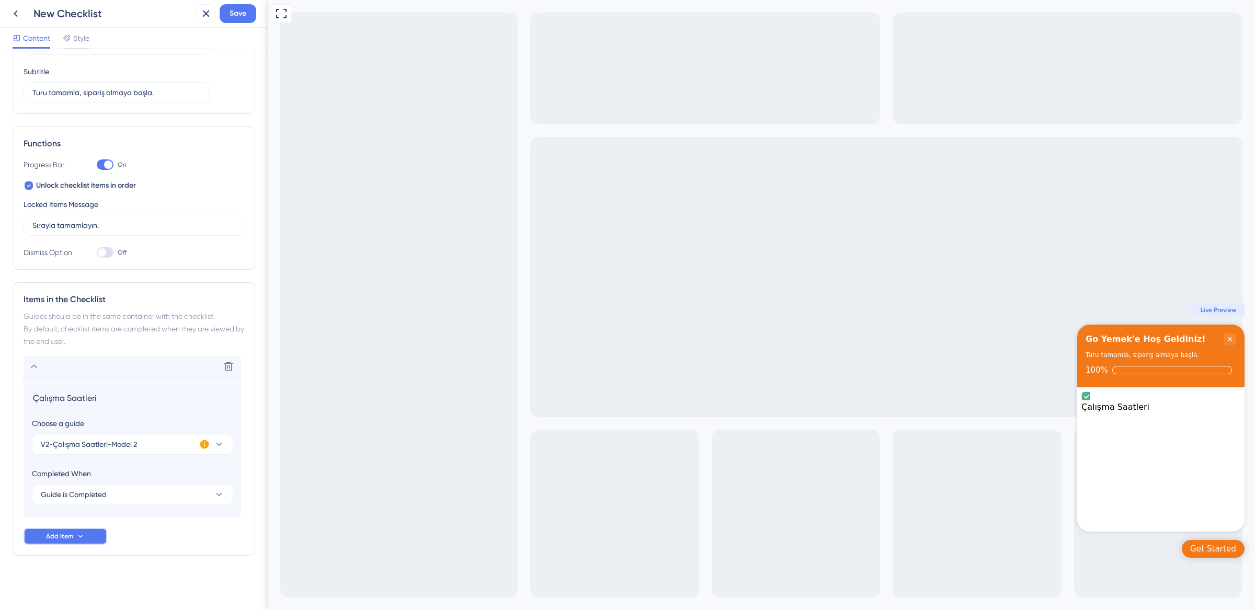
click at [73, 536] on button "Add Item" at bounding box center [66, 536] width 84 height 17
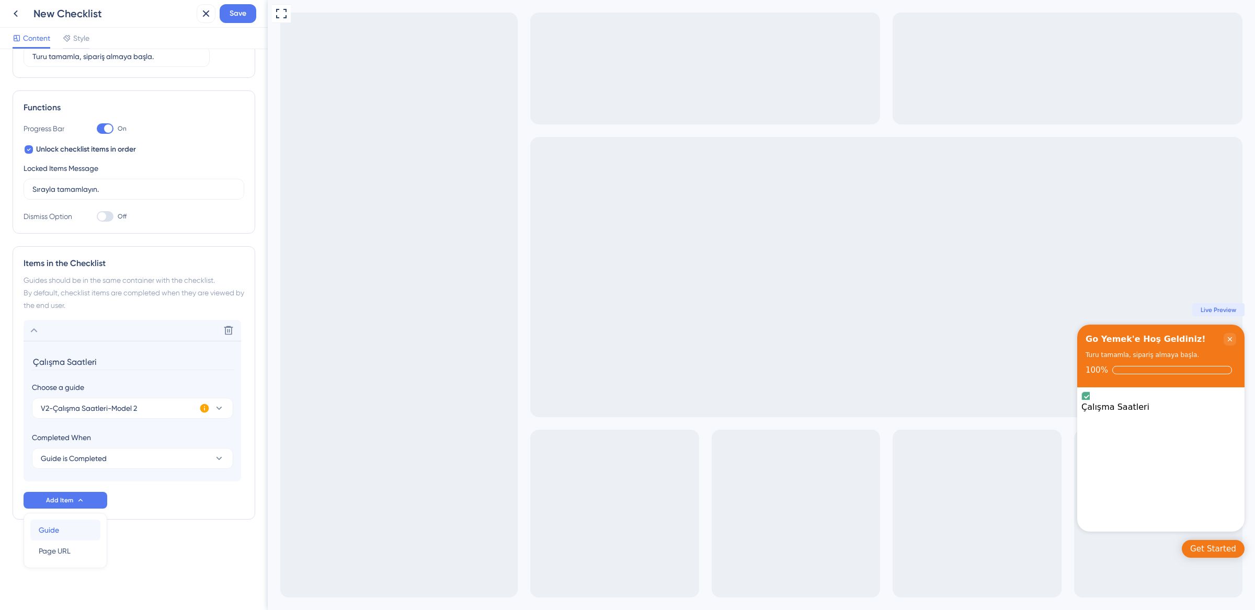
click at [72, 532] on div "Guide Guide" at bounding box center [65, 530] width 53 height 21
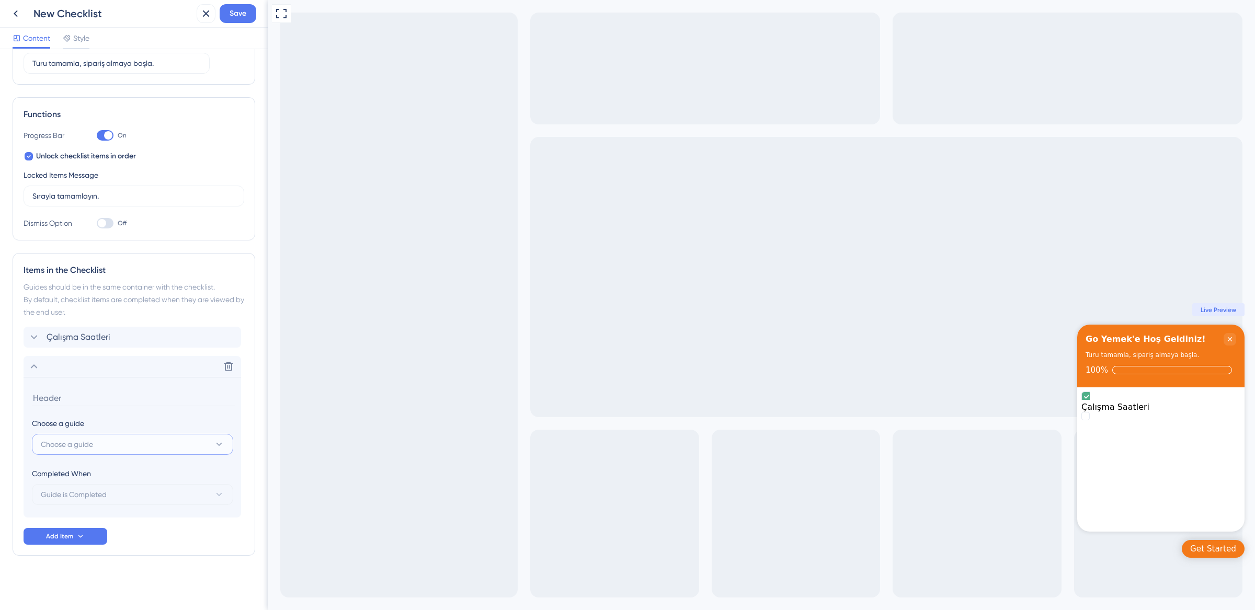
click at [100, 447] on button "Choose a guide" at bounding box center [132, 444] width 201 height 21
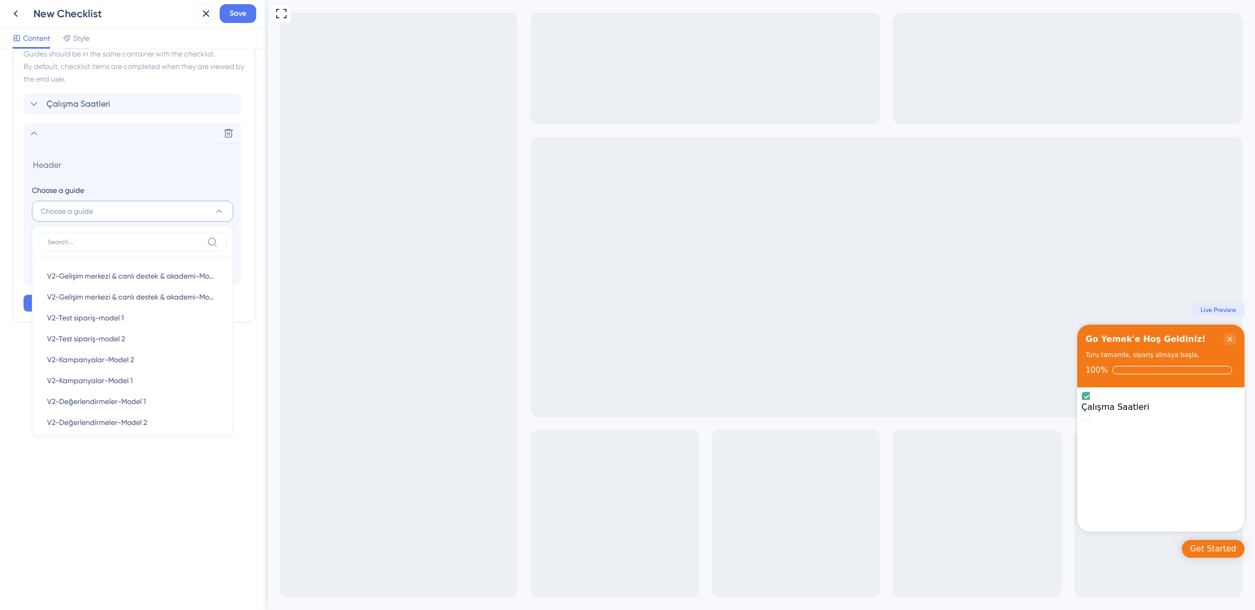
scroll to position [770, 0]
click at [130, 342] on div "V2-Test sipariş-model 2 V2-Test sipariş-model 2" at bounding box center [132, 341] width 171 height 21
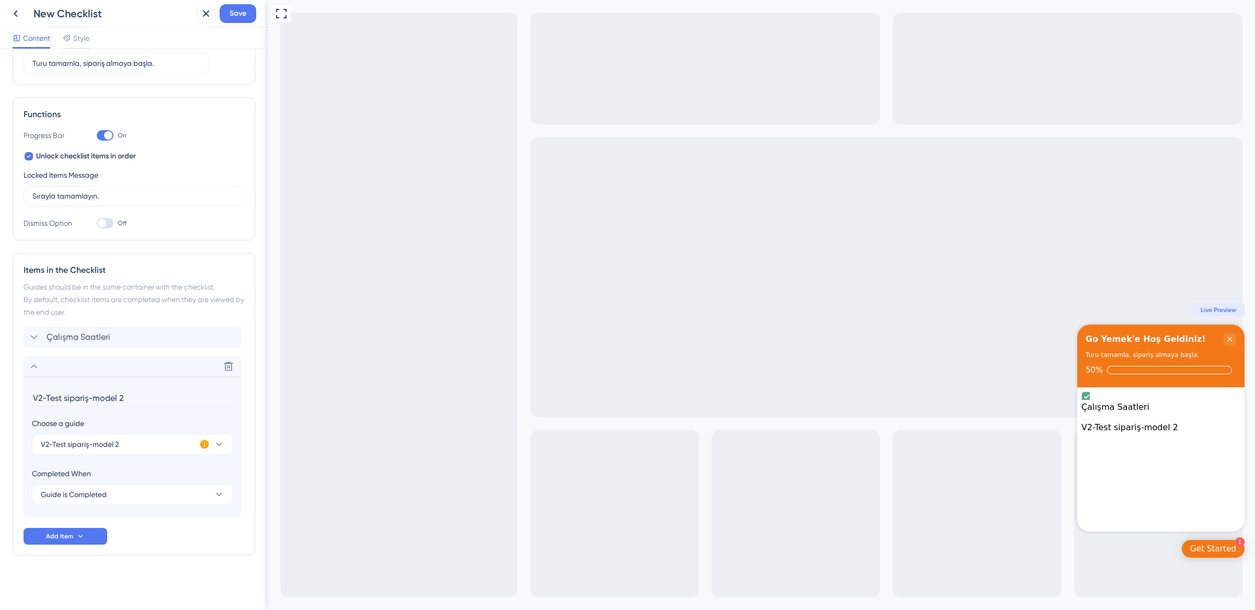
click at [126, 399] on input "V2-Test sipariş-model 2" at bounding box center [133, 398] width 203 height 16
type input "M"
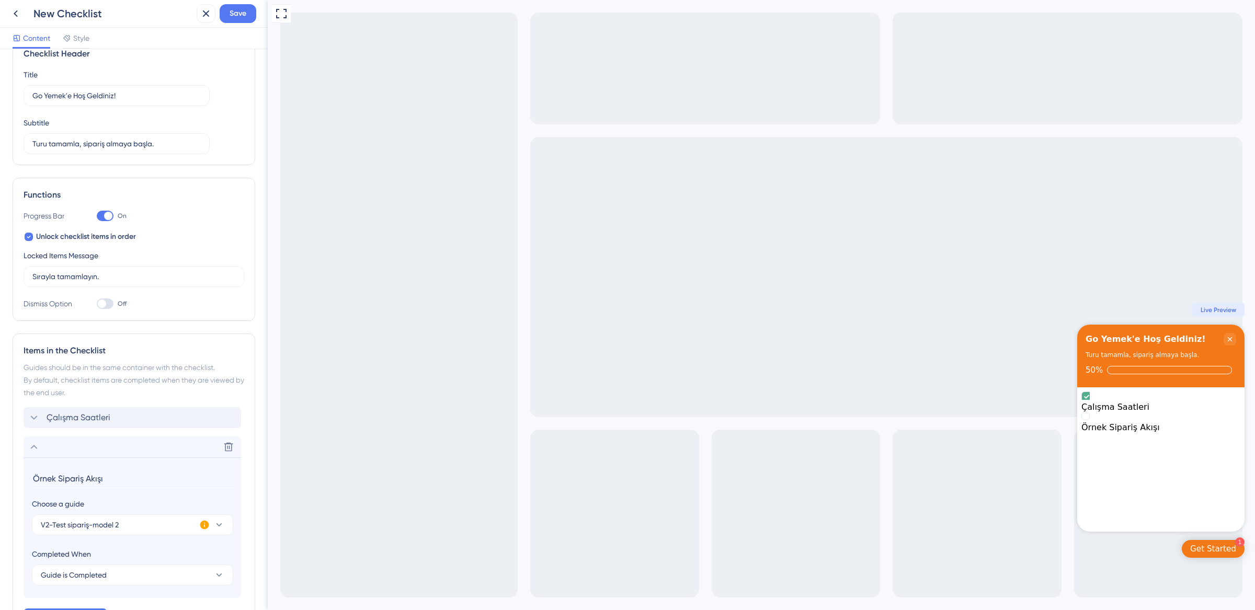
scroll to position [0, 0]
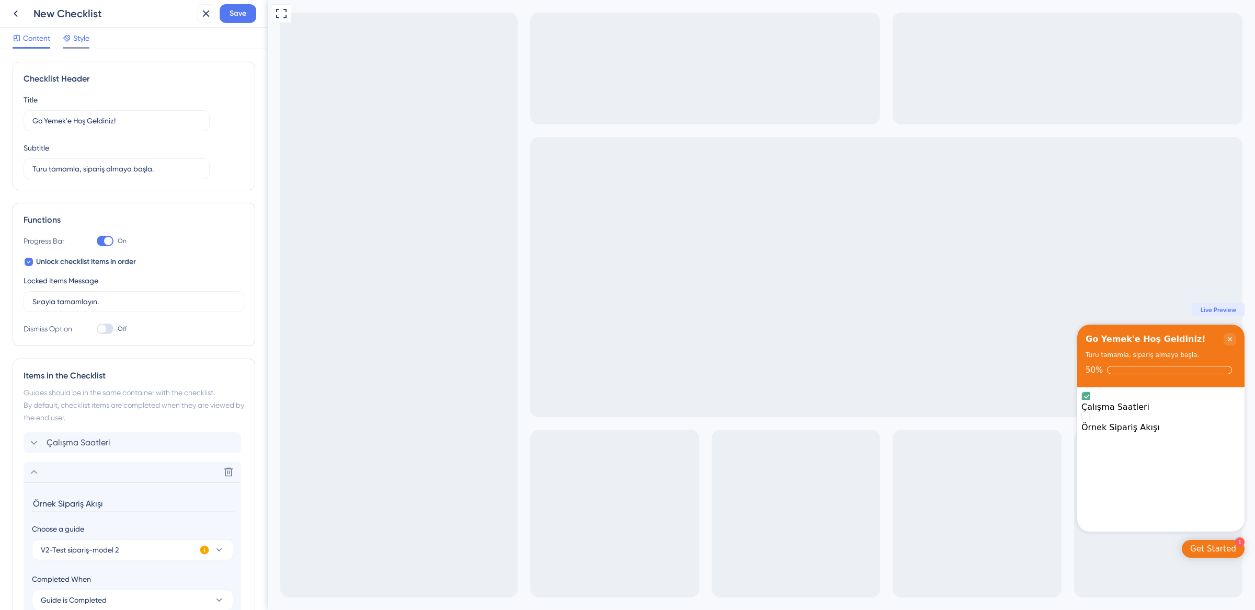
type input "Örnek Sipariş Akışı"
click at [80, 38] on span "Style" at bounding box center [81, 38] width 16 height 13
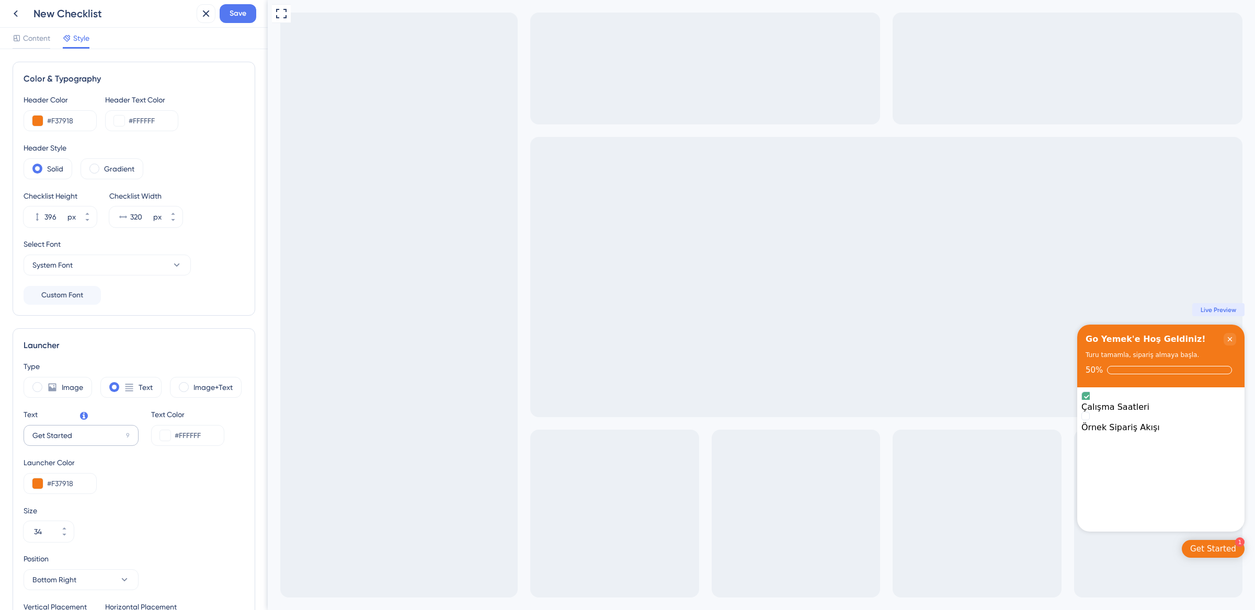
click at [105, 444] on label "Get Started 9" at bounding box center [81, 435] width 115 height 21
click at [105, 441] on input "Get Started" at bounding box center [76, 436] width 89 height 12
click at [105, 444] on label "Get Started 9" at bounding box center [81, 435] width 115 height 21
click at [105, 441] on input "Get Started" at bounding box center [76, 436] width 89 height 12
click at [105, 444] on label "Get Started 9" at bounding box center [81, 435] width 115 height 21
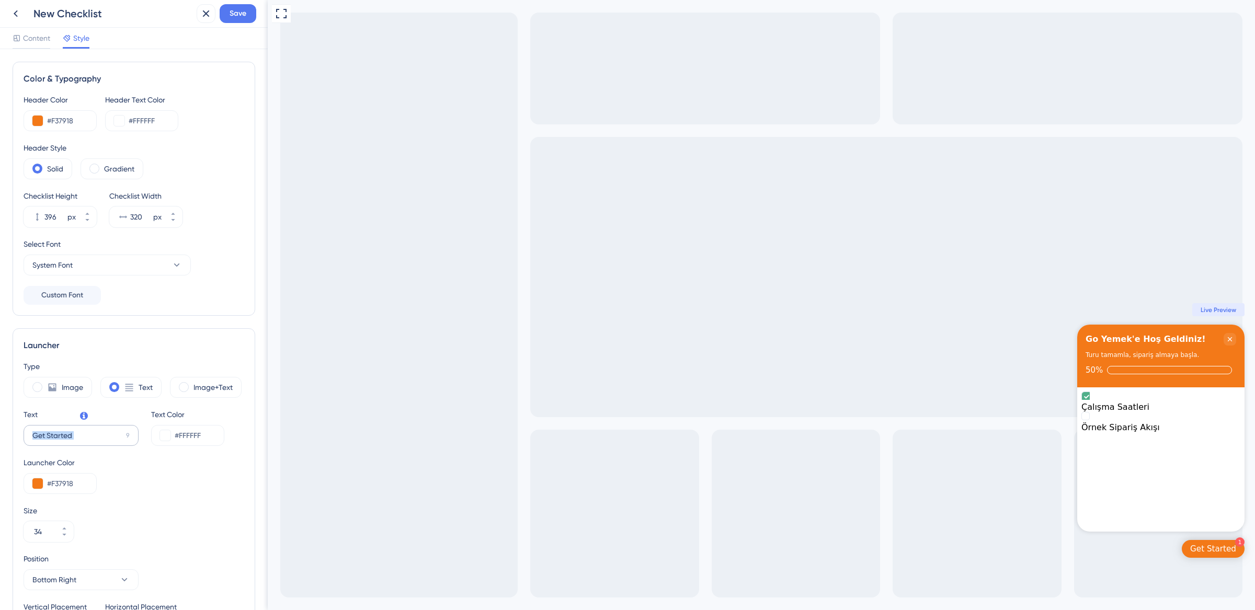
click at [105, 441] on input "Get Started" at bounding box center [76, 436] width 89 height 12
click at [98, 437] on input "Get Started" at bounding box center [76, 436] width 89 height 12
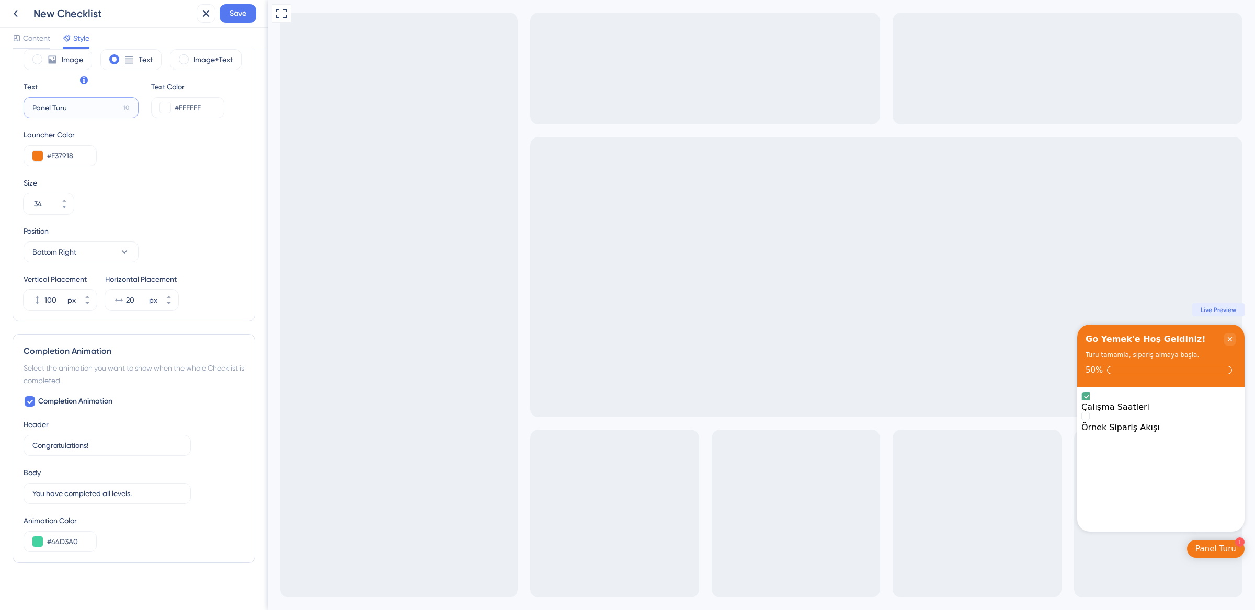
scroll to position [336, 0]
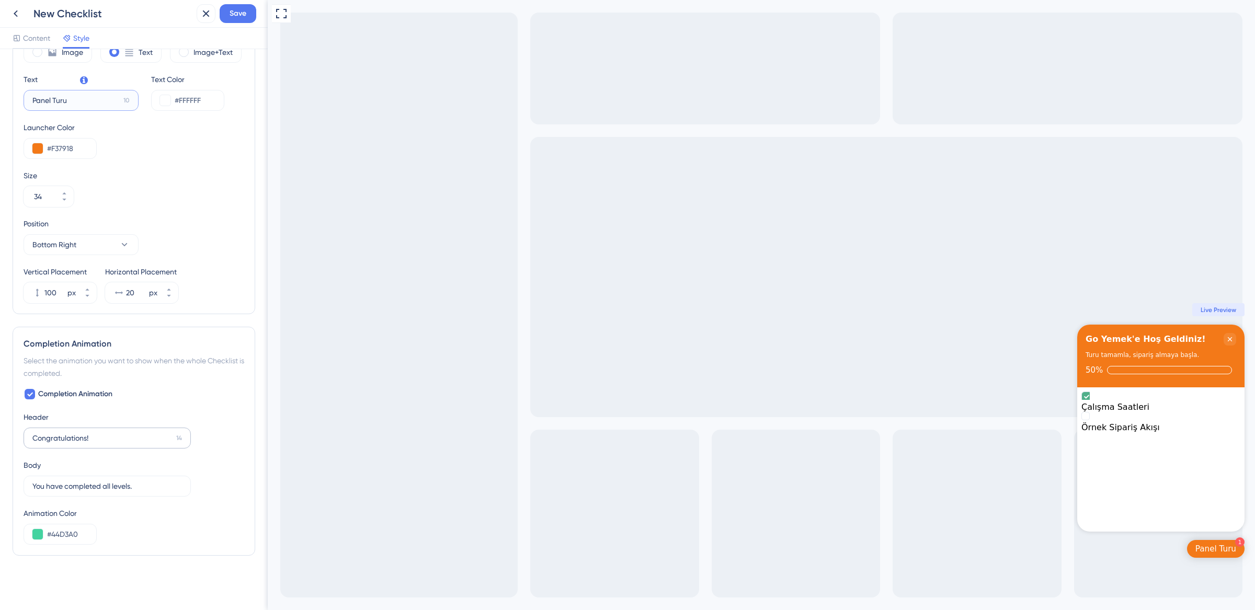
type input "Panel Turu"
click at [77, 435] on input "Congratulations!" at bounding box center [102, 439] width 140 height 12
click at [99, 441] on input "Te" at bounding box center [101, 439] width 139 height 12
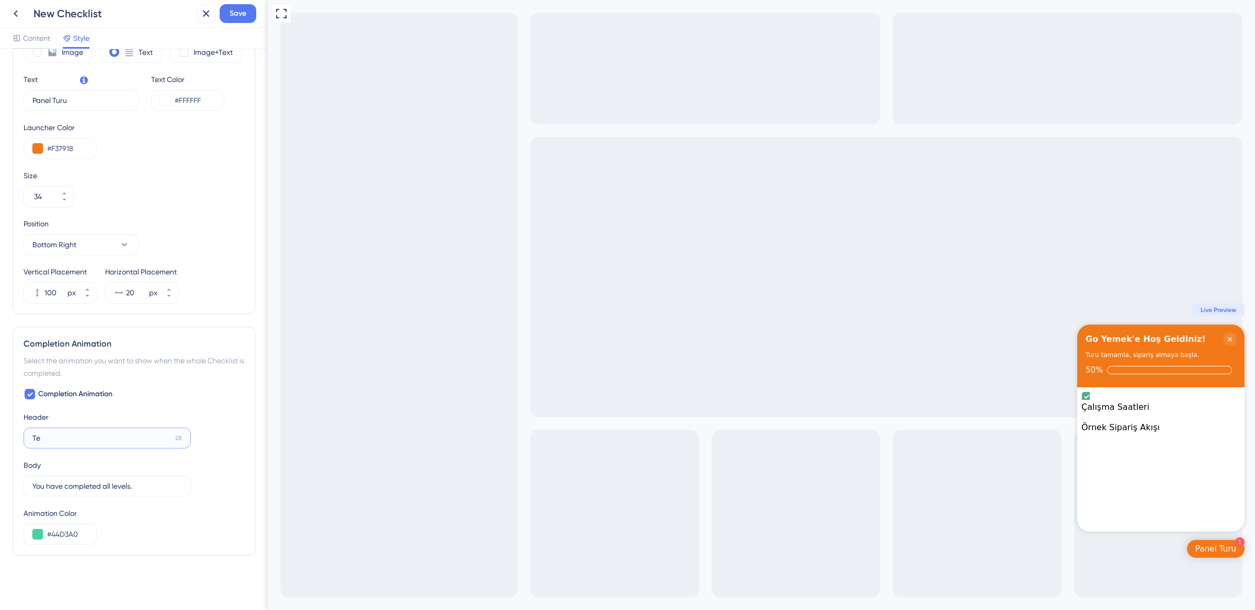
type input "Tebrikler!"
click at [76, 480] on label "You have completed all levels. 10" at bounding box center [107, 486] width 167 height 21
click at [76, 481] on input "You have completed all levels." at bounding box center [101, 487] width 139 height 12
click at [76, 480] on label "You have completed all levels. 10" at bounding box center [107, 486] width 167 height 21
click at [76, 481] on input "You have completed all levels." at bounding box center [101, 487] width 139 height 12
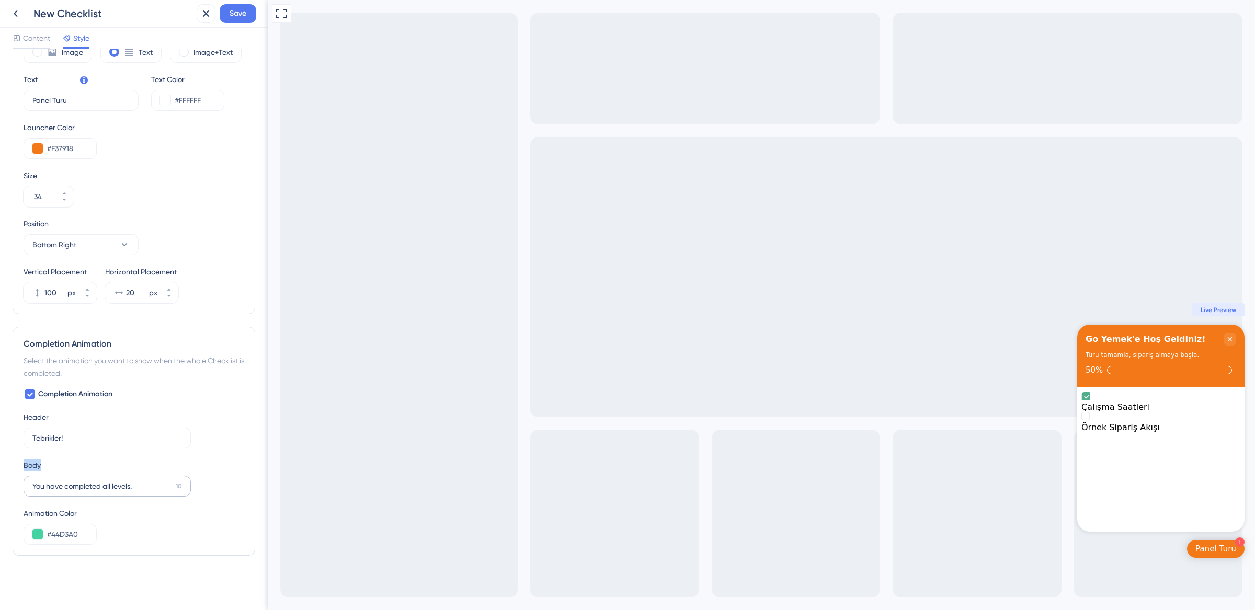
click at [76, 480] on label "You have completed all levels. 10" at bounding box center [107, 486] width 167 height 21
click at [76, 481] on input "You have completed all levels." at bounding box center [101, 487] width 139 height 12
click at [80, 485] on input "You have completed all levels." at bounding box center [101, 487] width 139 height 12
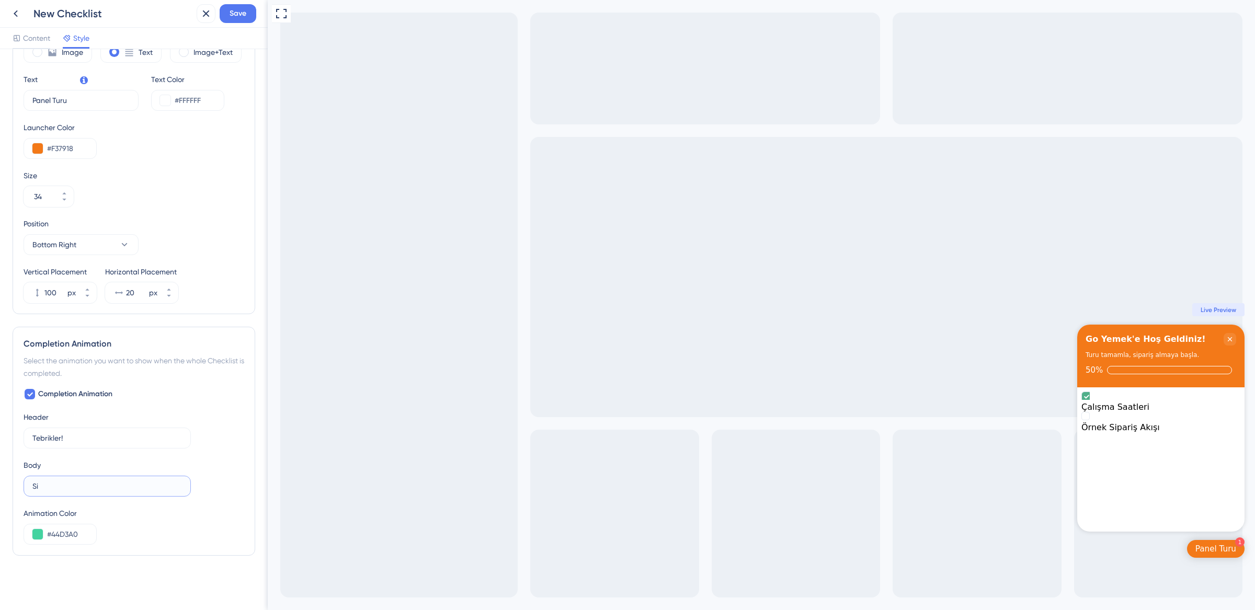
click at [130, 490] on input "Si" at bounding box center [107, 487] width 150 height 12
type input "Sipariş almaya hazırsınız."
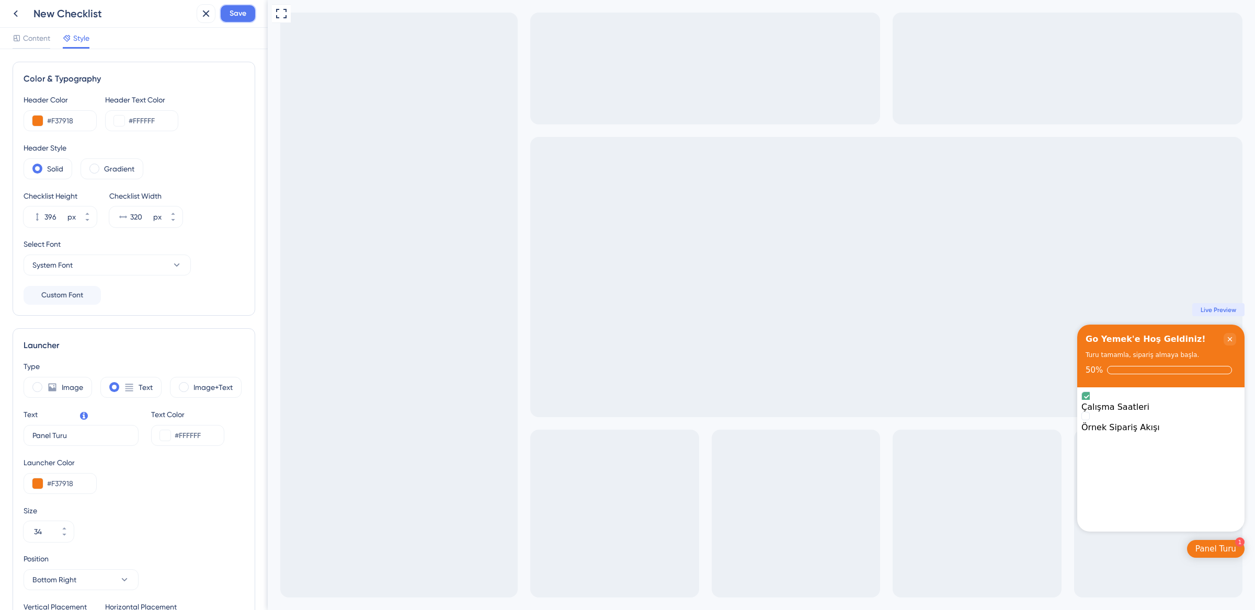
click at [241, 14] on span "Save" at bounding box center [238, 13] width 17 height 13
click at [40, 37] on span "Content" at bounding box center [36, 38] width 27 height 13
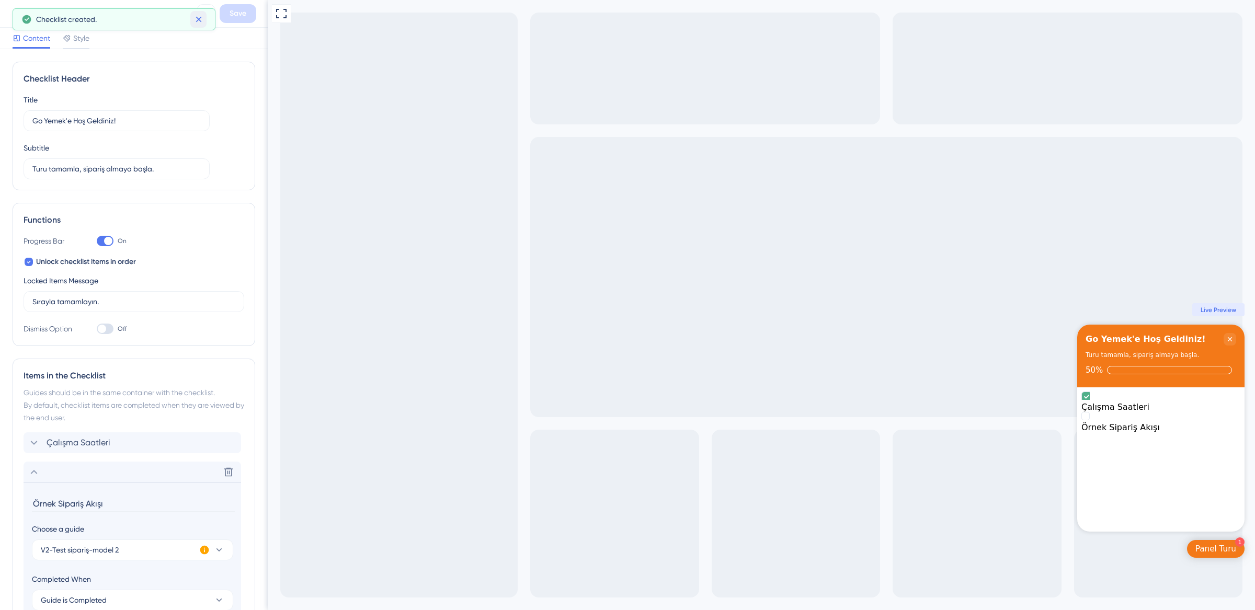
click at [194, 16] on icon at bounding box center [199, 19] width 10 height 10
click at [20, 13] on icon at bounding box center [15, 13] width 13 height 13
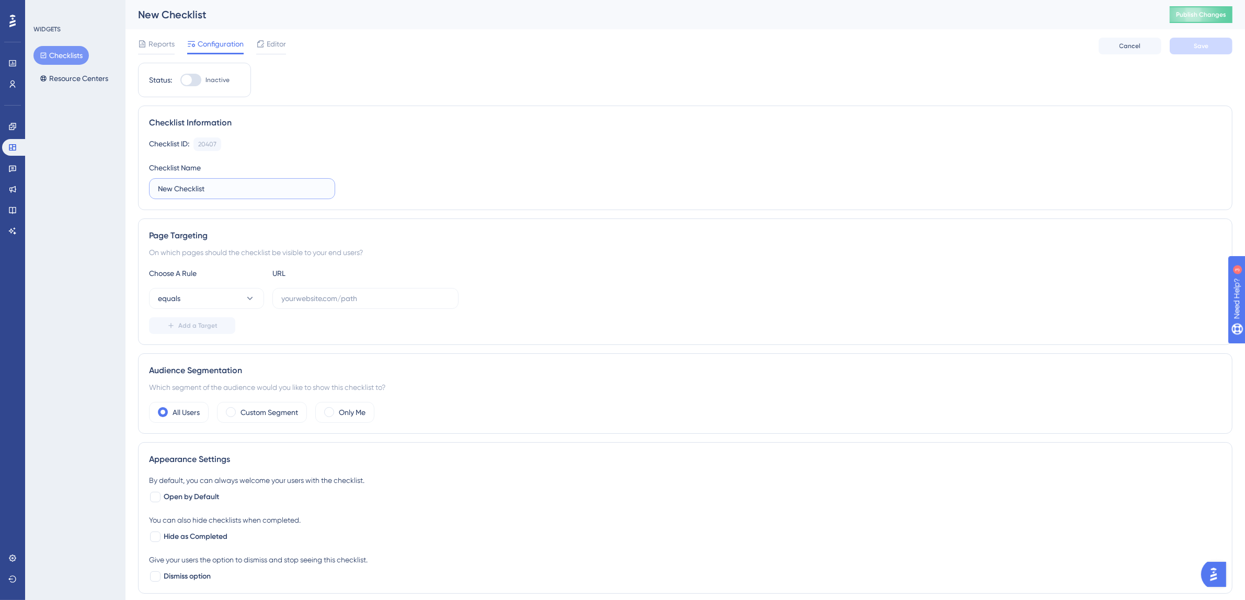
click at [202, 192] on input "New Checklist" at bounding box center [242, 189] width 168 height 12
type input "V2-Model 2-Zorunlu"
click at [245, 299] on icon at bounding box center [250, 298] width 10 height 10
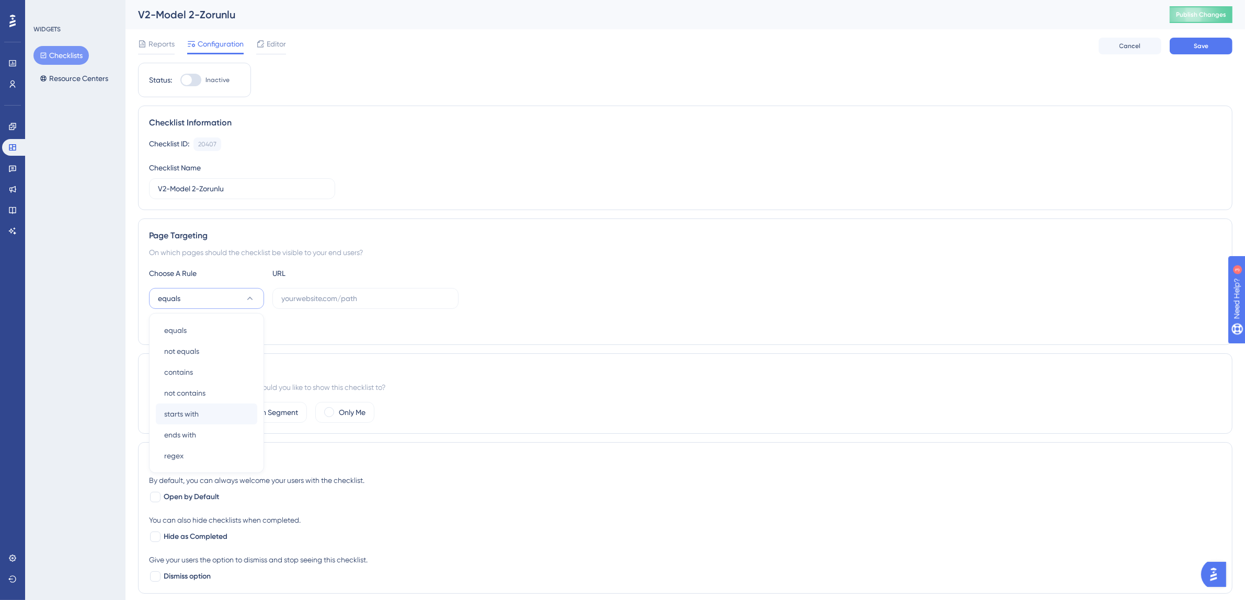
scroll to position [94, 0]
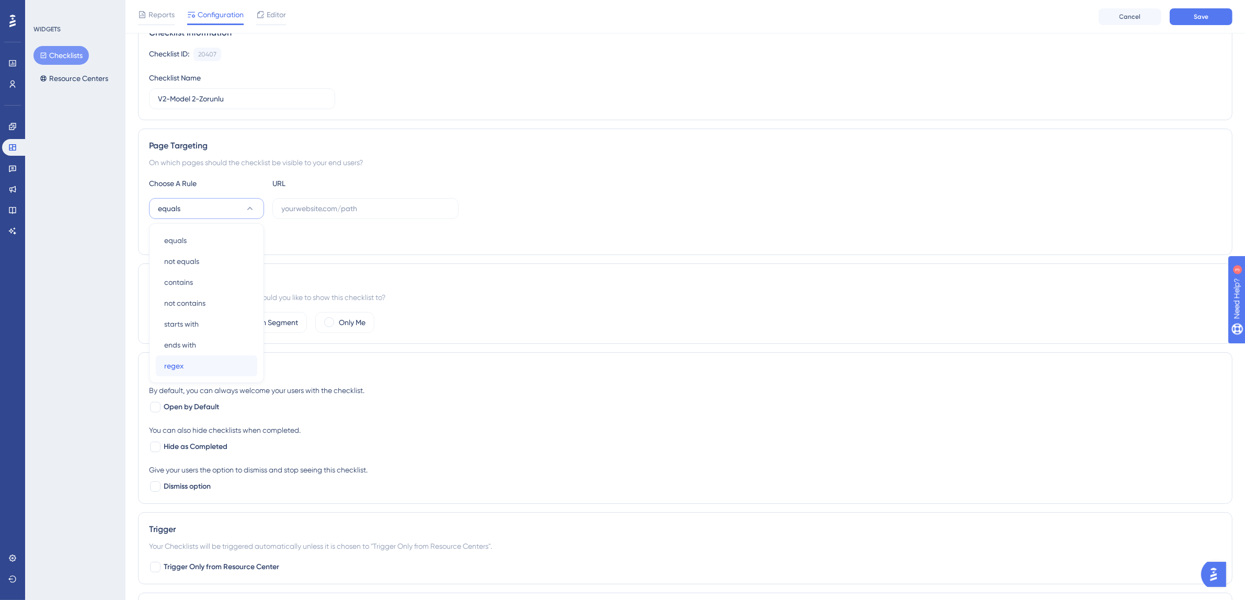
click at [214, 360] on div "regex regex" at bounding box center [206, 366] width 85 height 21
click at [317, 211] on input "text" at bounding box center [365, 209] width 168 height 12
paste input "^https:\/\/partner\.tgoyemek\.com\/meal\/(\d+)\/order(?:\/list|\/)?$"
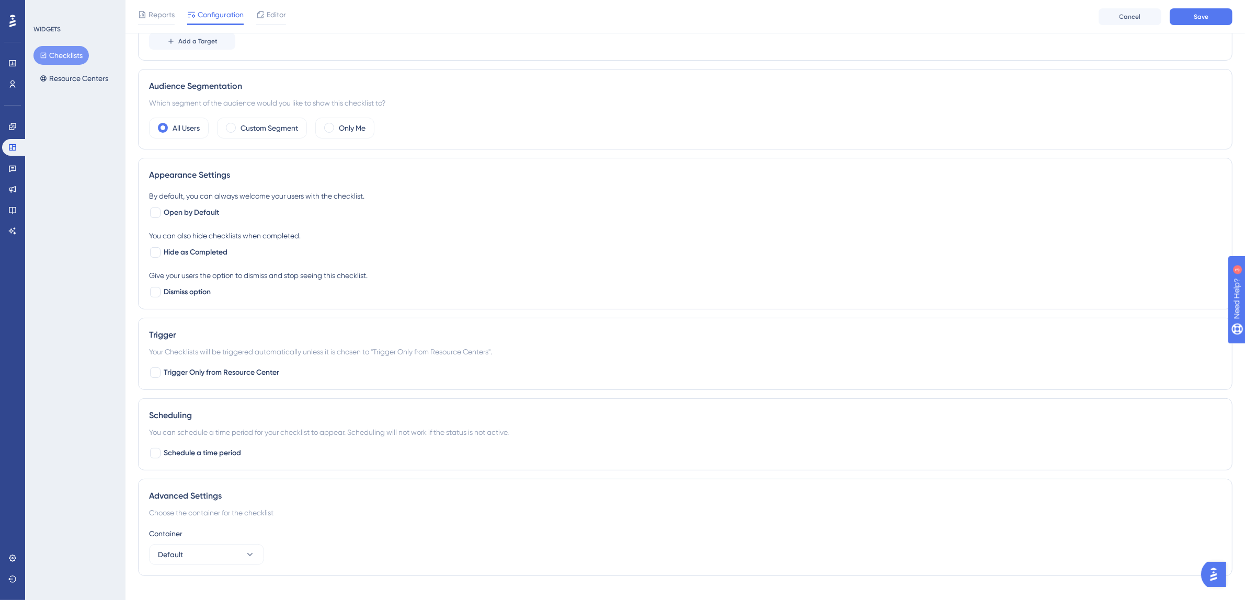
scroll to position [309, 0]
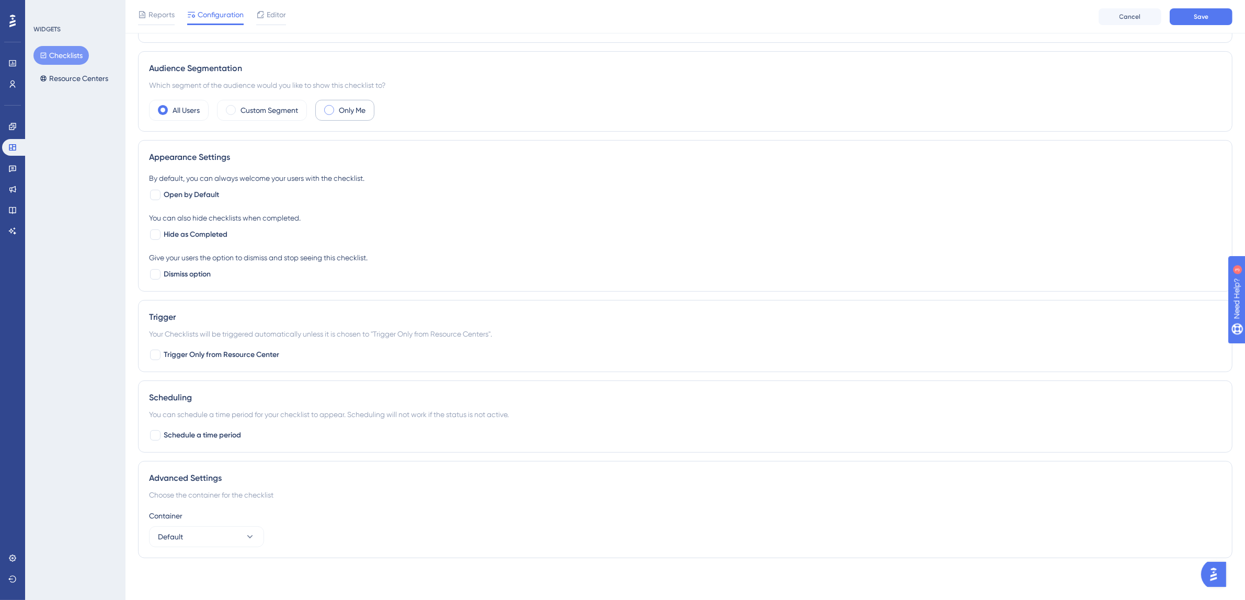
type input "^https:\/\/partner\.tgoyemek\.com\/meal\/(\d+)\/order(?:\/list|\/)?$"
click at [347, 109] on label "Only Me" at bounding box center [352, 110] width 27 height 13
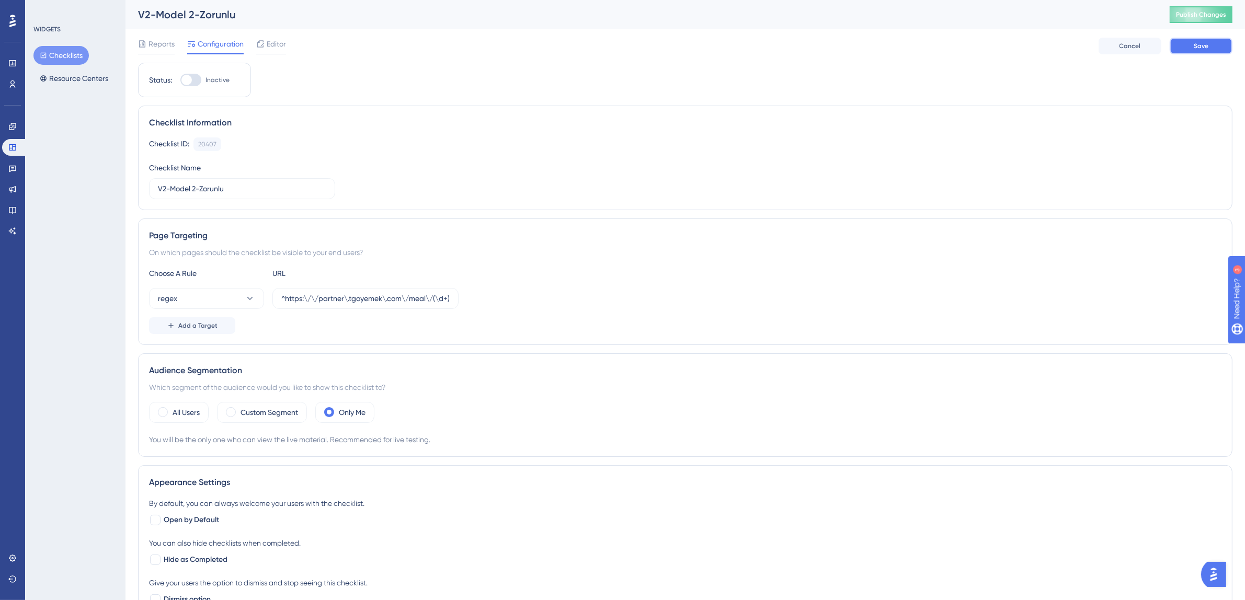
click at [1197, 47] on span "Save" at bounding box center [1201, 46] width 15 height 8
click at [1222, 12] on span "Publish Changes" at bounding box center [1201, 14] width 50 height 8
click at [66, 57] on button "Checklists" at bounding box center [60, 55] width 55 height 19
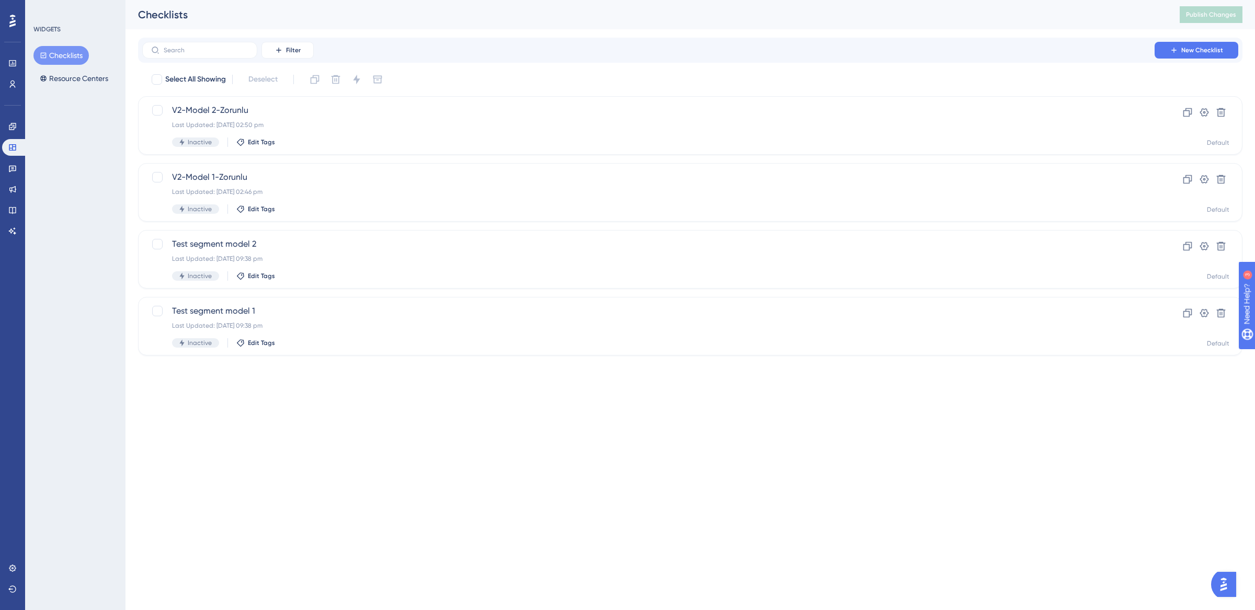
click at [59, 54] on button "Checklists" at bounding box center [60, 55] width 55 height 19
click at [19, 123] on link at bounding box center [12, 126] width 21 height 17
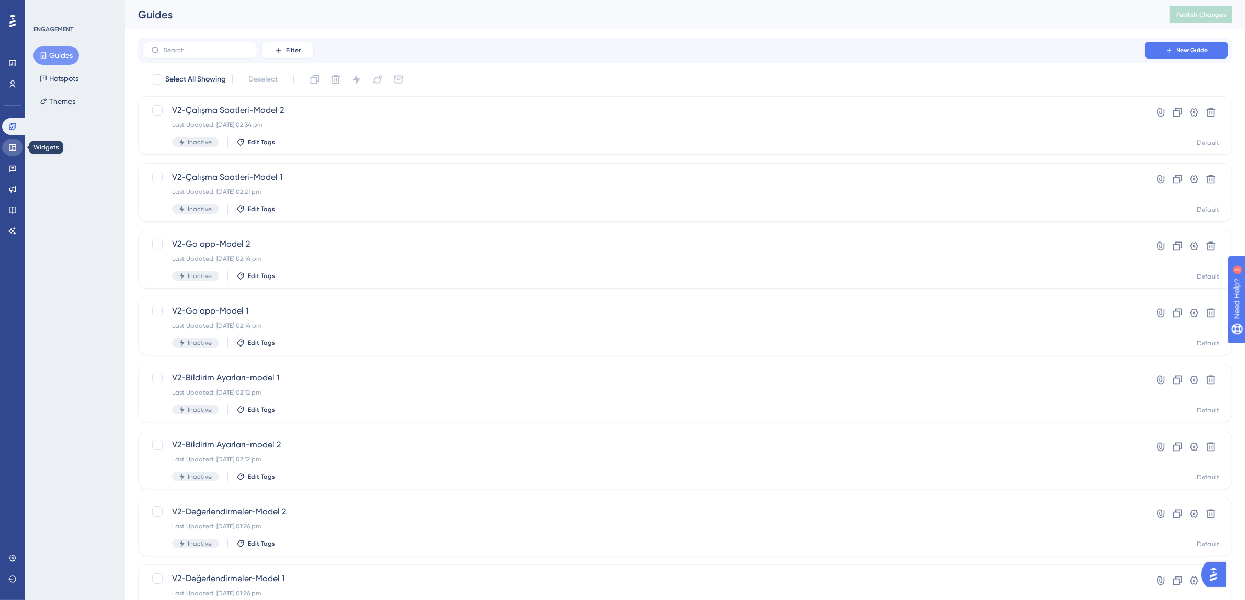
click at [9, 147] on icon at bounding box center [12, 147] width 7 height 6
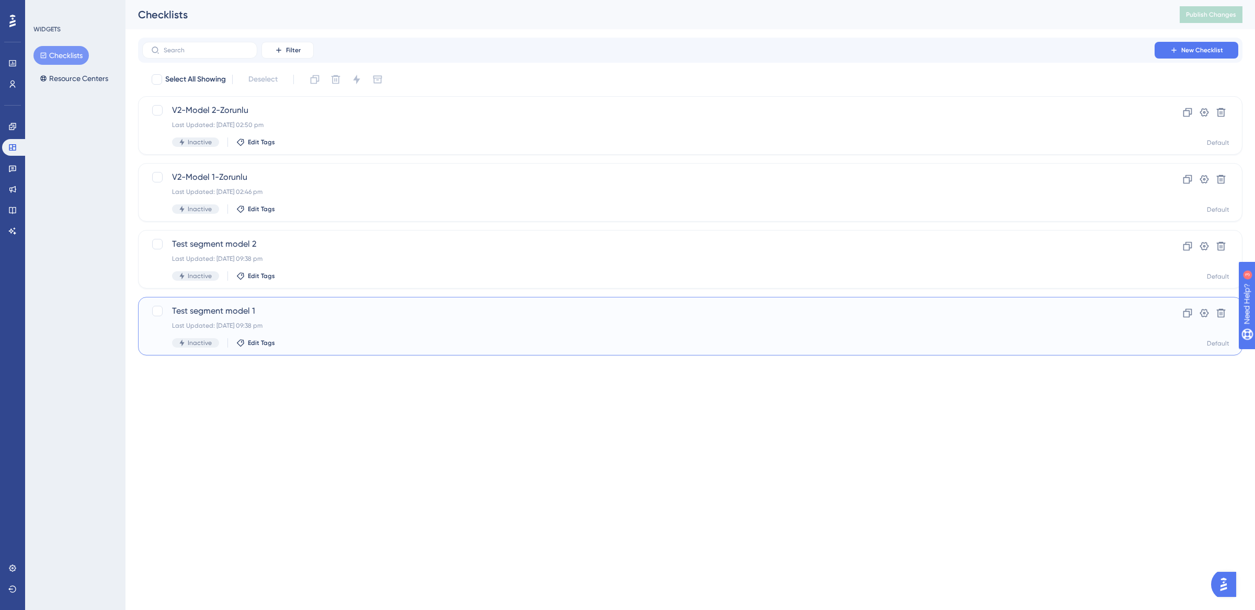
click at [323, 322] on div "Last Updated: 11 Aug 2025 09:38 pm" at bounding box center [648, 326] width 953 height 8
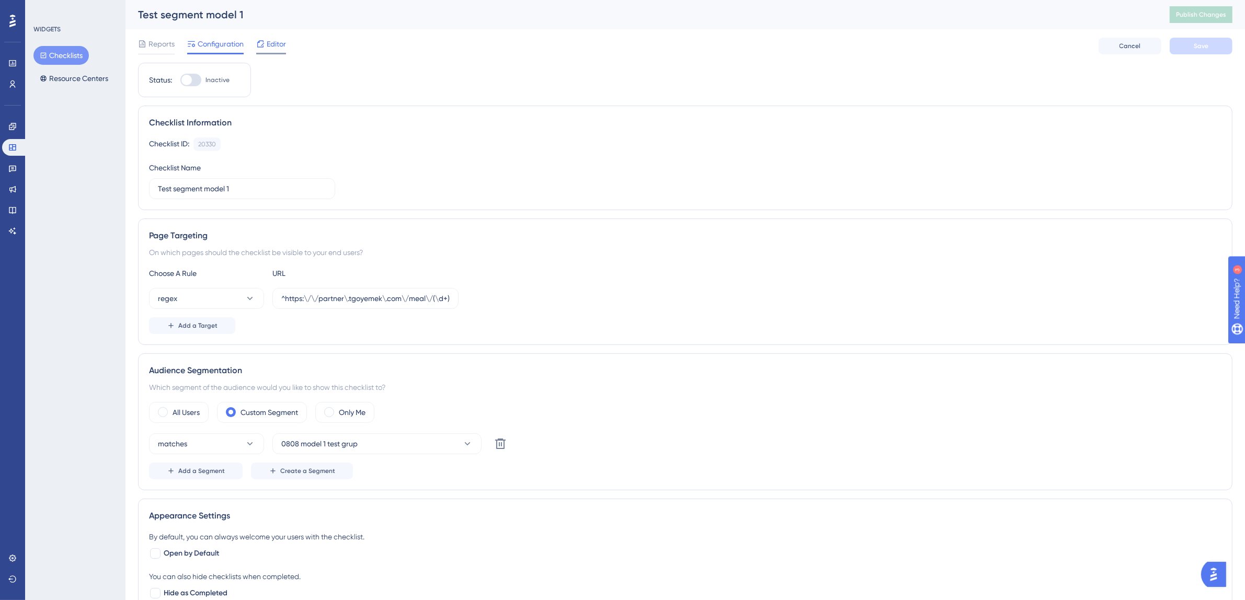
click at [268, 39] on span "Editor" at bounding box center [276, 44] width 19 height 13
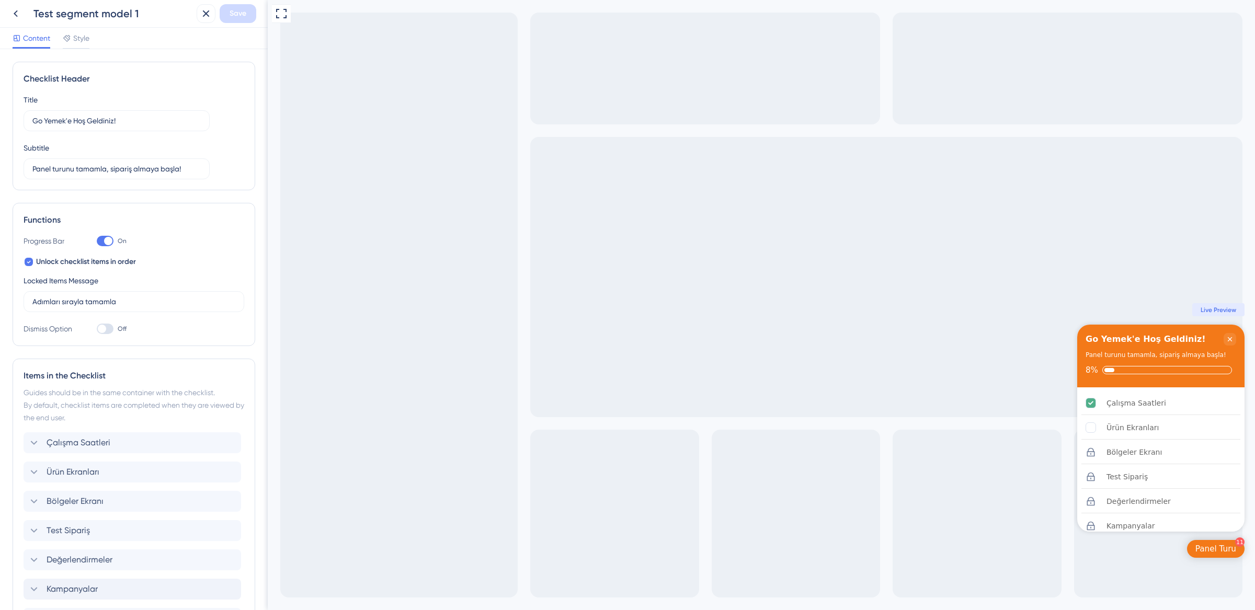
scroll to position [258, 0]
